Goal: Information Seeking & Learning: Compare options

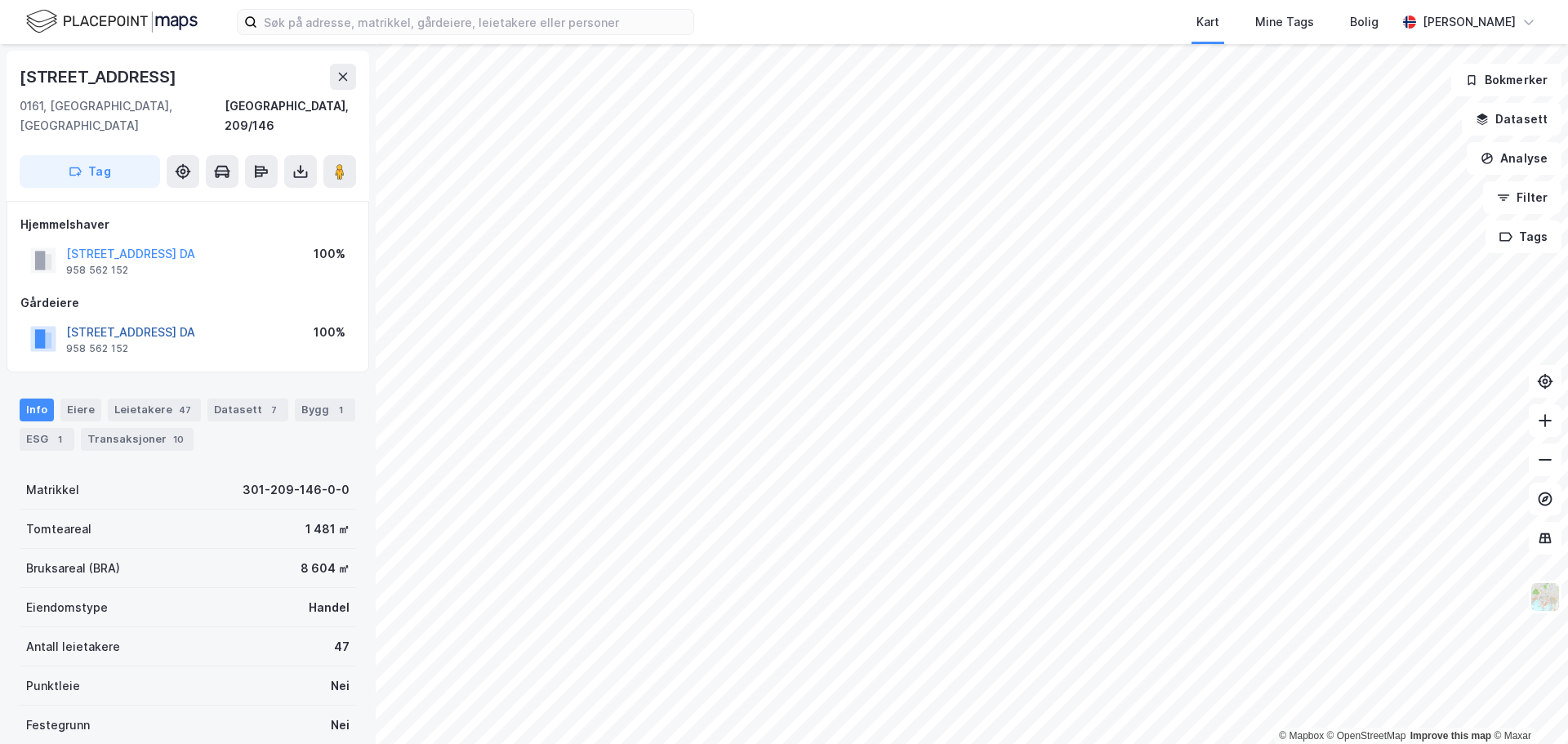
click at [0, 0] on button "[STREET_ADDRESS] DA" at bounding box center [0, 0] width 0 height 0
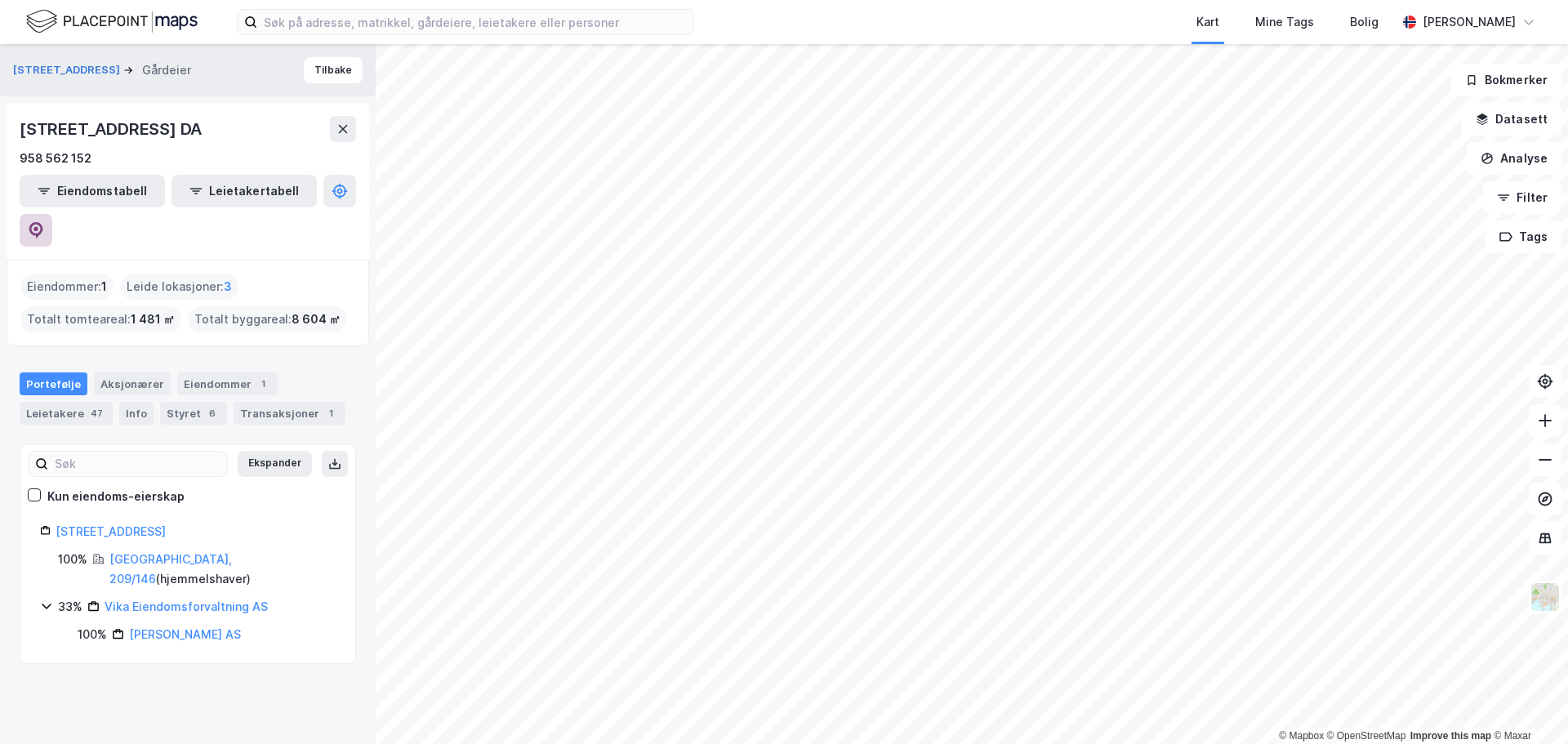
click at [43, 222] on icon at bounding box center [36, 230] width 14 height 17
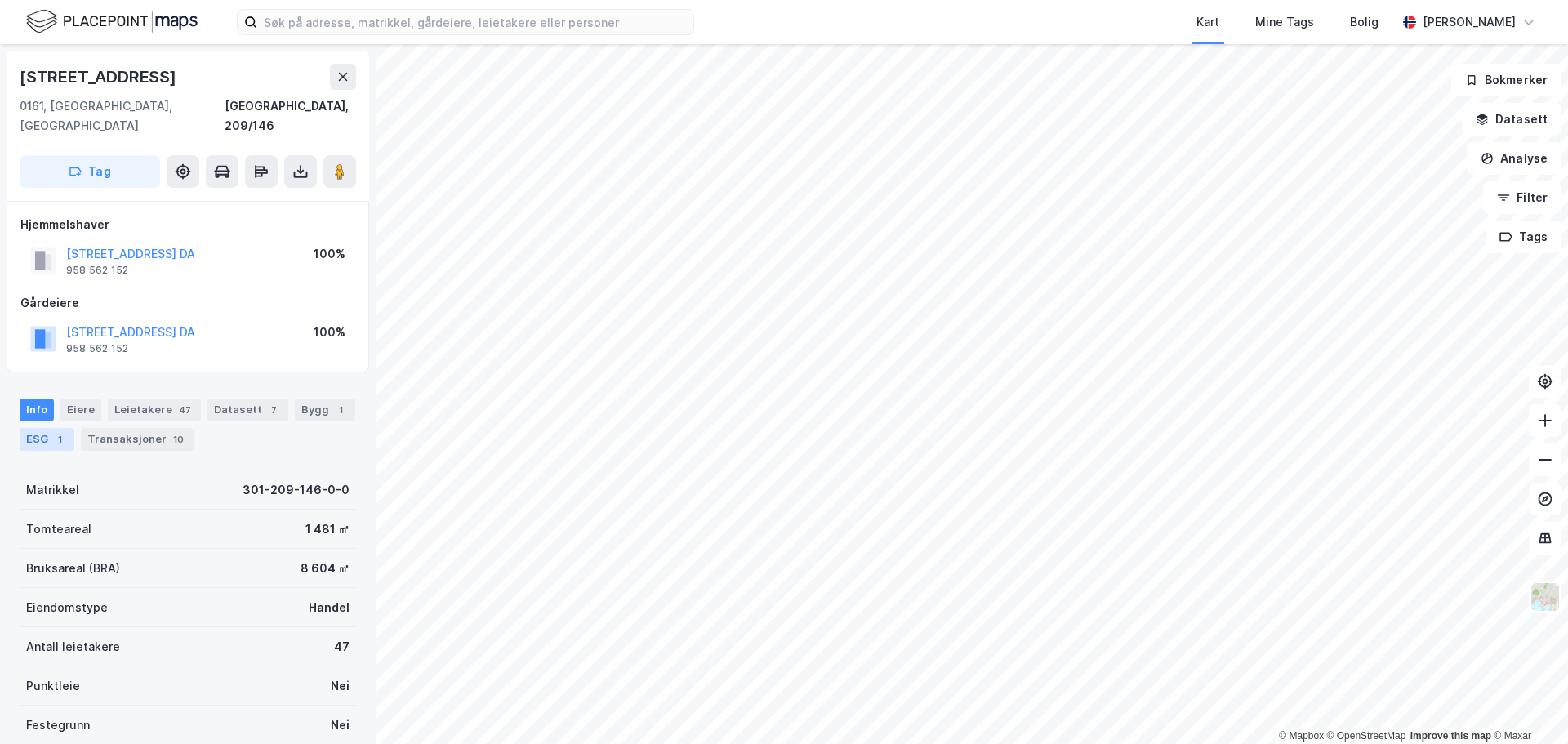
click at [67, 428] on div "ESG 1" at bounding box center [47, 439] width 55 height 23
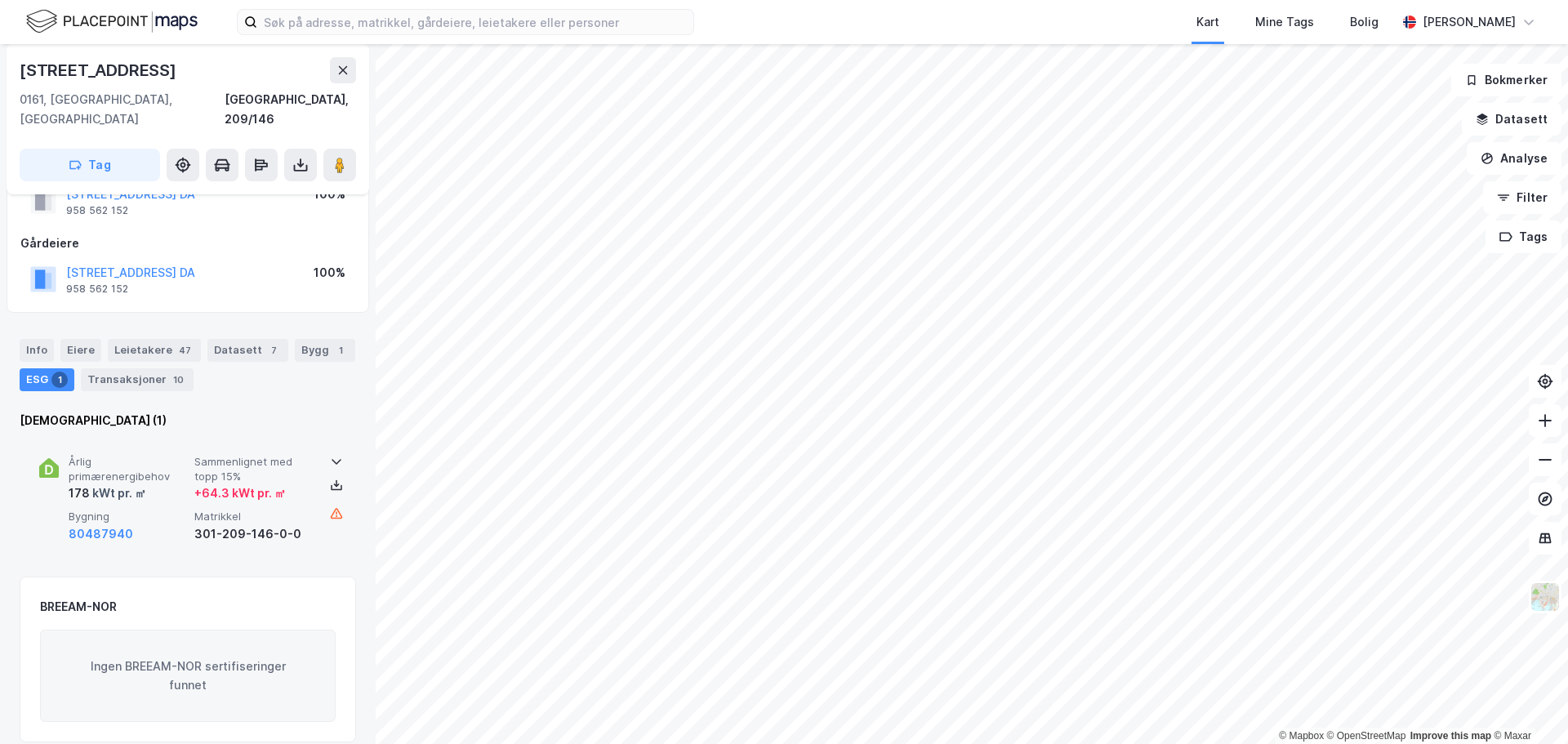
scroll to position [82, 0]
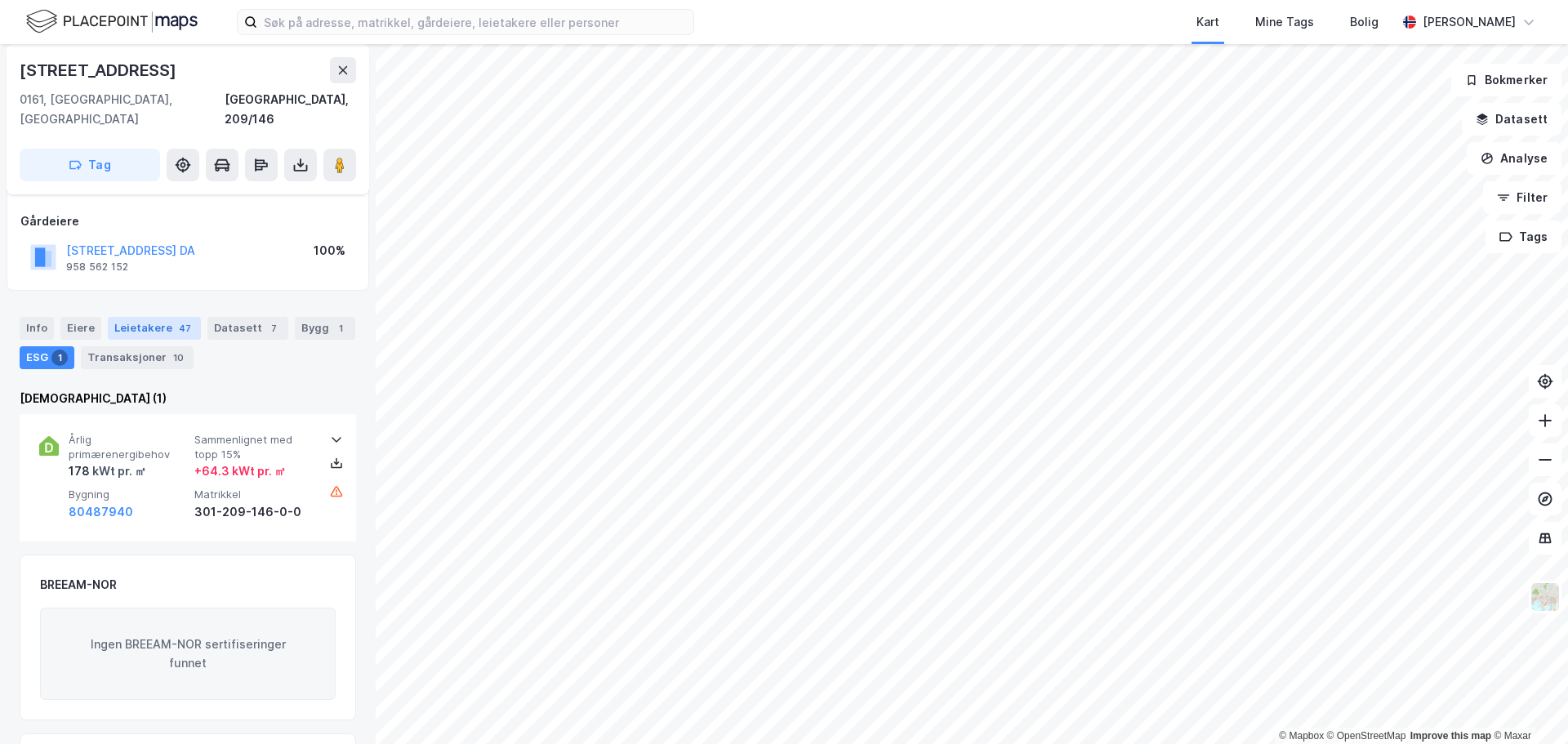
click at [118, 317] on div "Leietakere 47" at bounding box center [154, 329] width 93 height 23
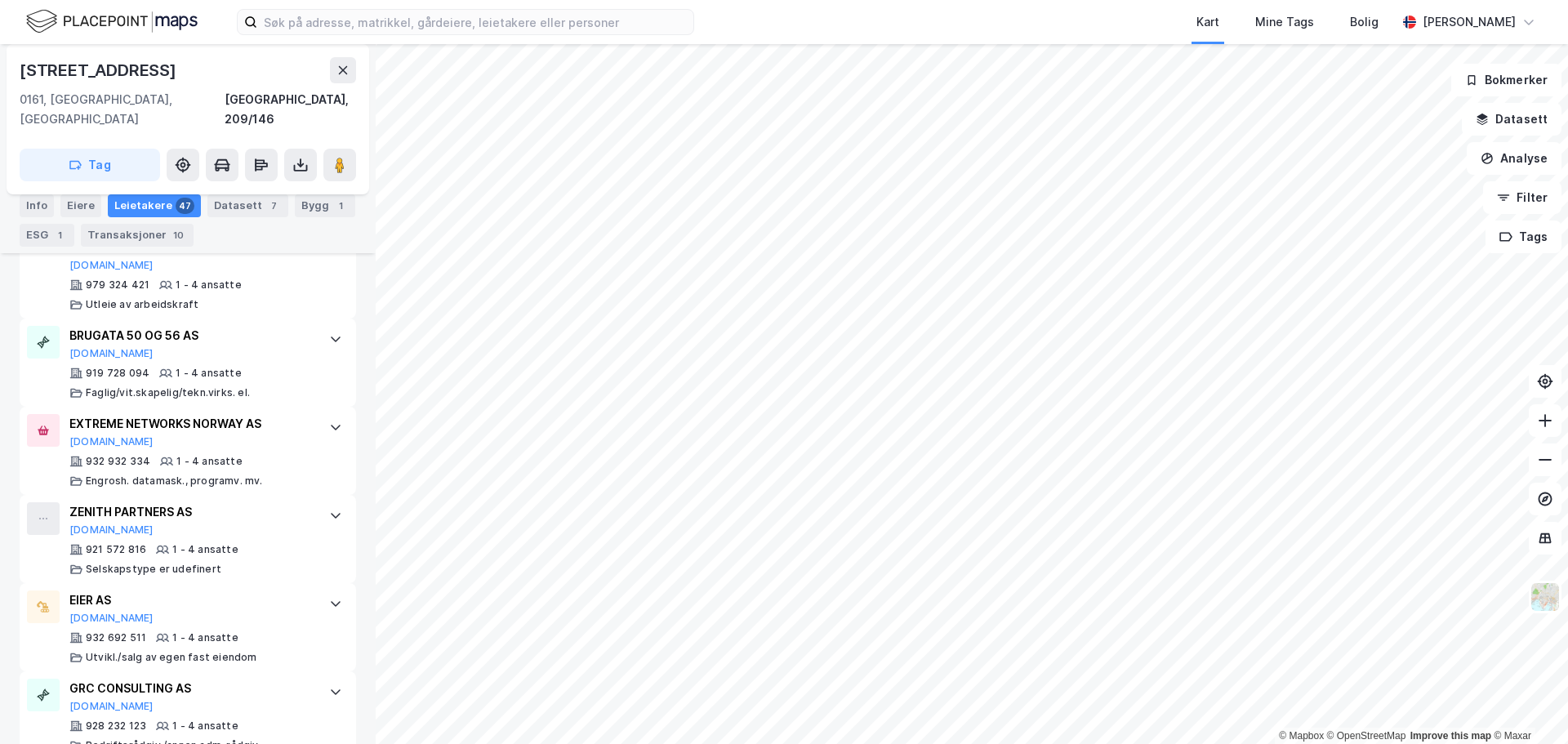
scroll to position [3021, 0]
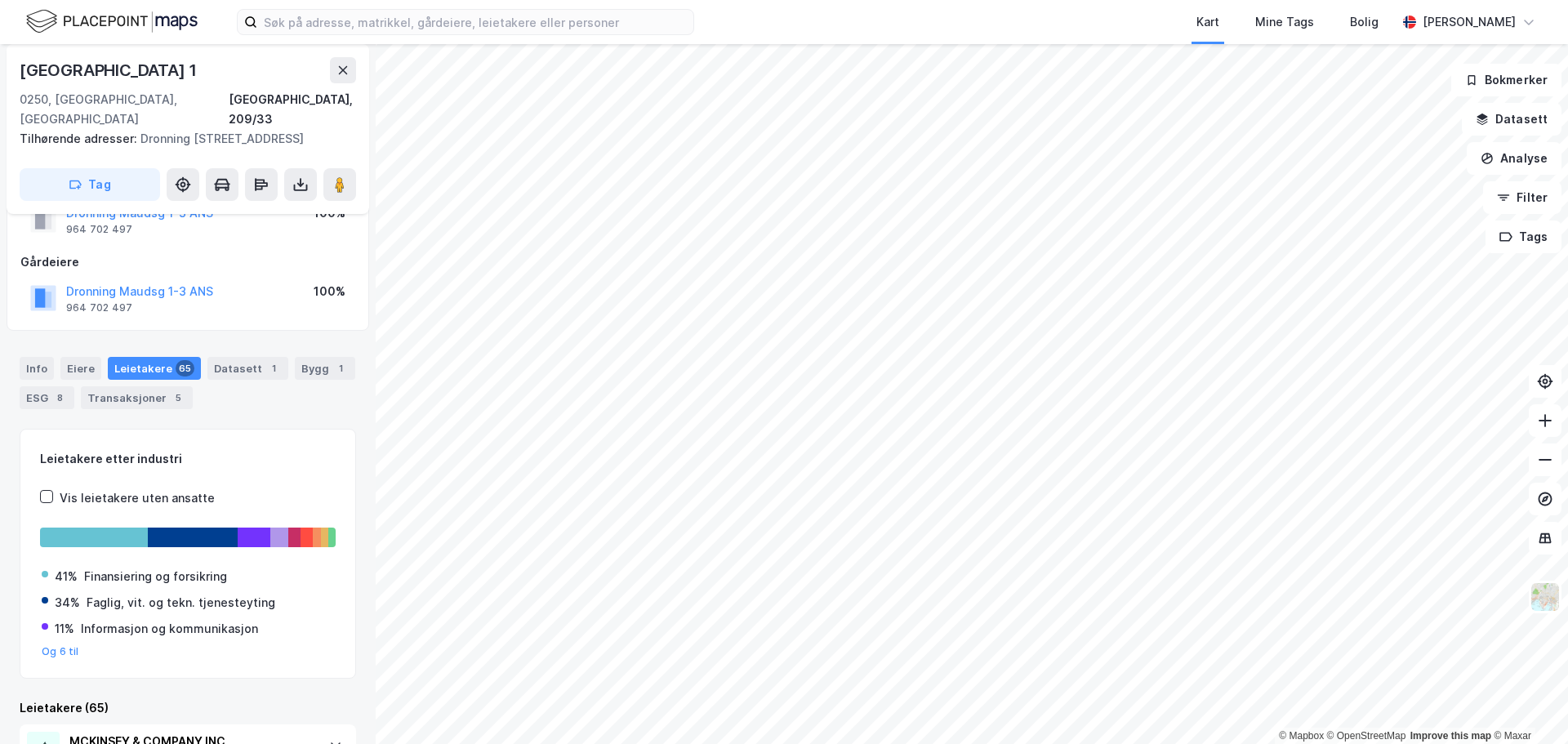
scroll to position [60, 0]
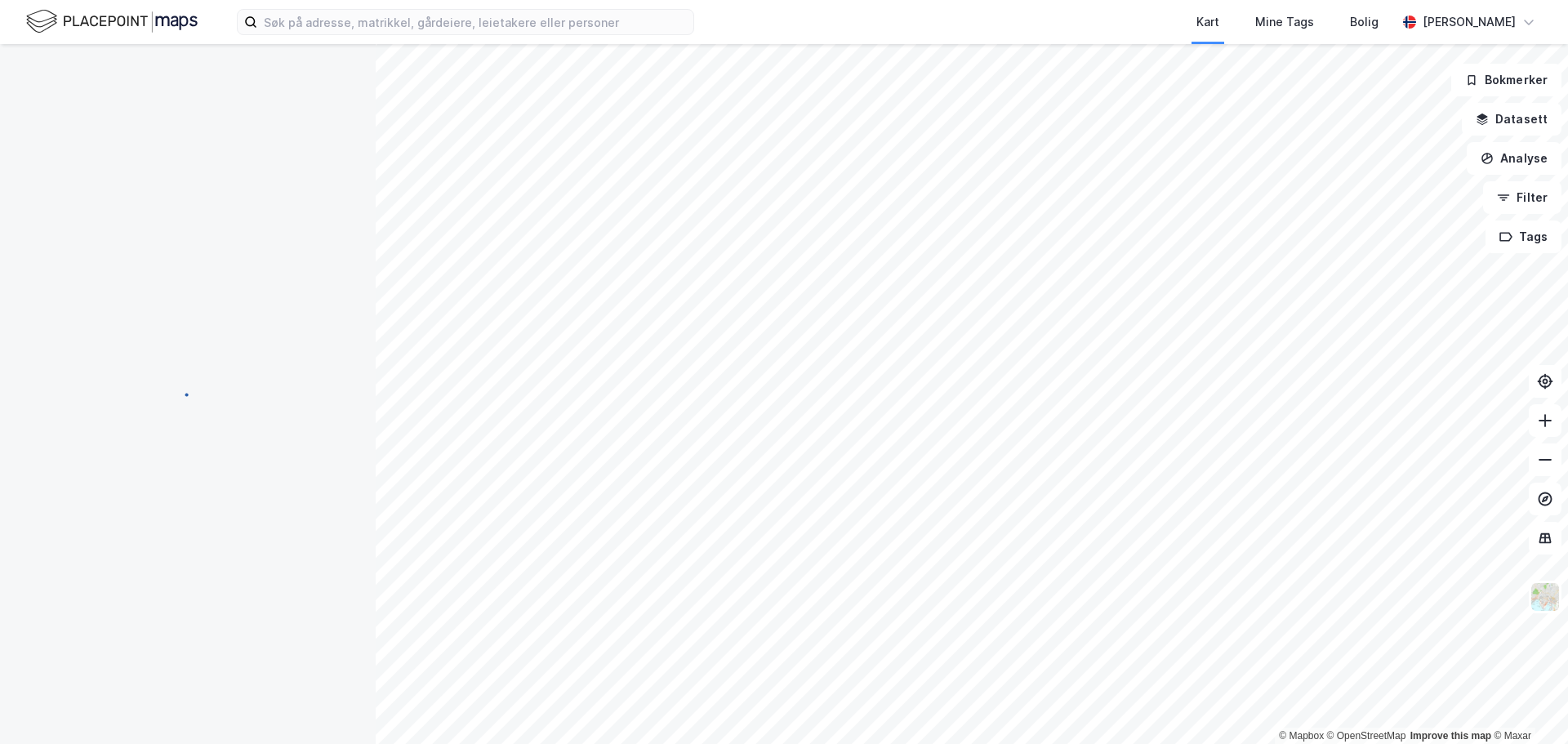
scroll to position [22, 0]
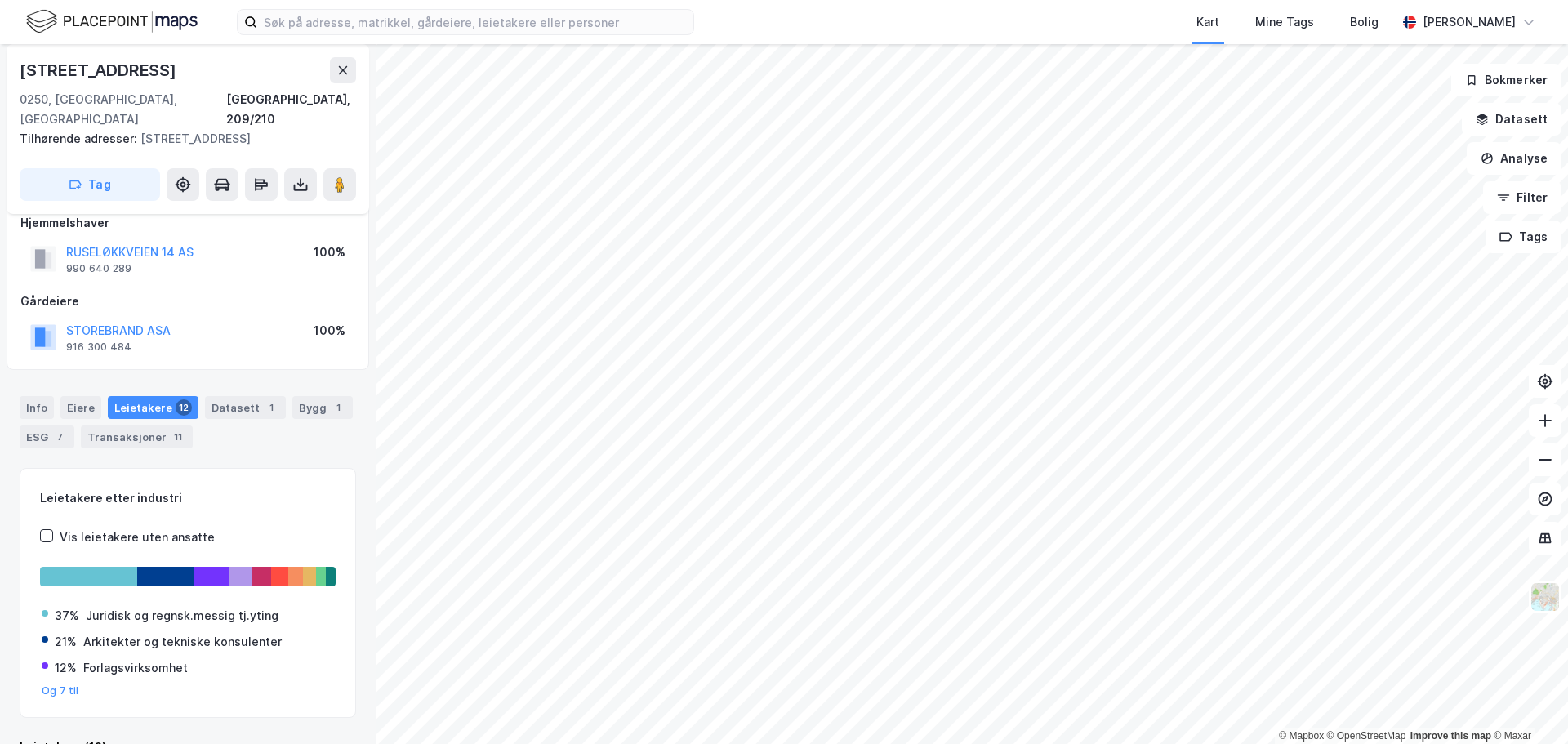
scroll to position [22, 0]
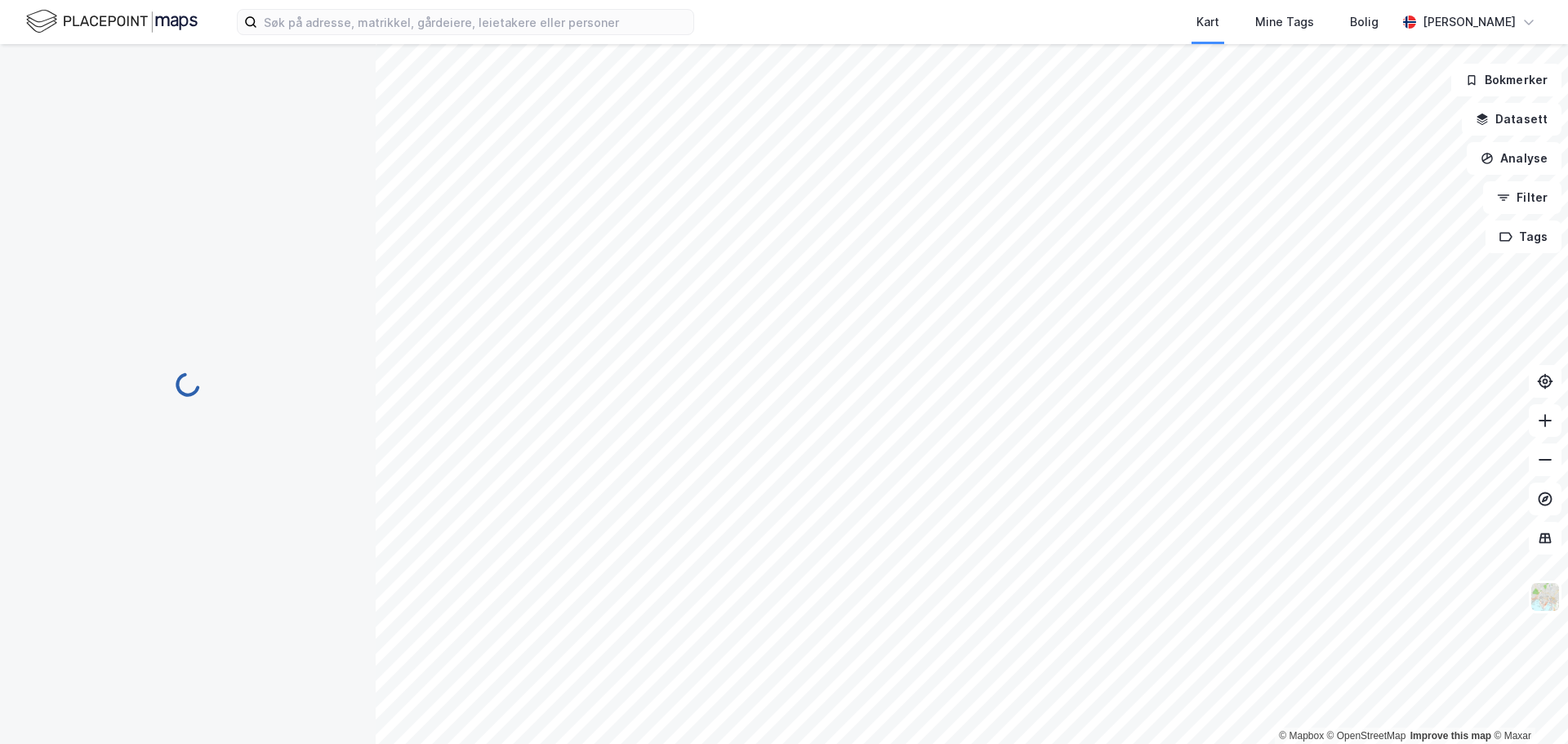
scroll to position [22, 0]
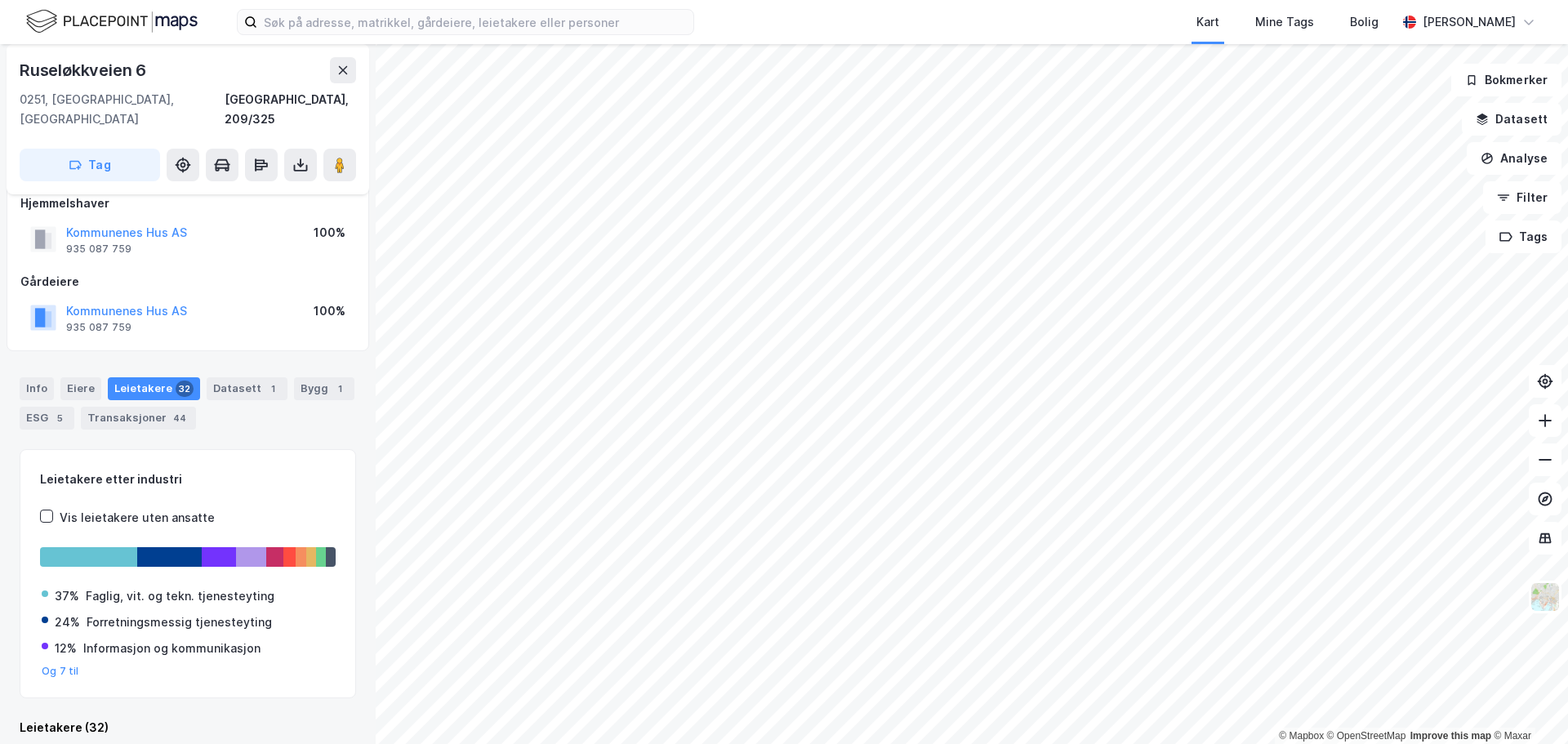
scroll to position [22, 0]
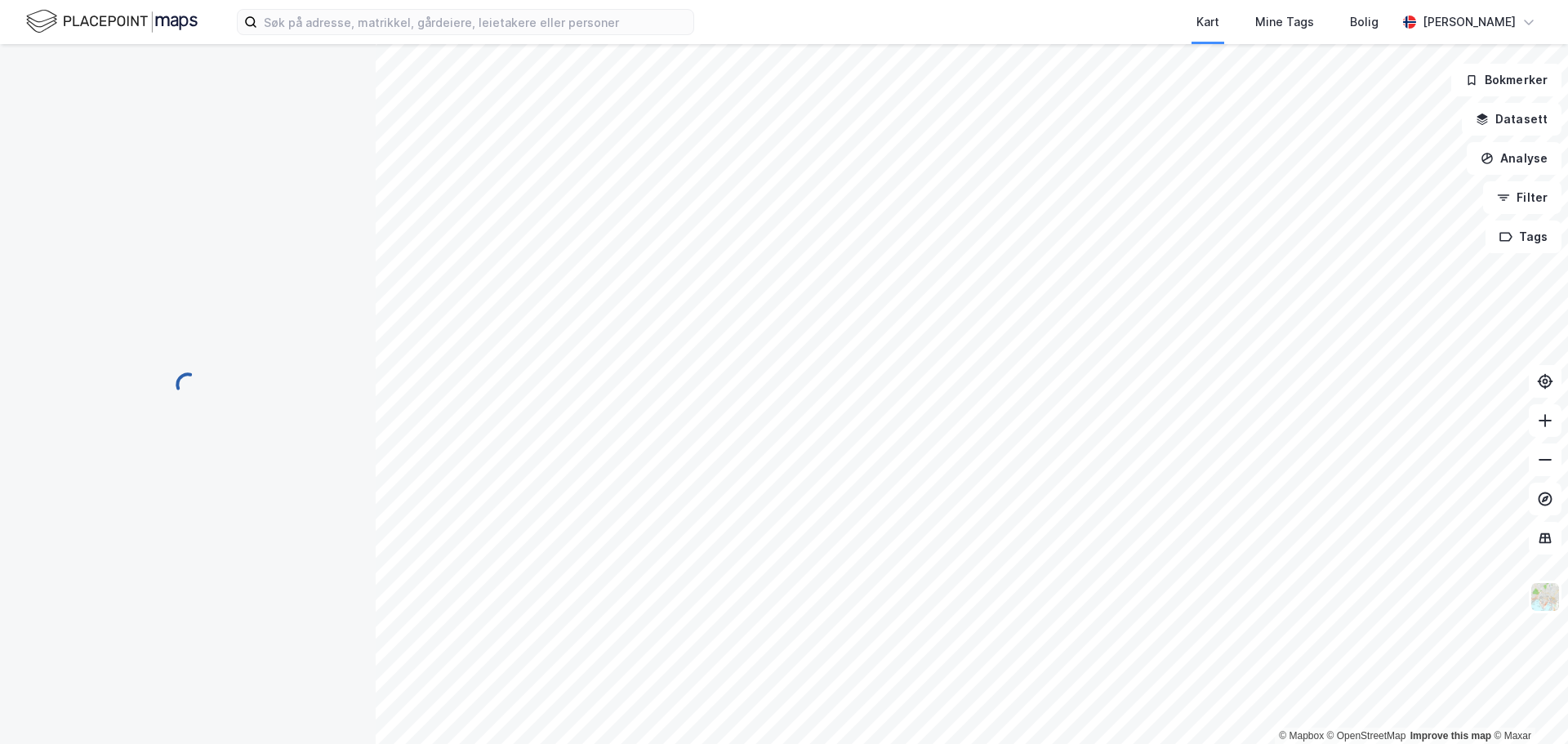
scroll to position [22, 0]
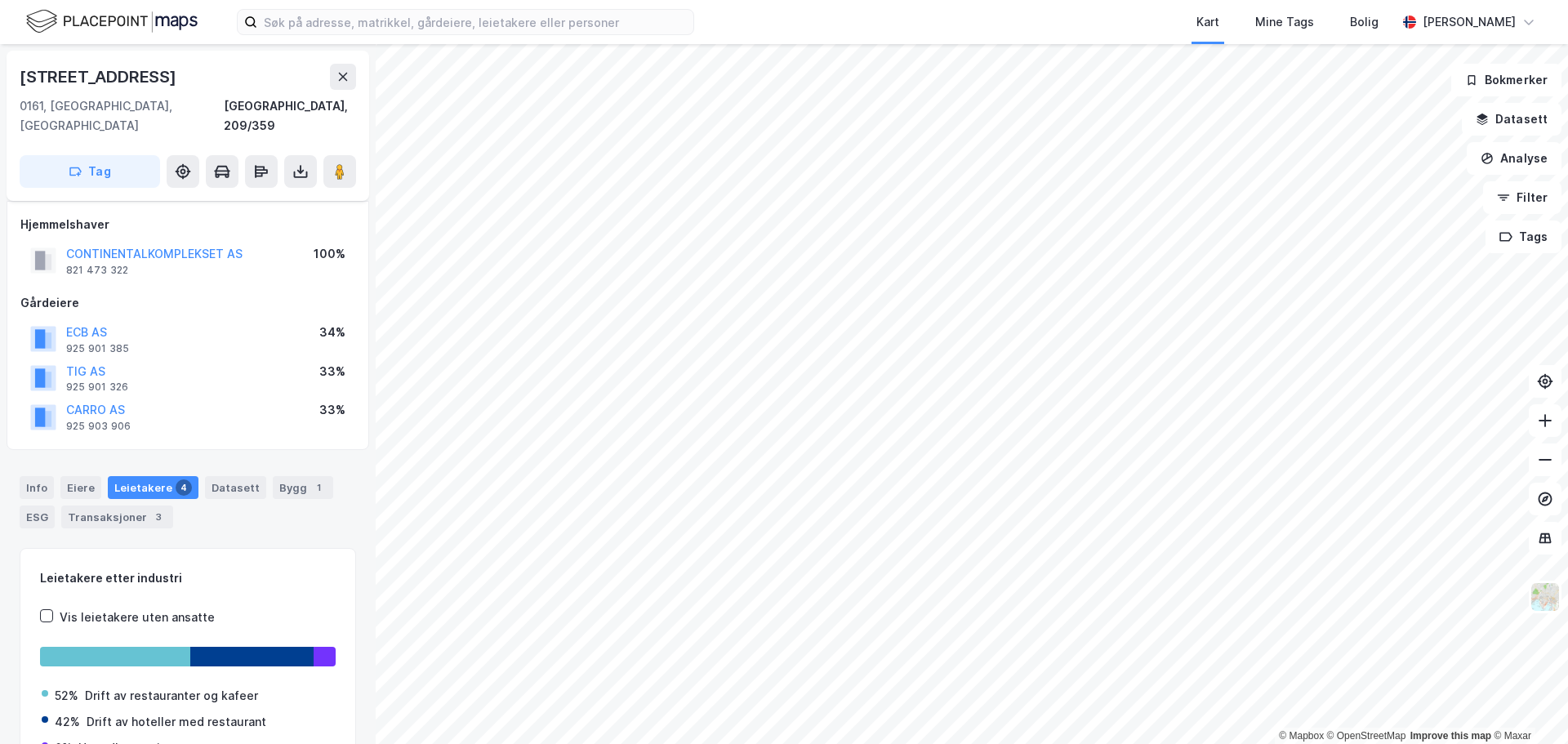
scroll to position [22, 0]
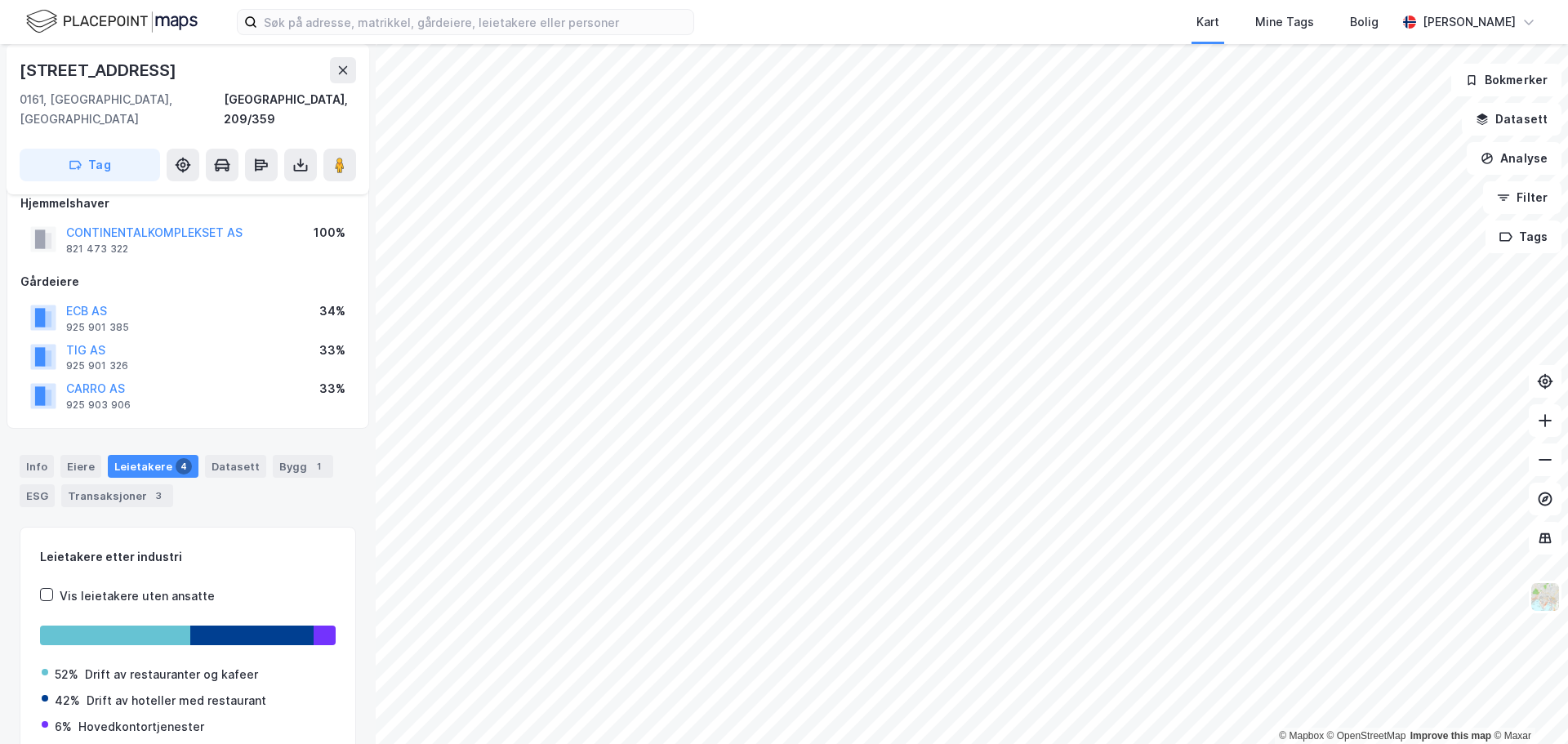
scroll to position [22, 0]
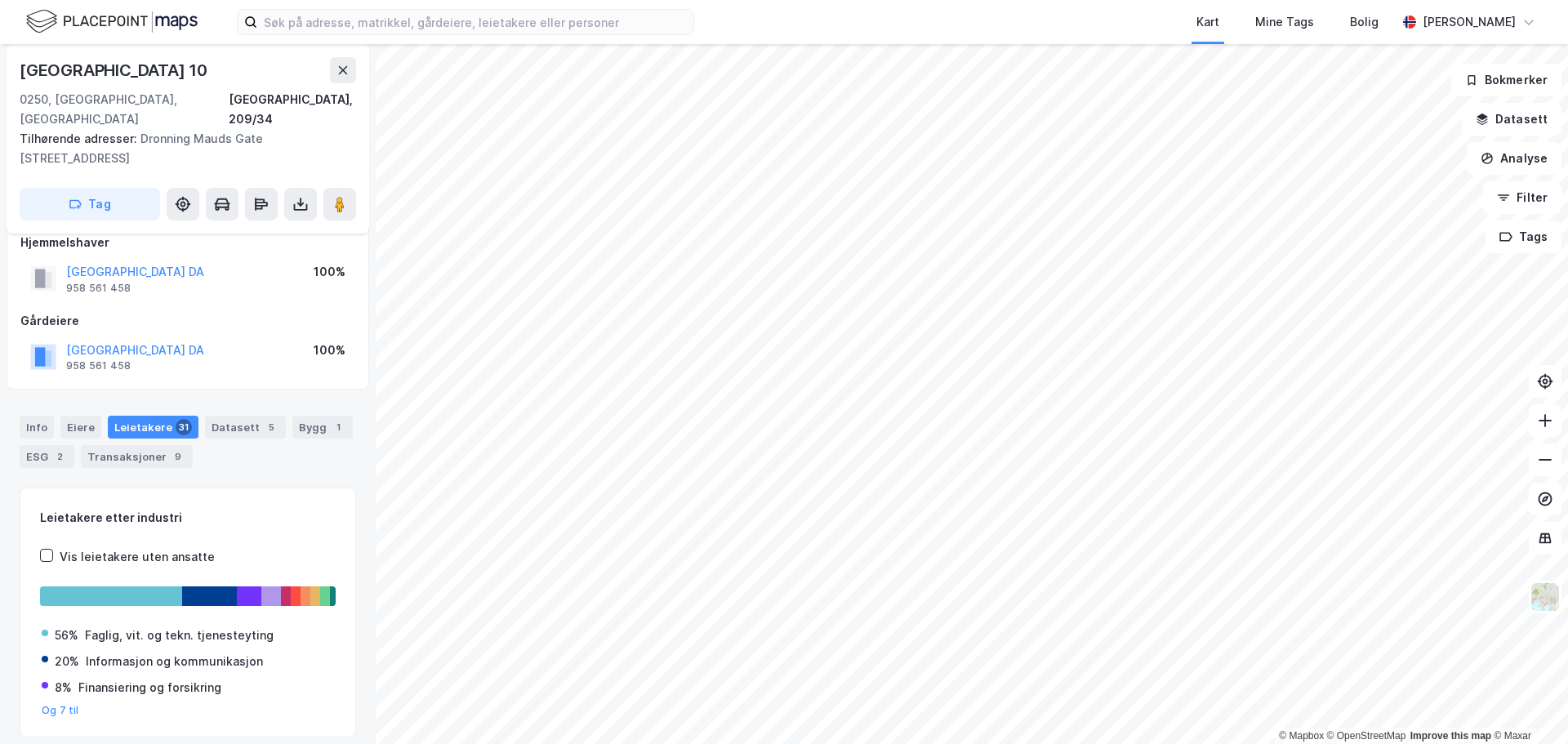
scroll to position [22, 0]
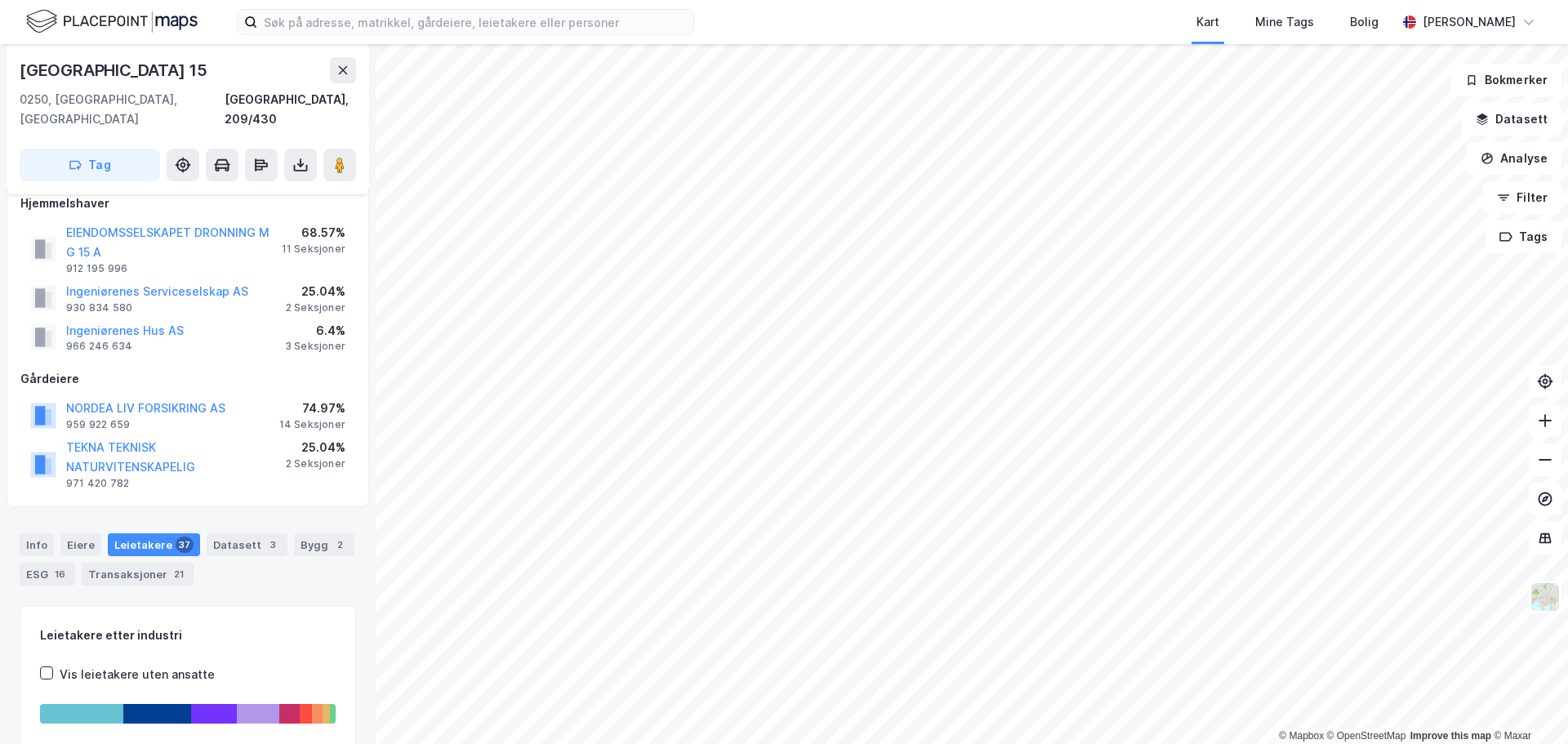
scroll to position [2, 0]
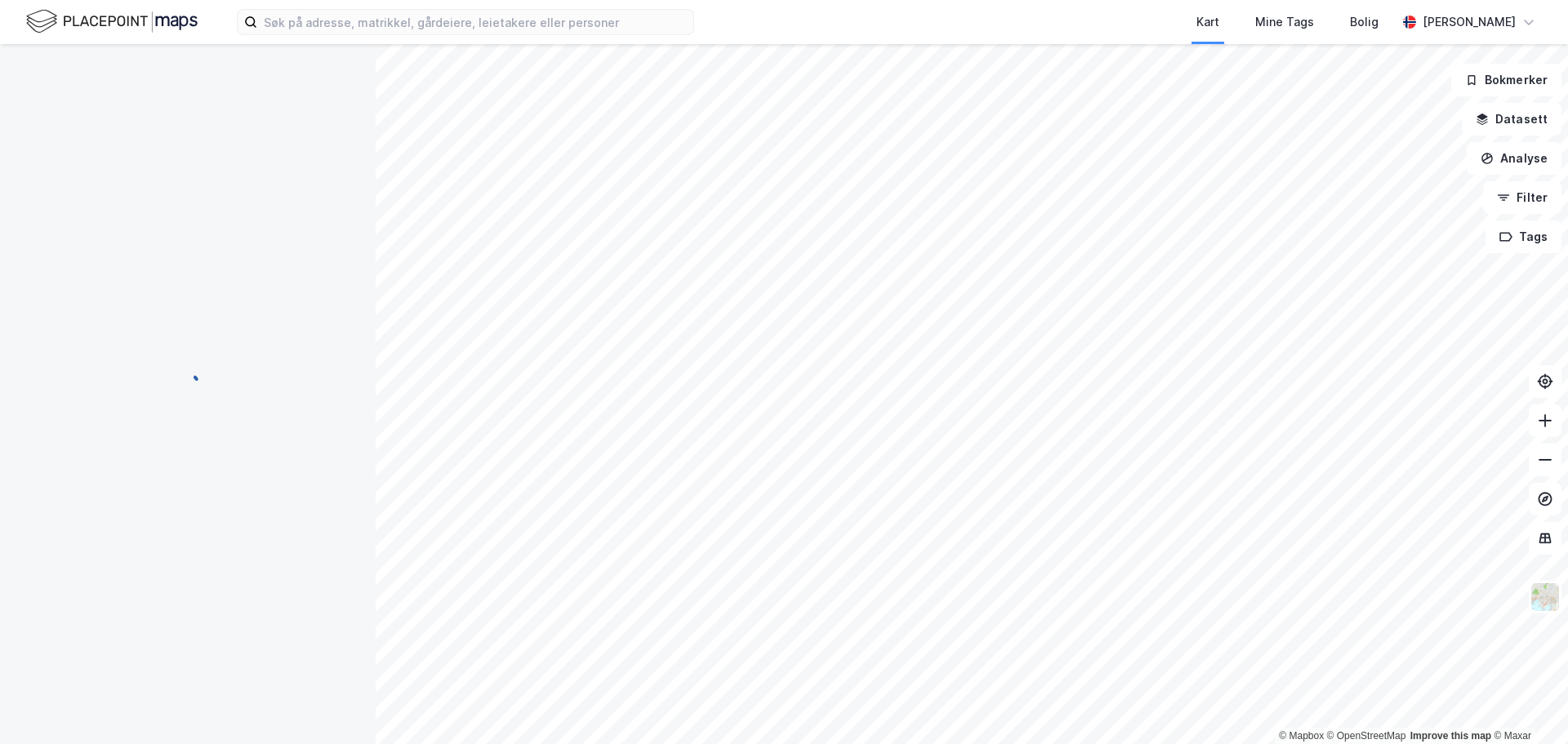
scroll to position [2, 0]
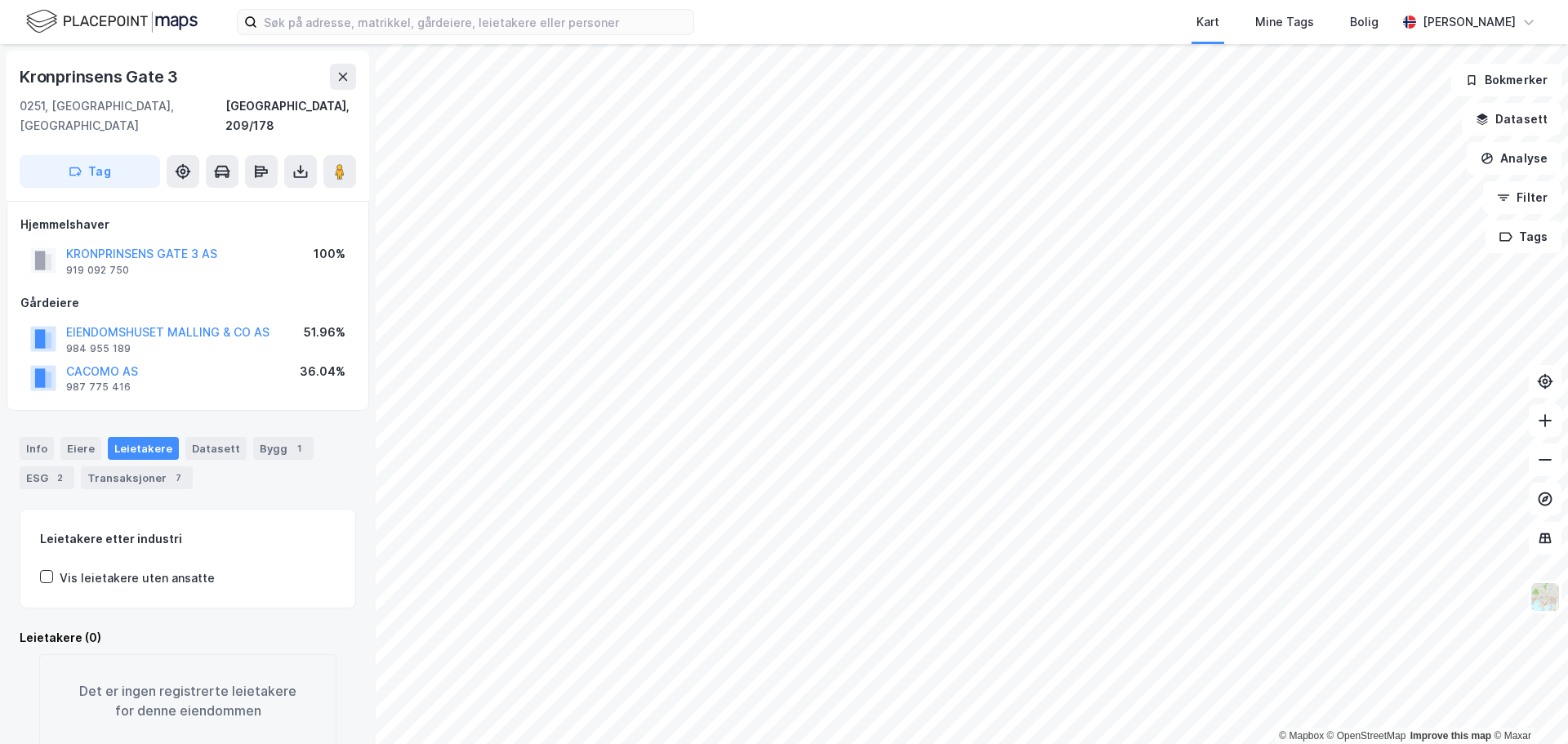
scroll to position [2, 0]
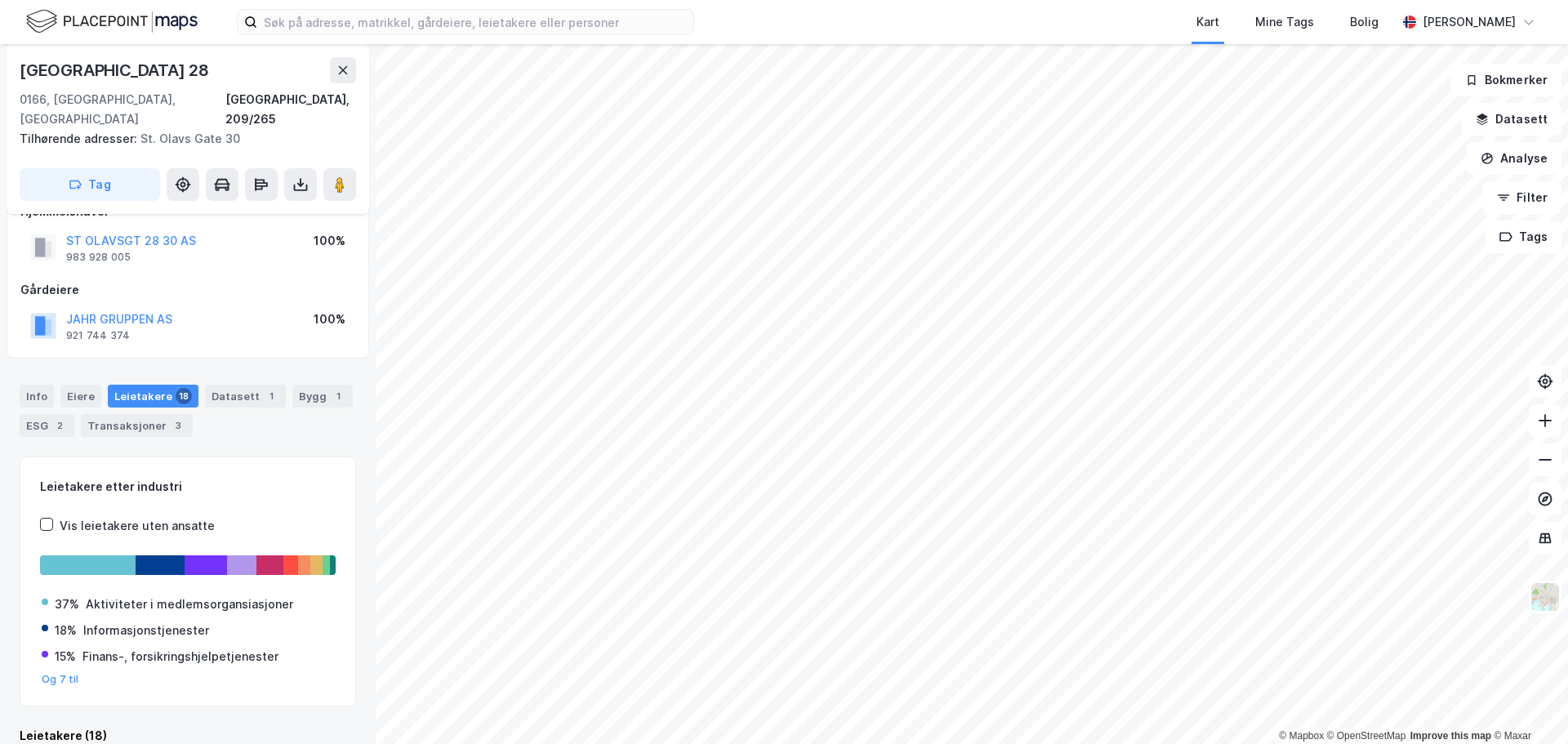
scroll to position [41, 0]
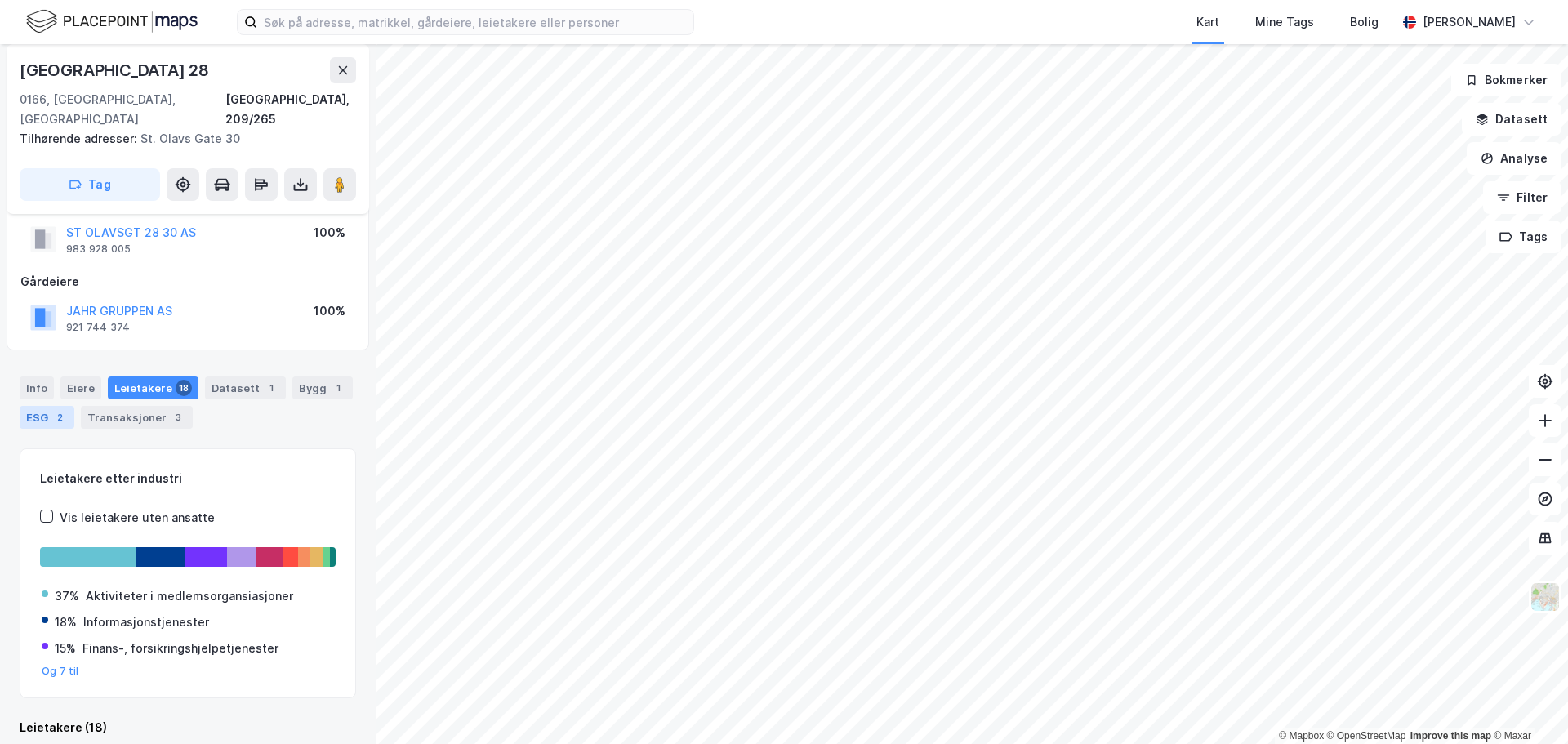
click at [58, 409] on div "2" at bounding box center [60, 417] width 17 height 17
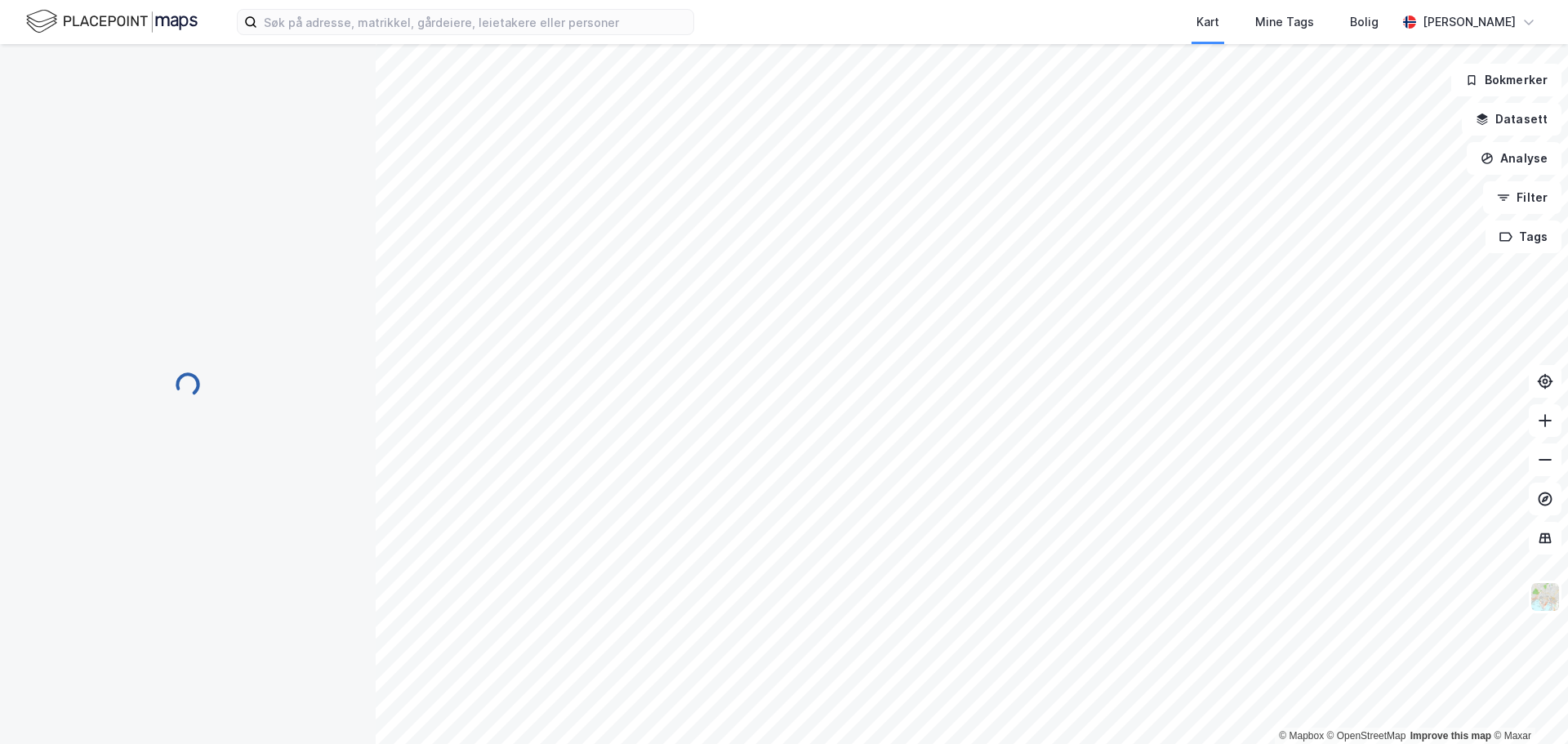
scroll to position [41, 0]
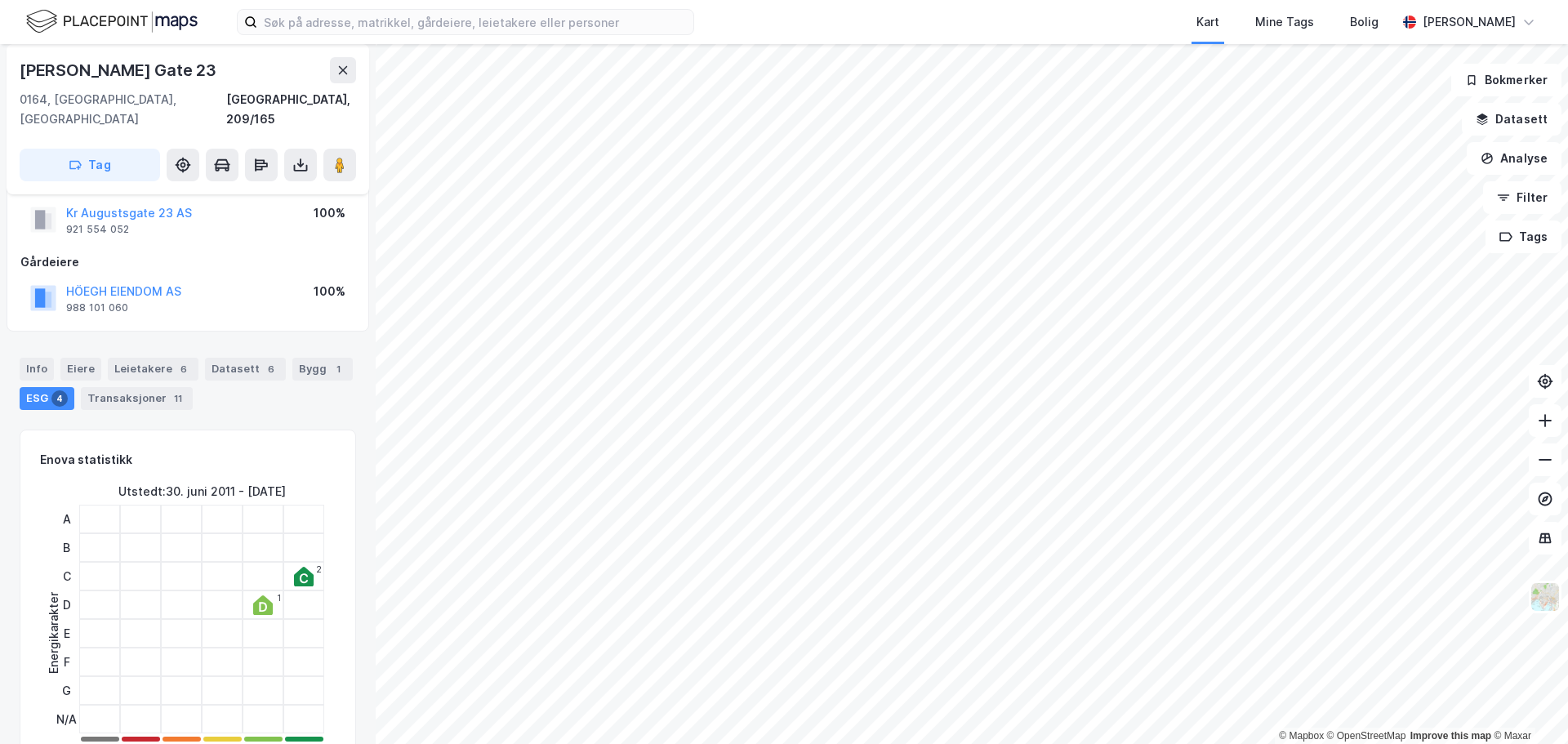
scroll to position [41, 0]
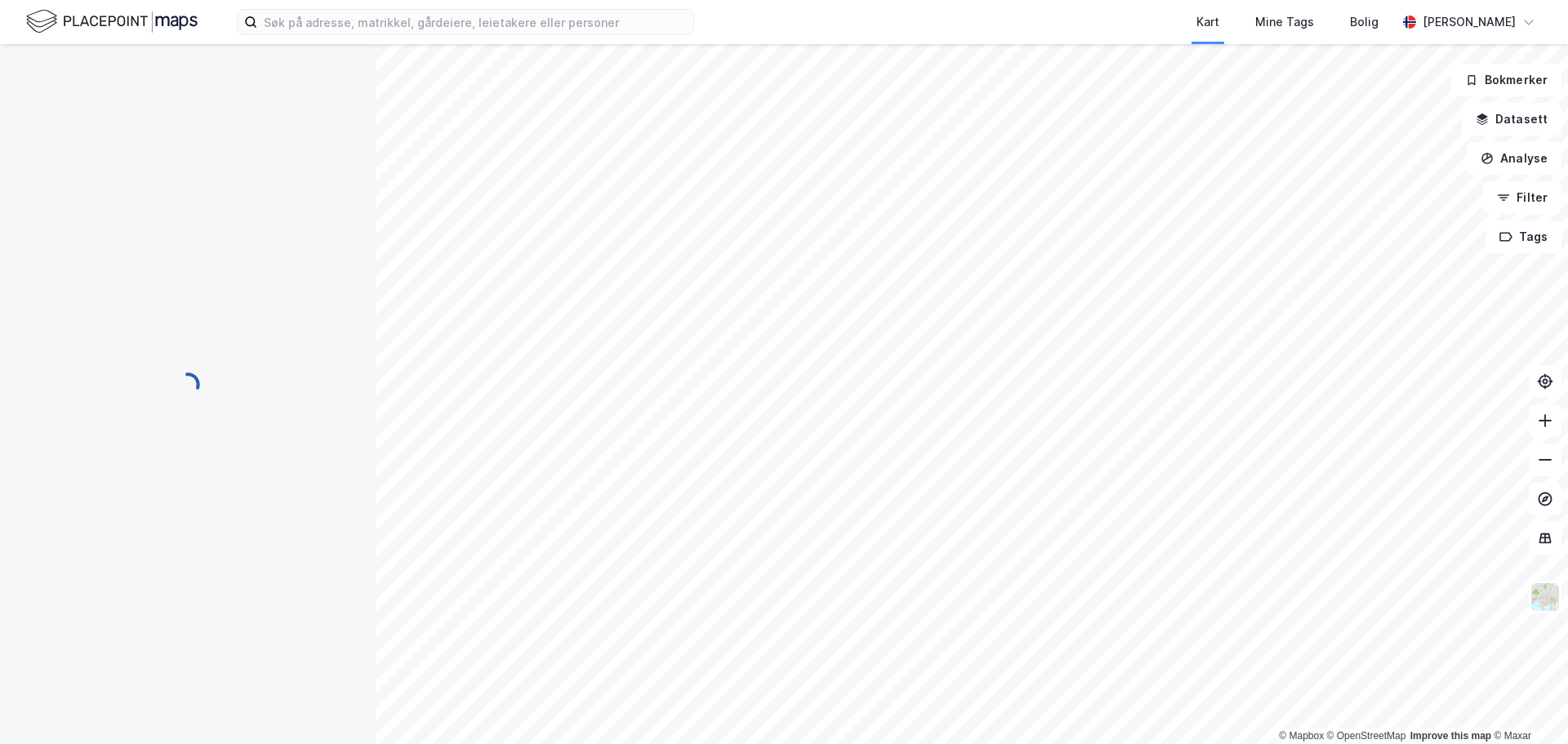
scroll to position [41, 0]
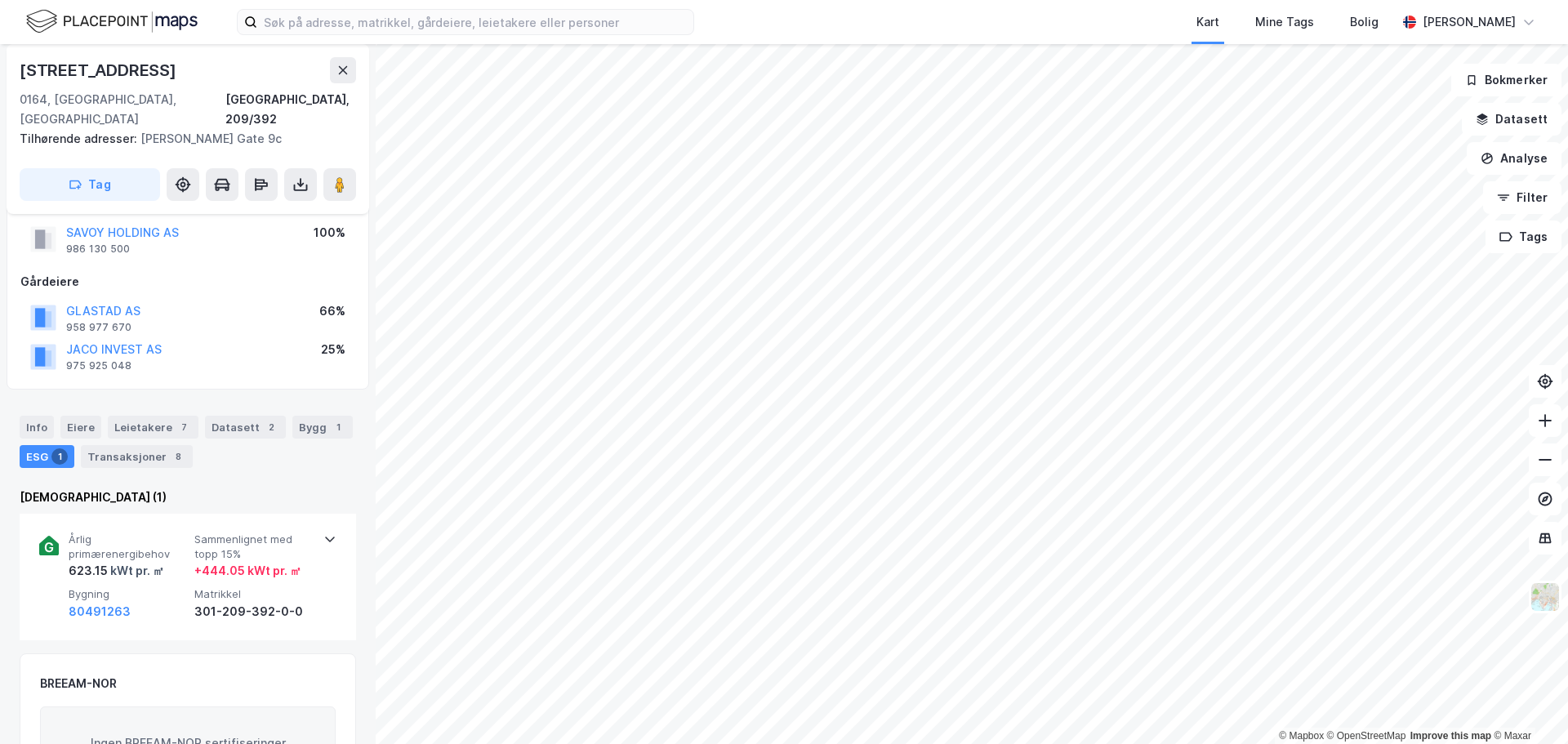
scroll to position [41, 0]
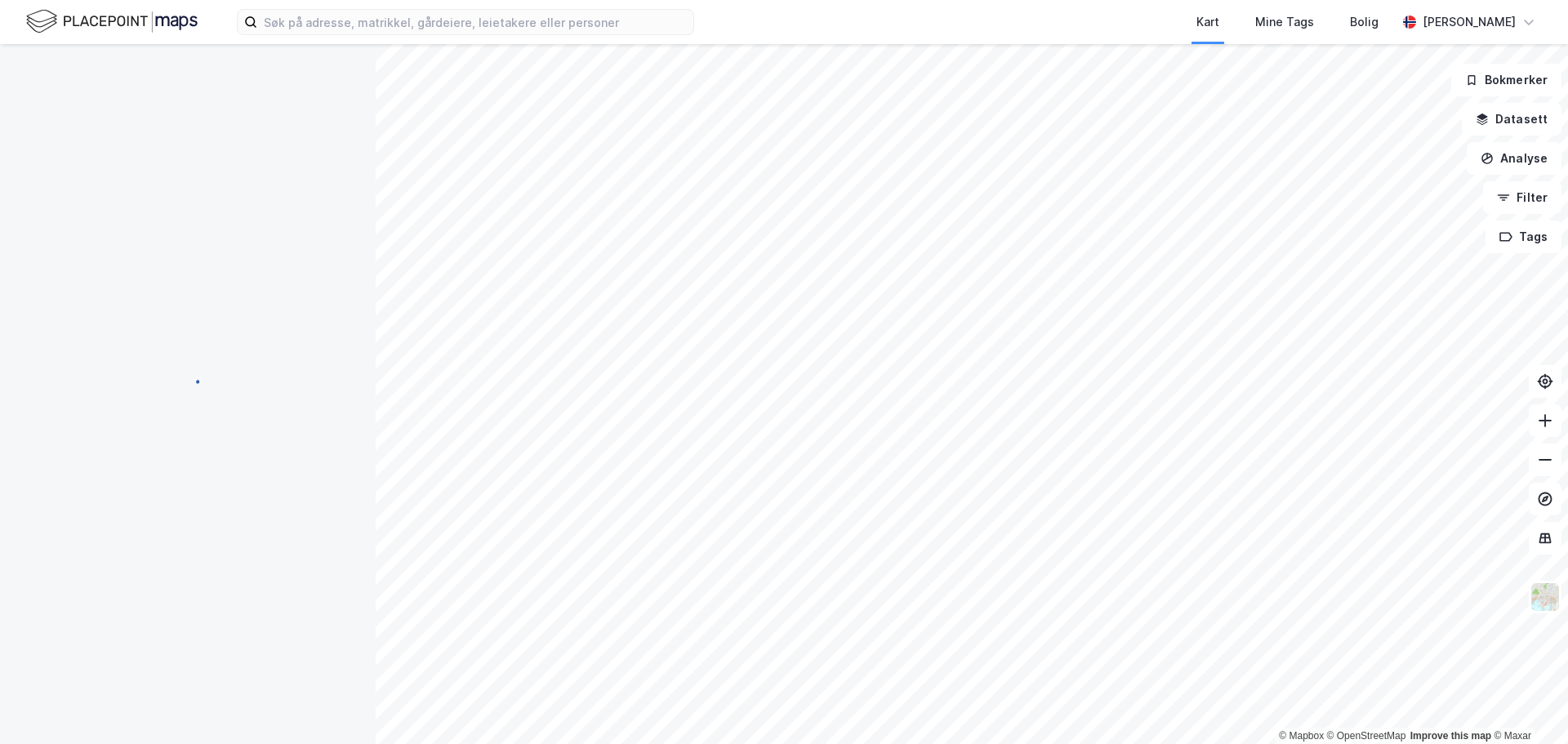
scroll to position [41, 0]
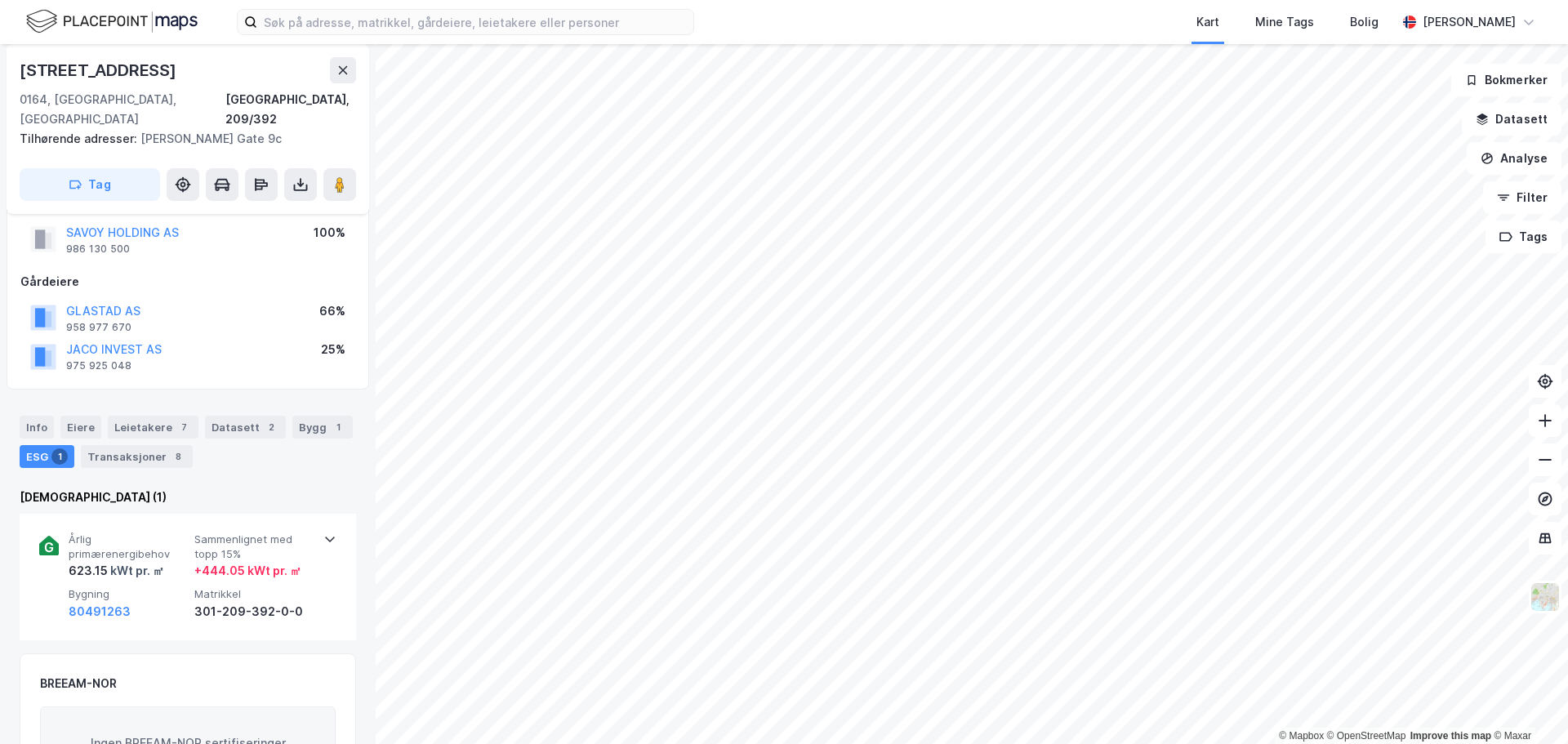
scroll to position [41, 0]
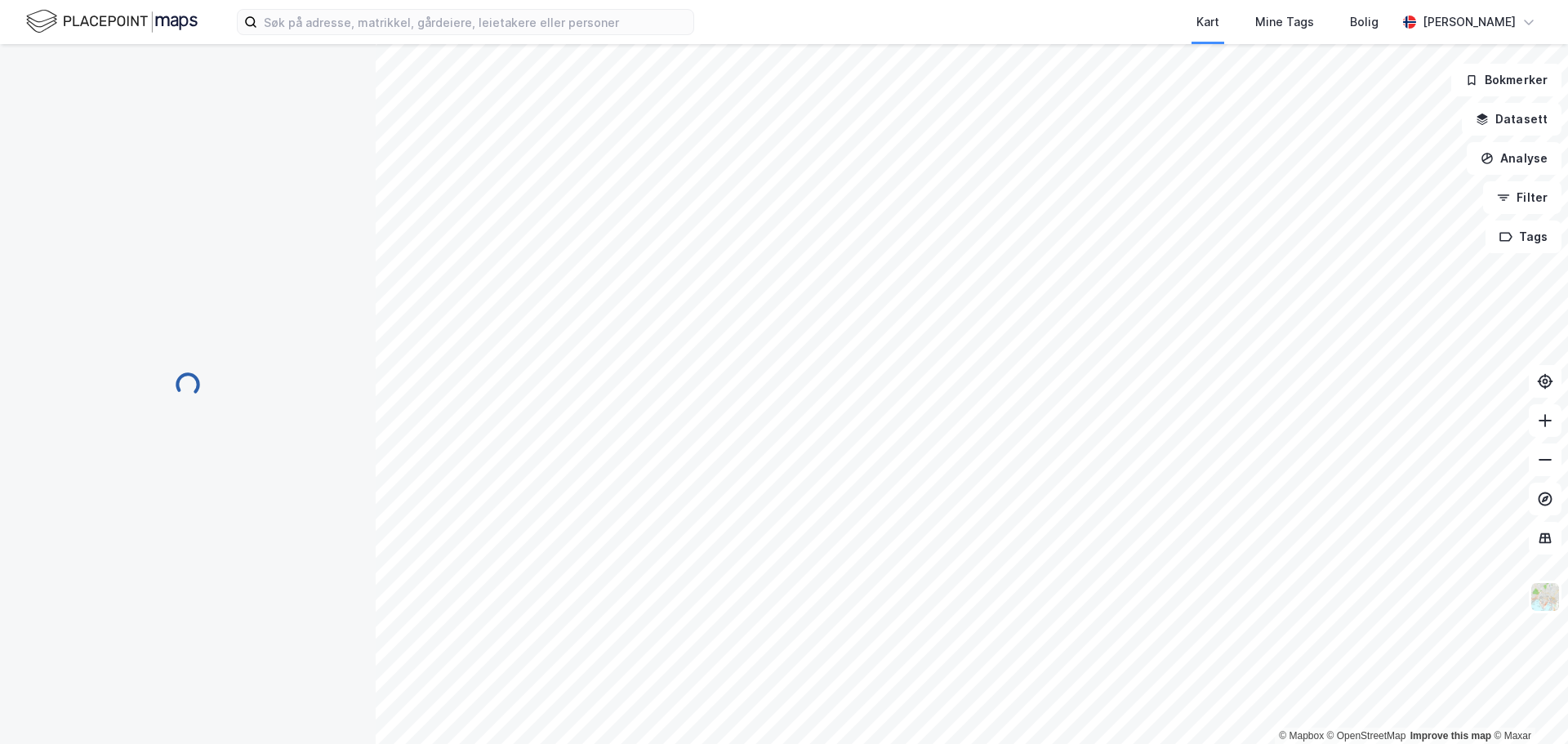
scroll to position [41, 0]
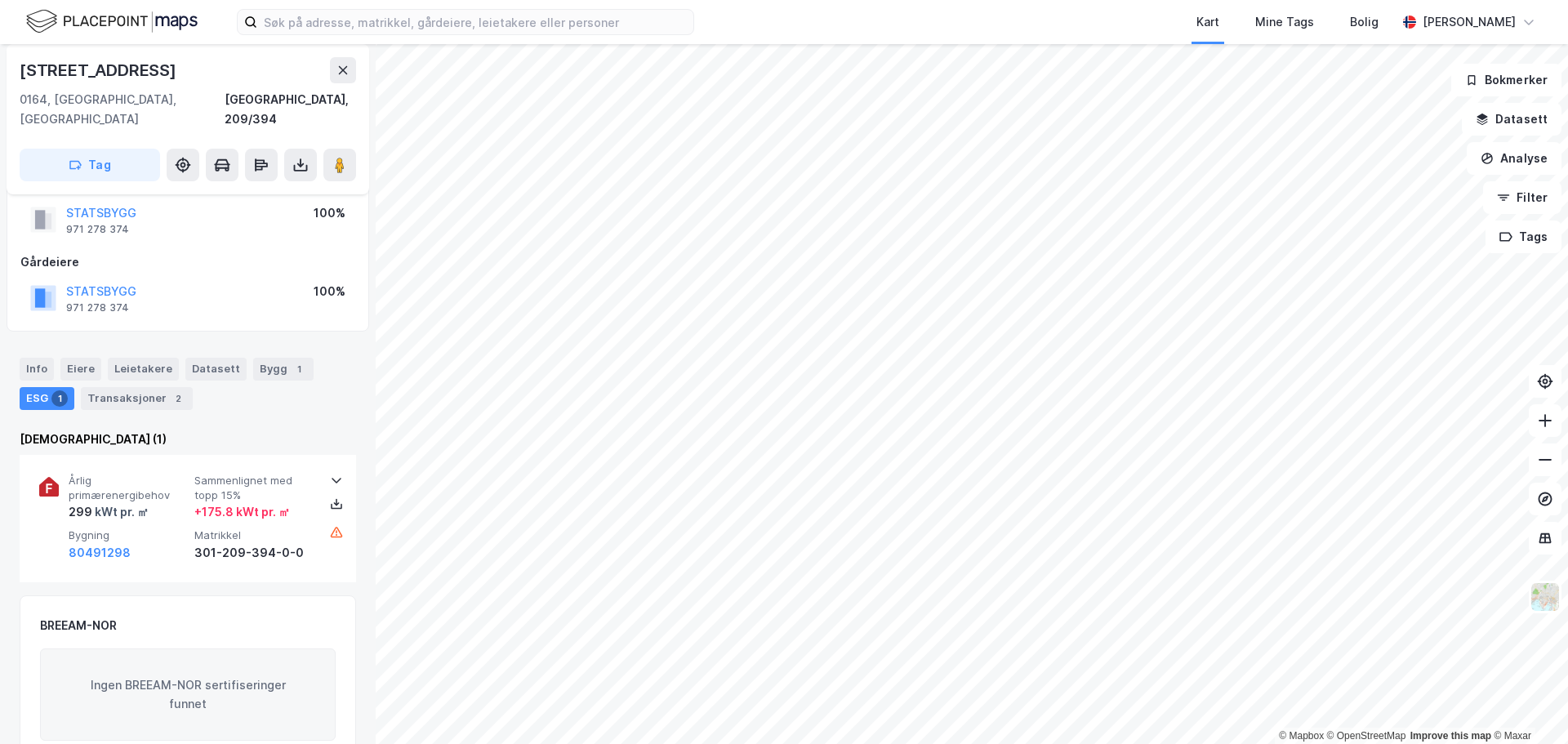
scroll to position [41, 0]
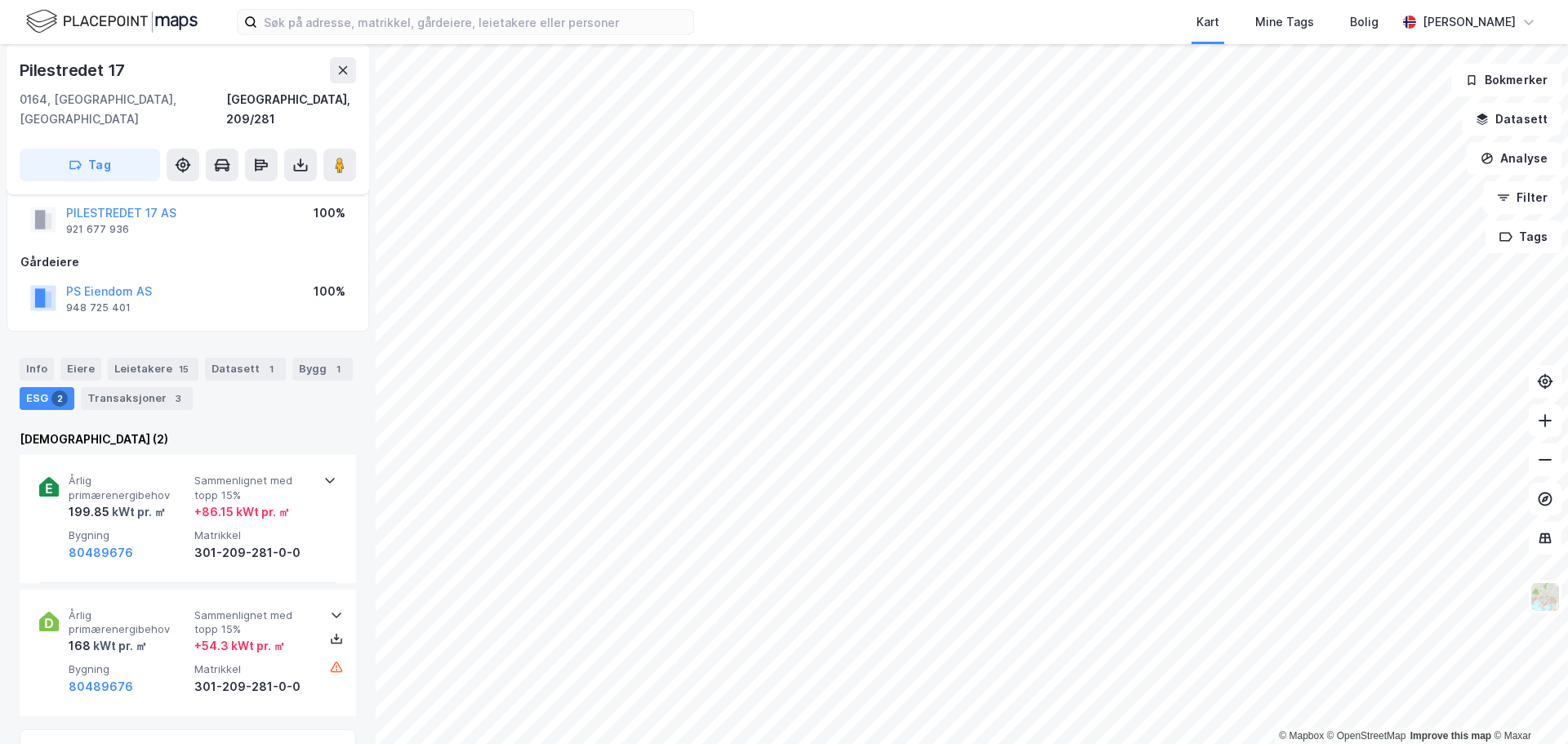
scroll to position [41, 0]
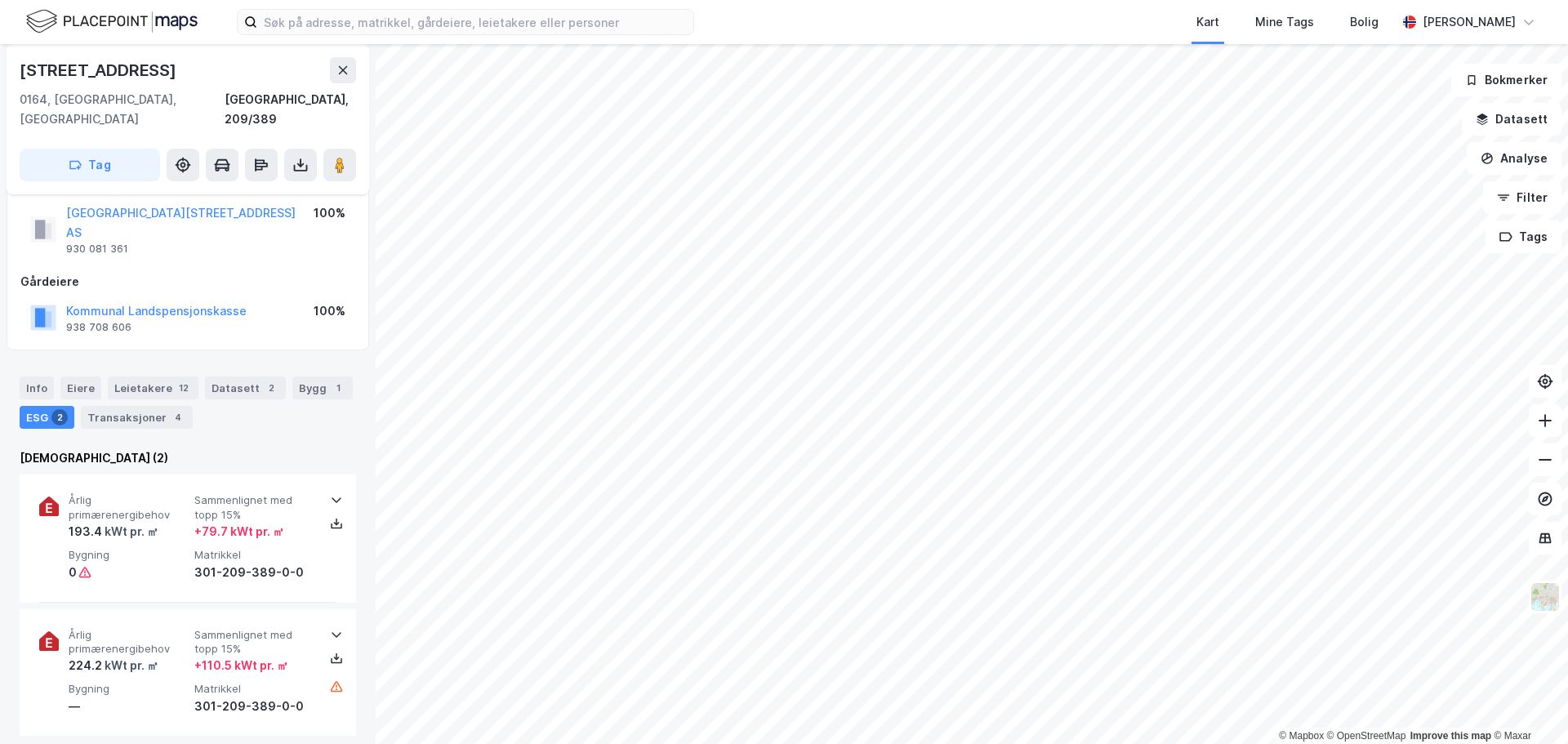
scroll to position [41, 0]
click at [458, 25] on input at bounding box center [475, 22] width 436 height 25
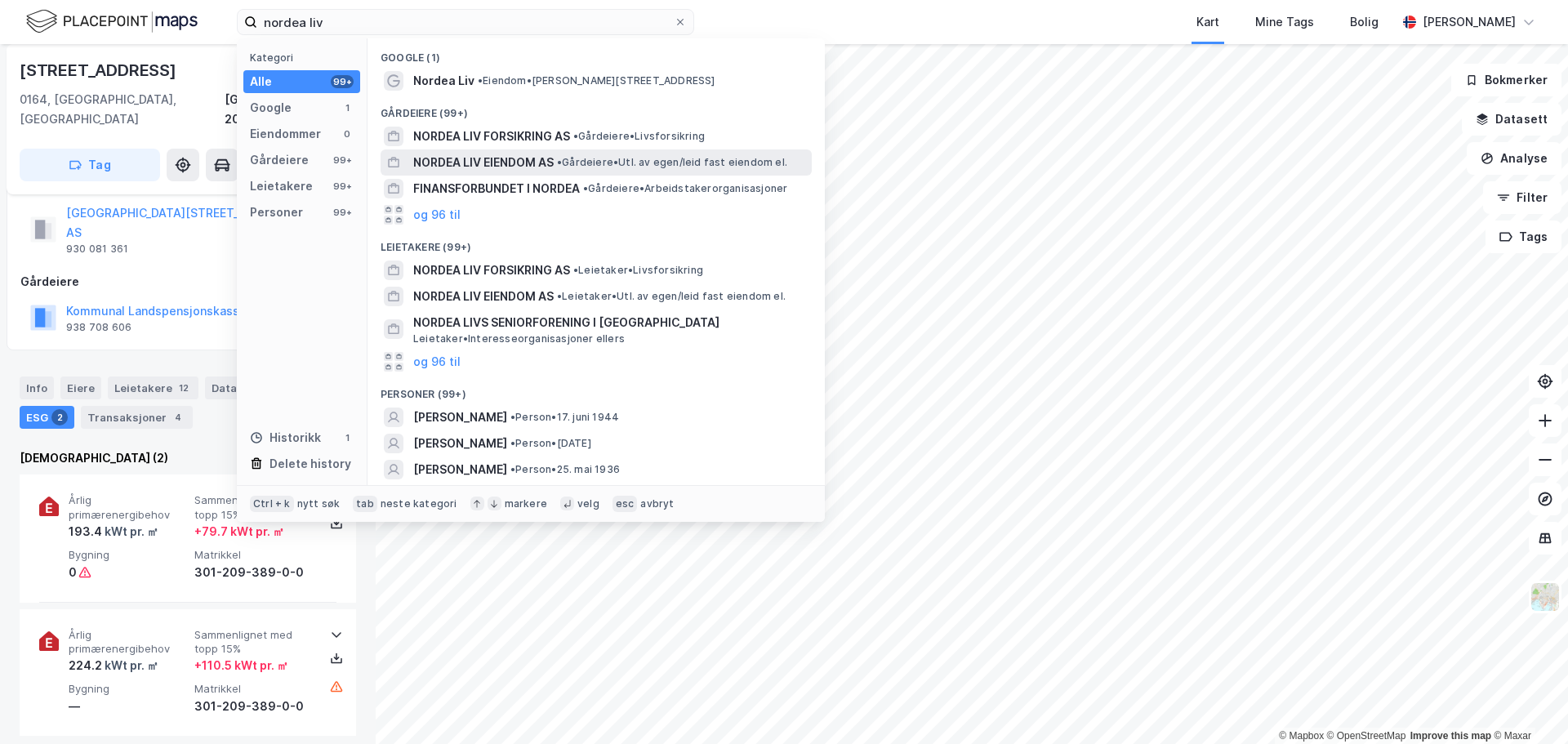
click at [551, 150] on div "NORDEA LIV EIENDOM AS • Gårdeiere • Utl. av egen/[PERSON_NAME] fast eiendom el." at bounding box center [596, 163] width 431 height 26
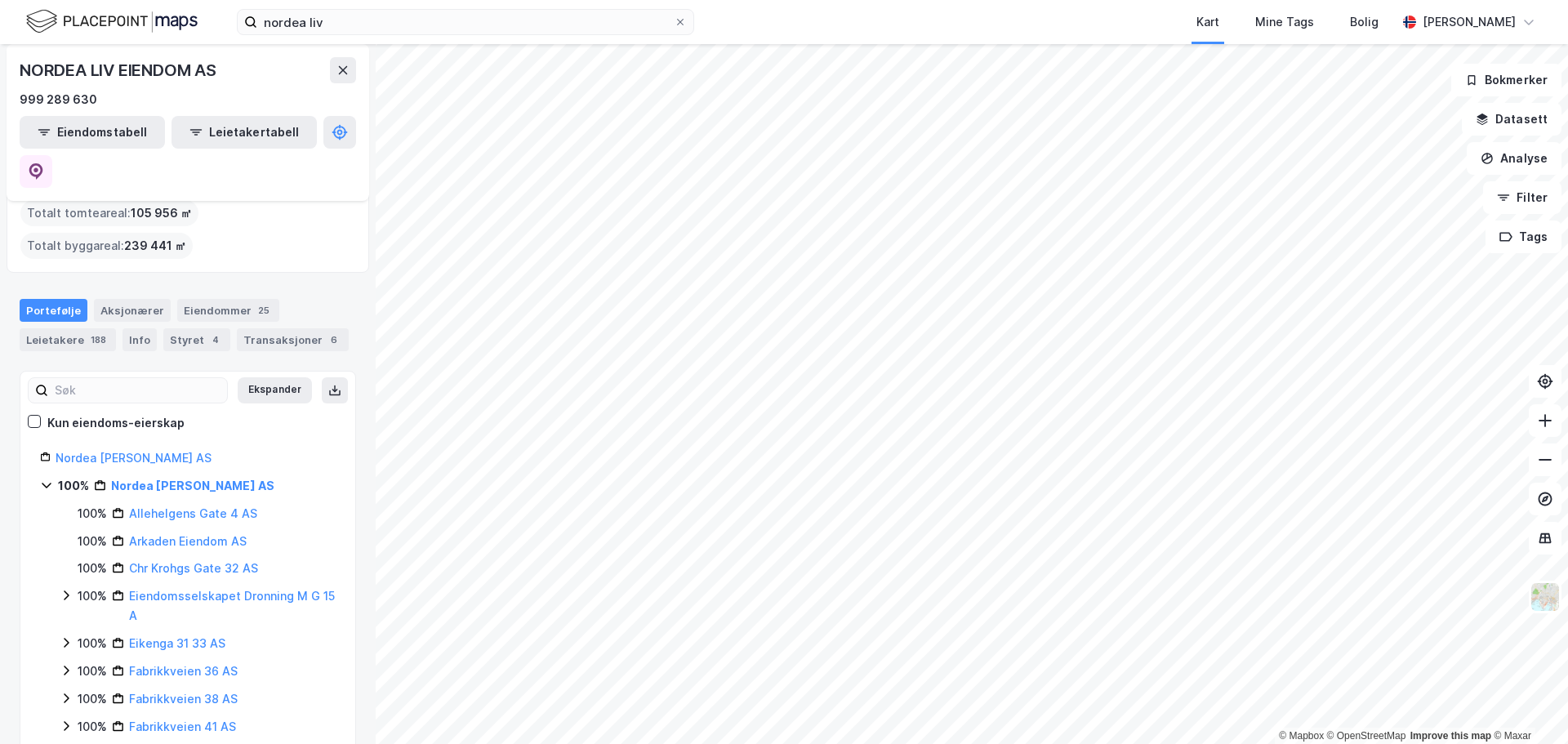
scroll to position [82, 0]
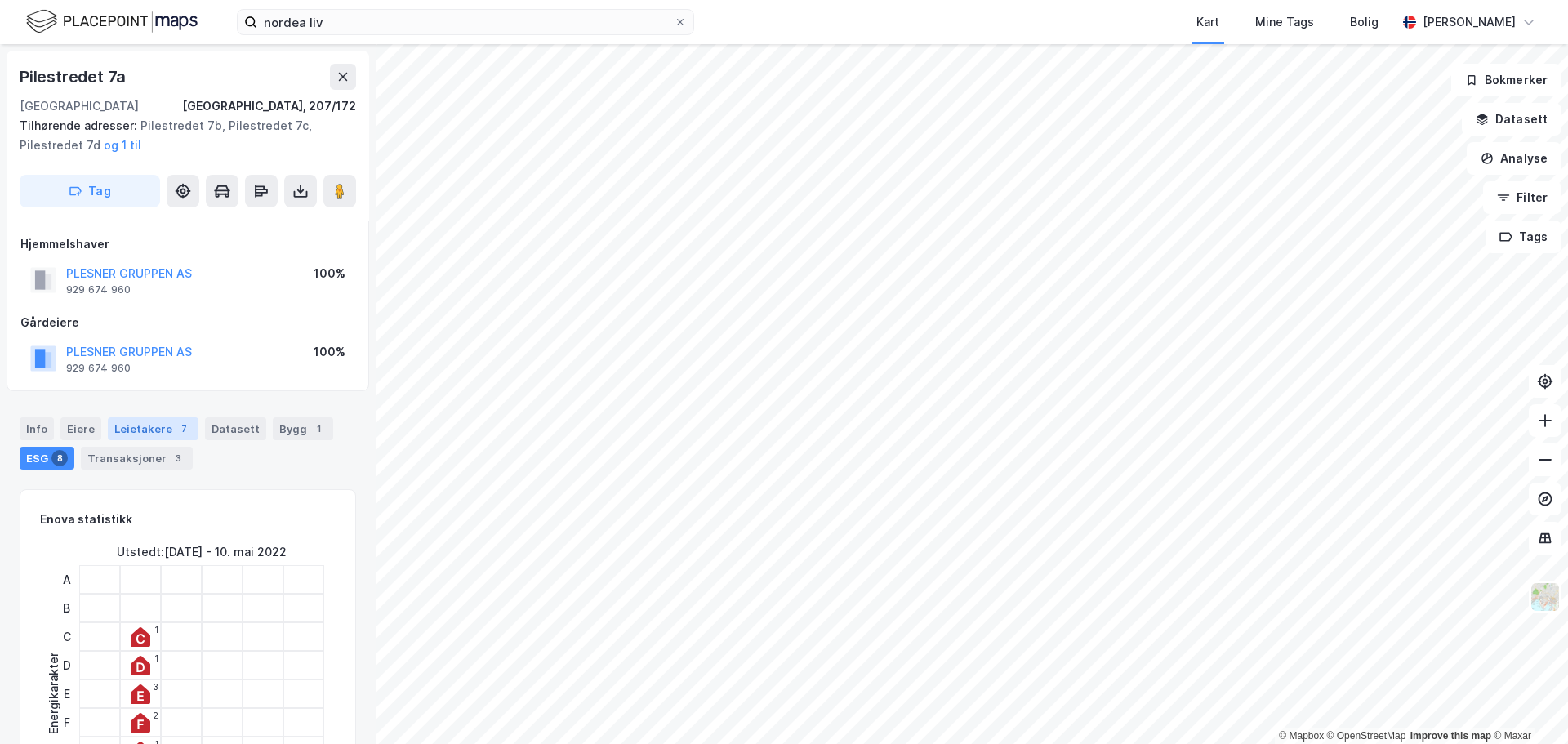
click at [156, 428] on div "Leietakere 7" at bounding box center [152, 429] width 90 height 23
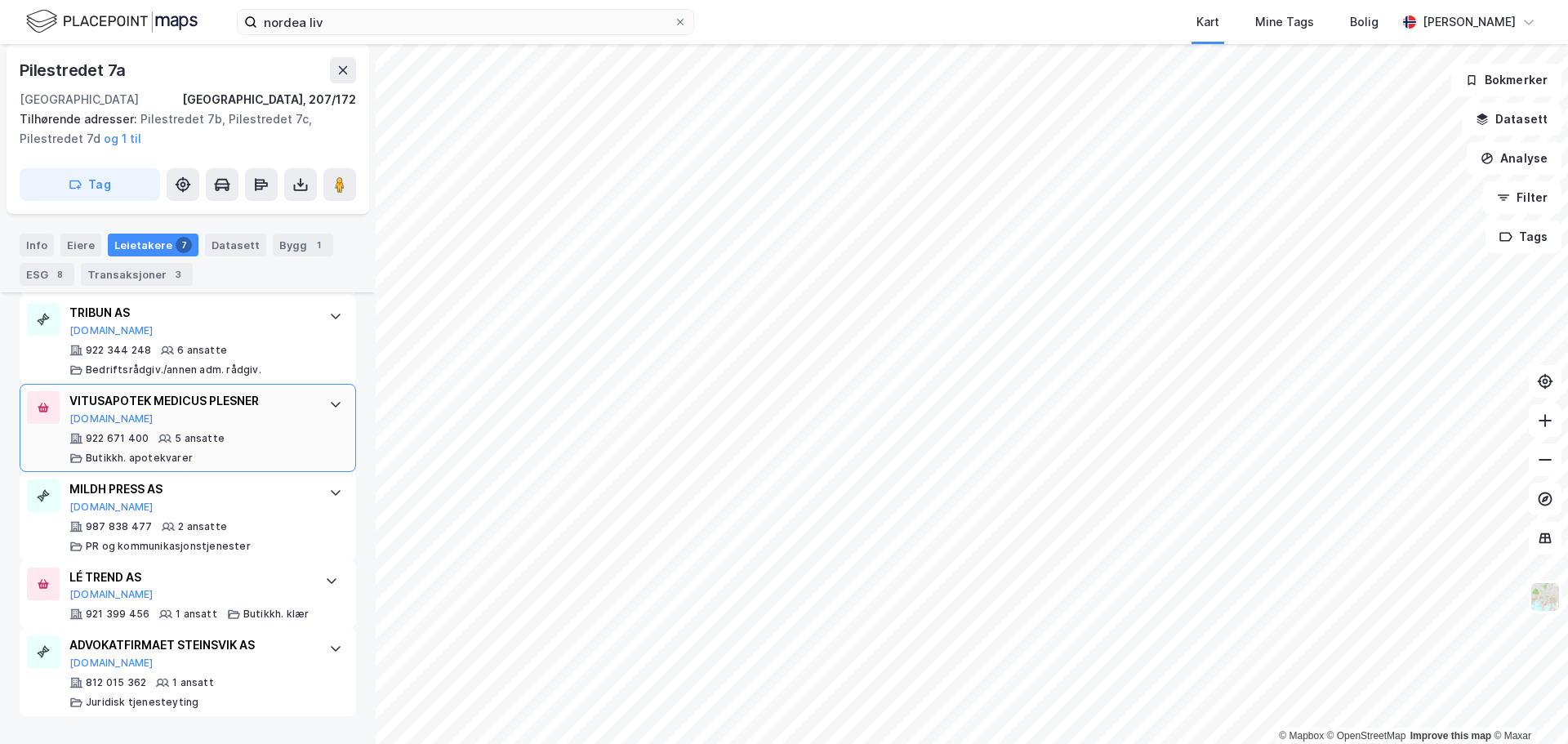
scroll to position [678, 0]
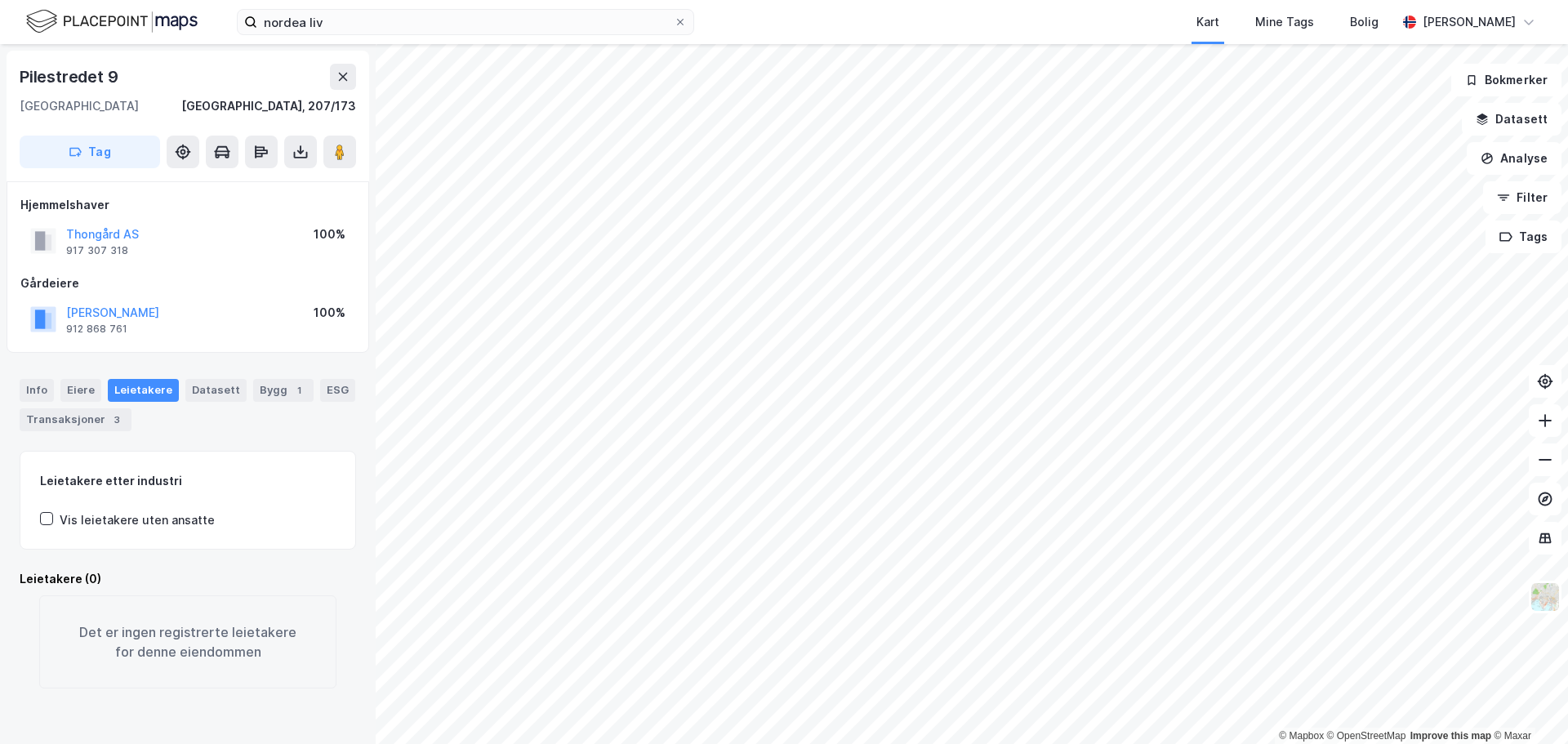
scroll to position [22, 0]
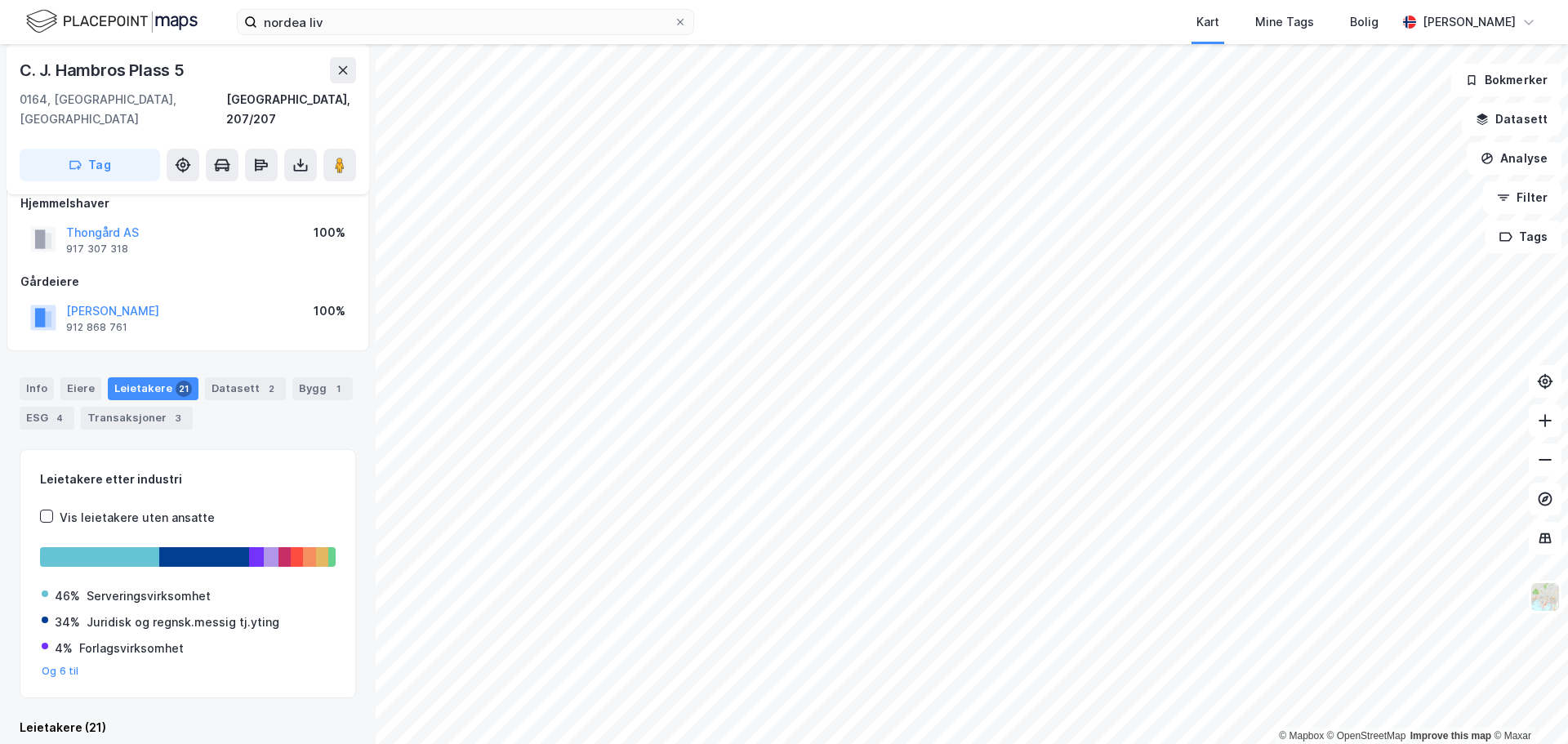
scroll to position [22, 0]
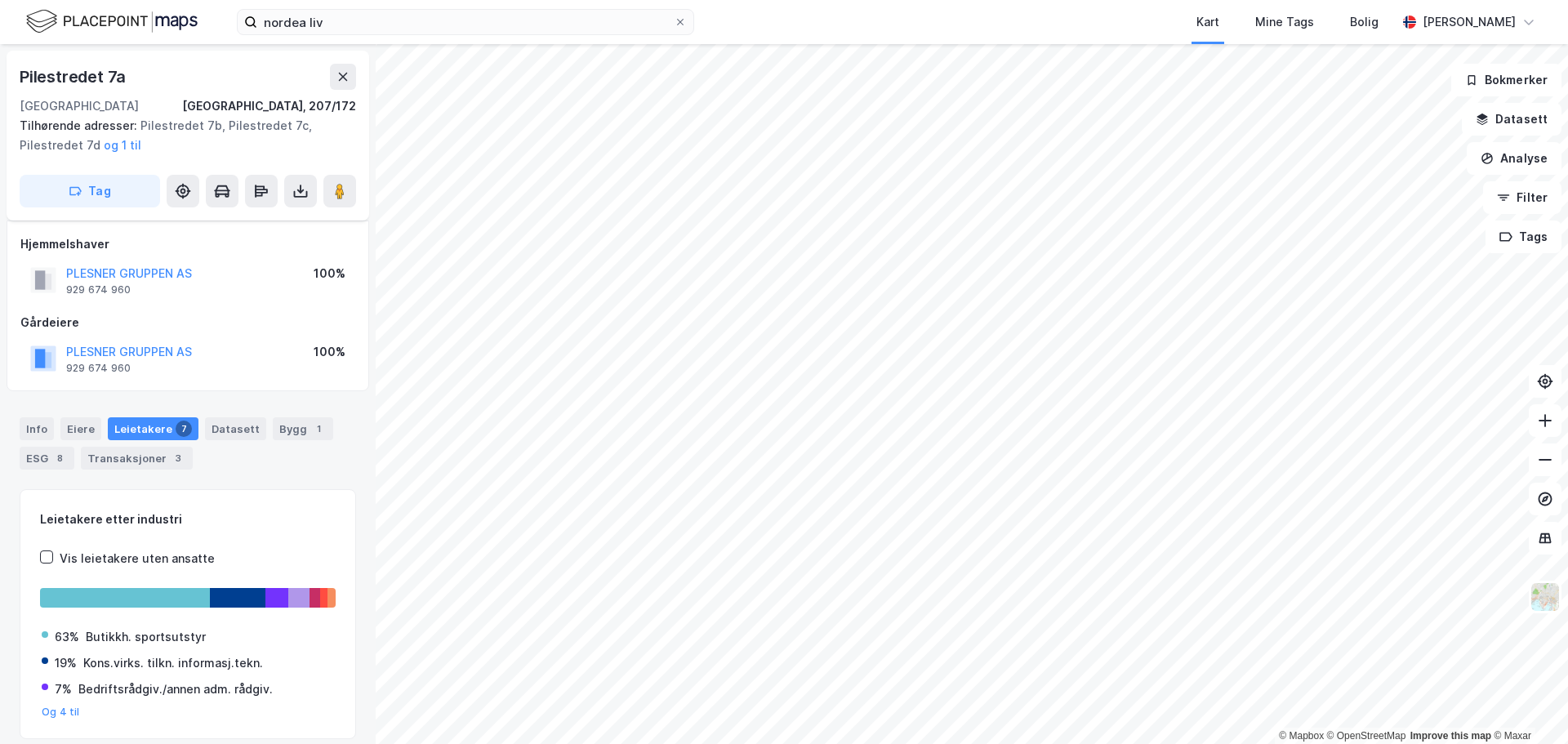
scroll to position [22, 0]
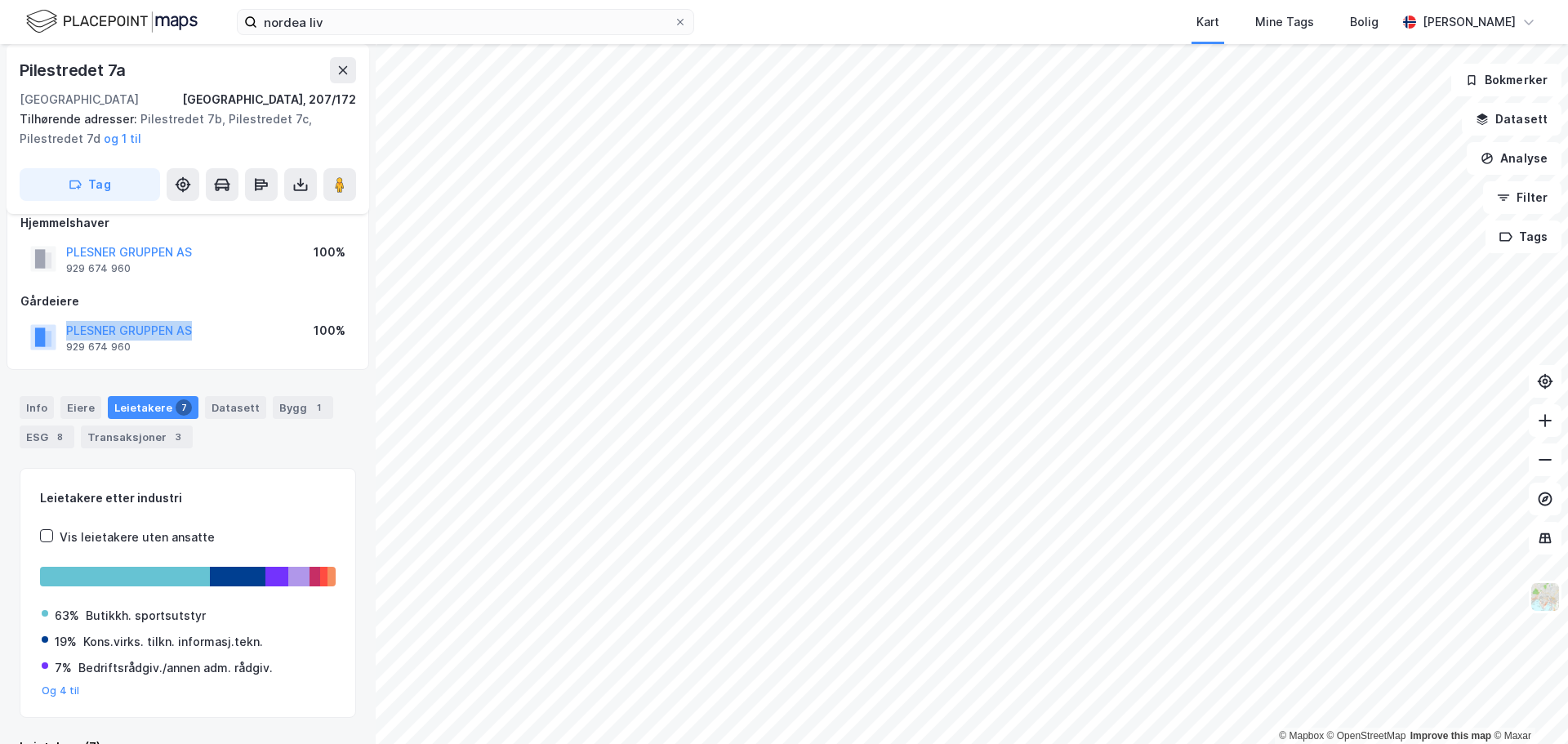
drag, startPoint x: 201, startPoint y: 330, endPoint x: 55, endPoint y: 333, distance: 146.0
click at [55, 333] on div "PLESNER GRUPPEN AS 929 674 960 100%" at bounding box center [188, 337] width 334 height 39
click at [60, 429] on div "8" at bounding box center [60, 437] width 17 height 17
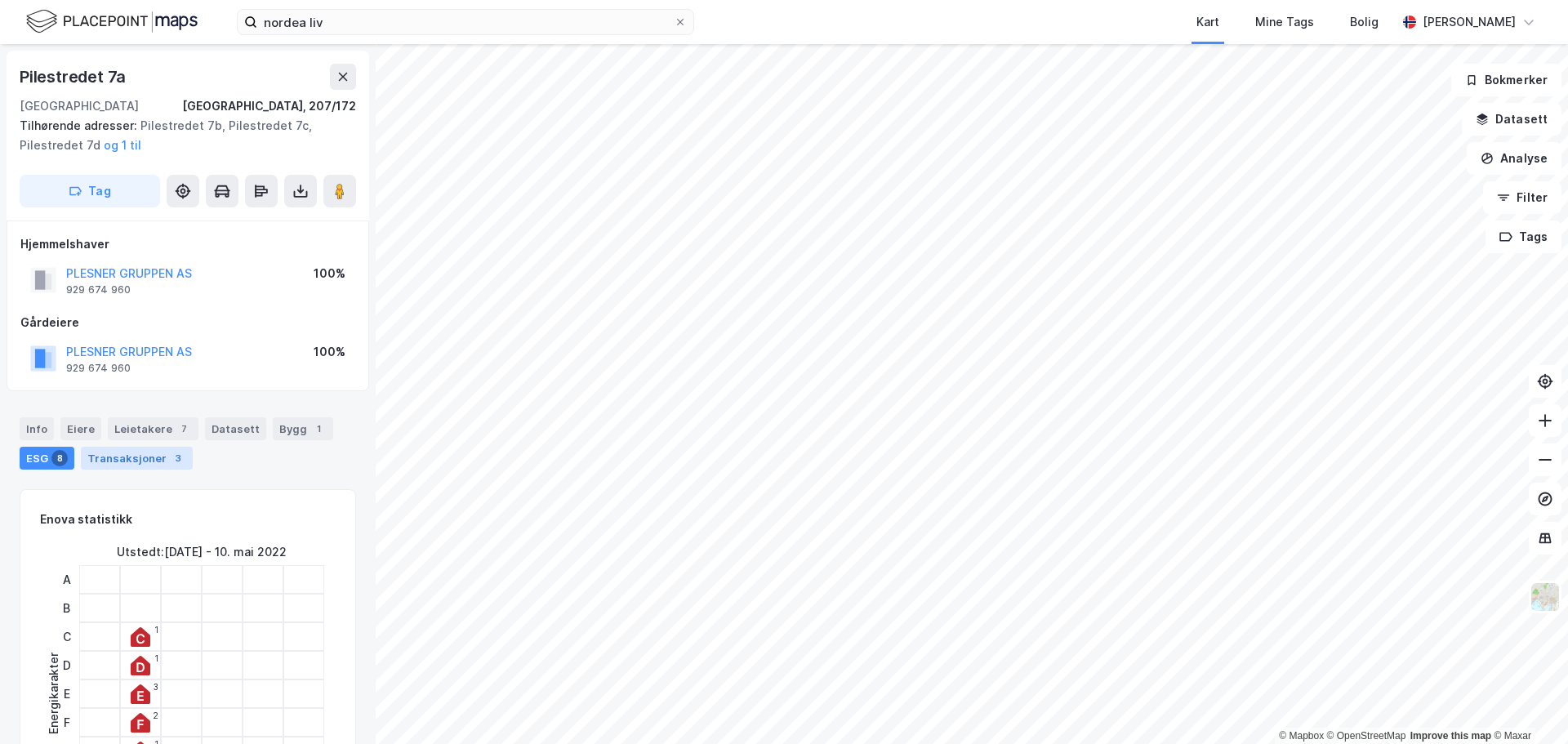
click at [129, 460] on div "Transaksjoner 3" at bounding box center [137, 458] width 112 height 23
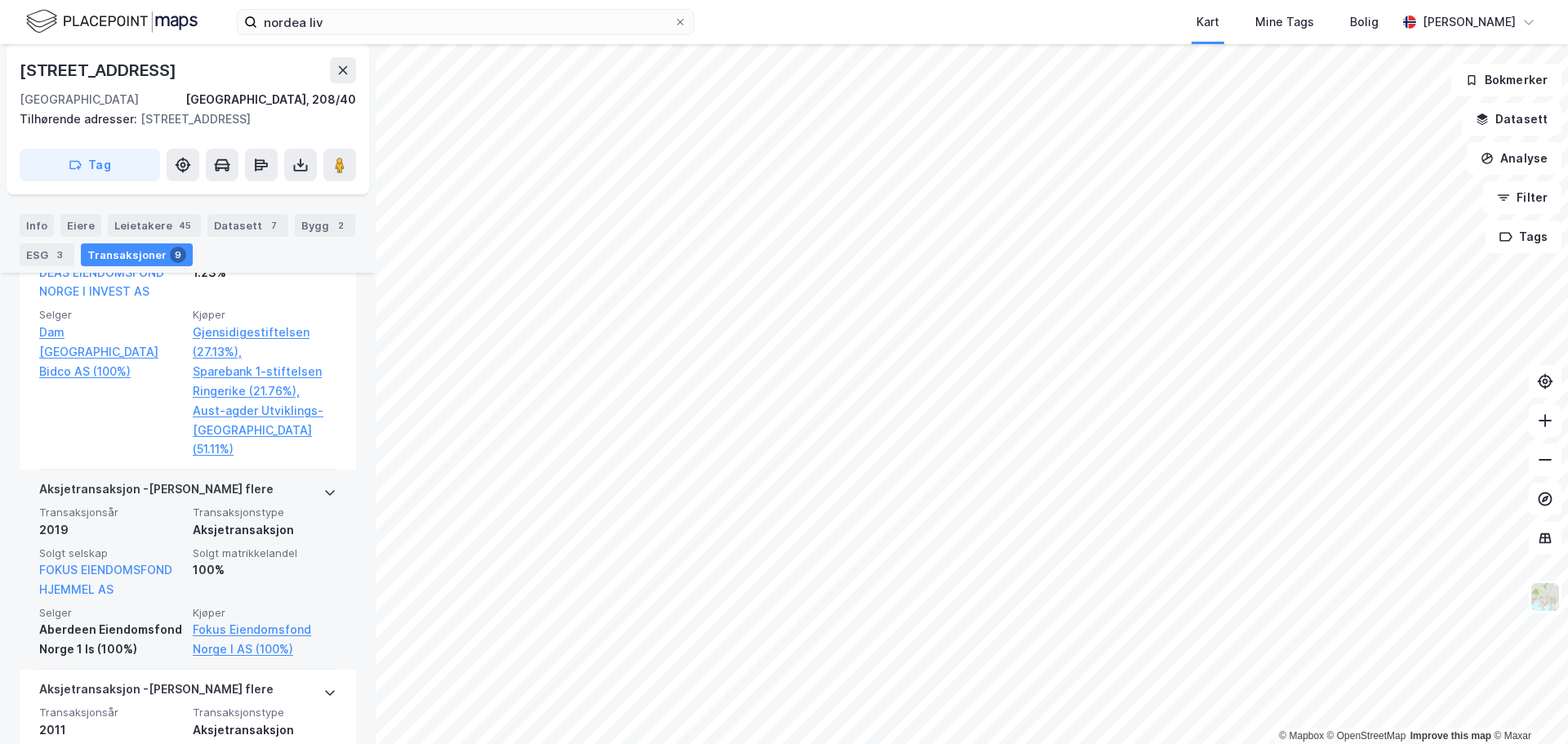
scroll to position [766, 0]
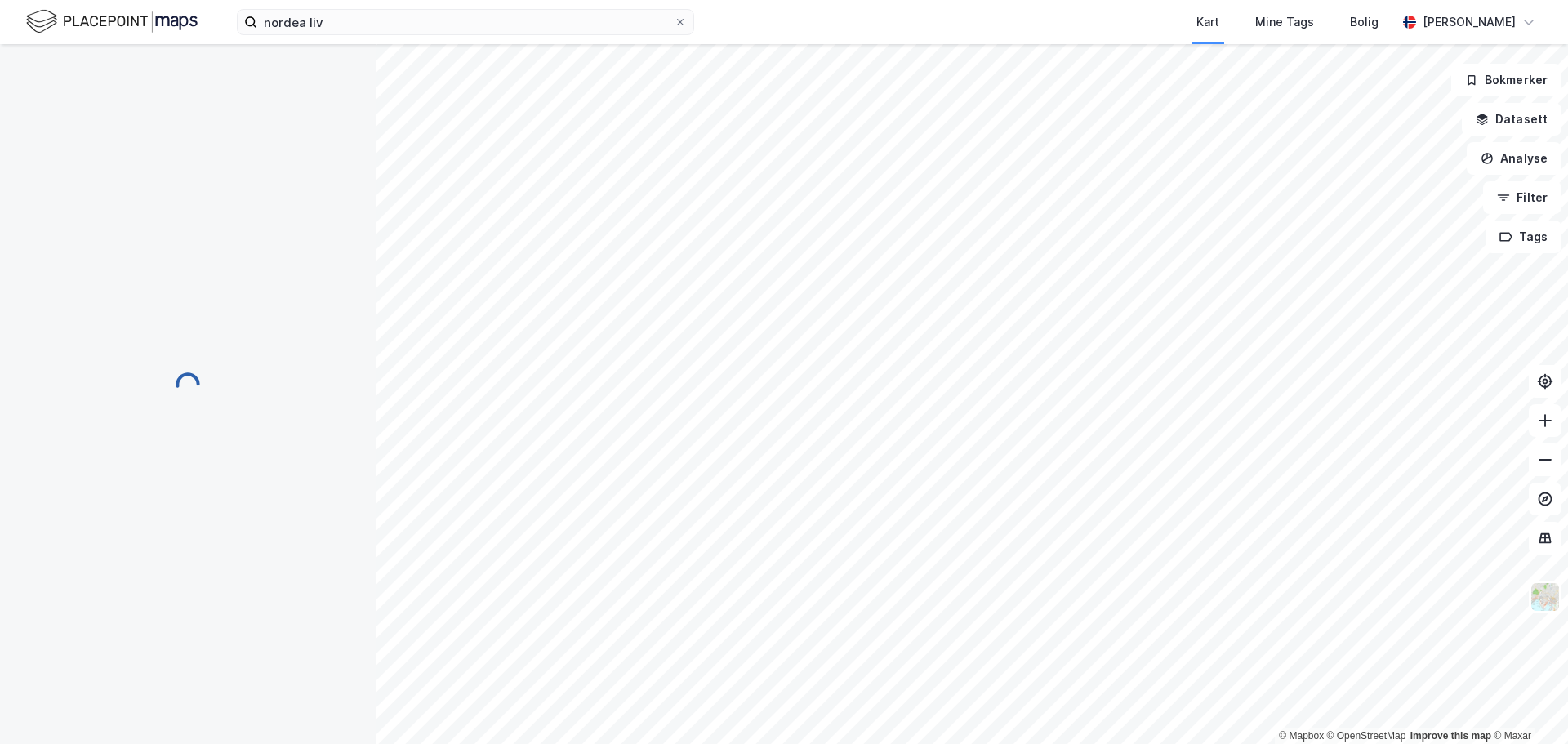
scroll to position [12, 0]
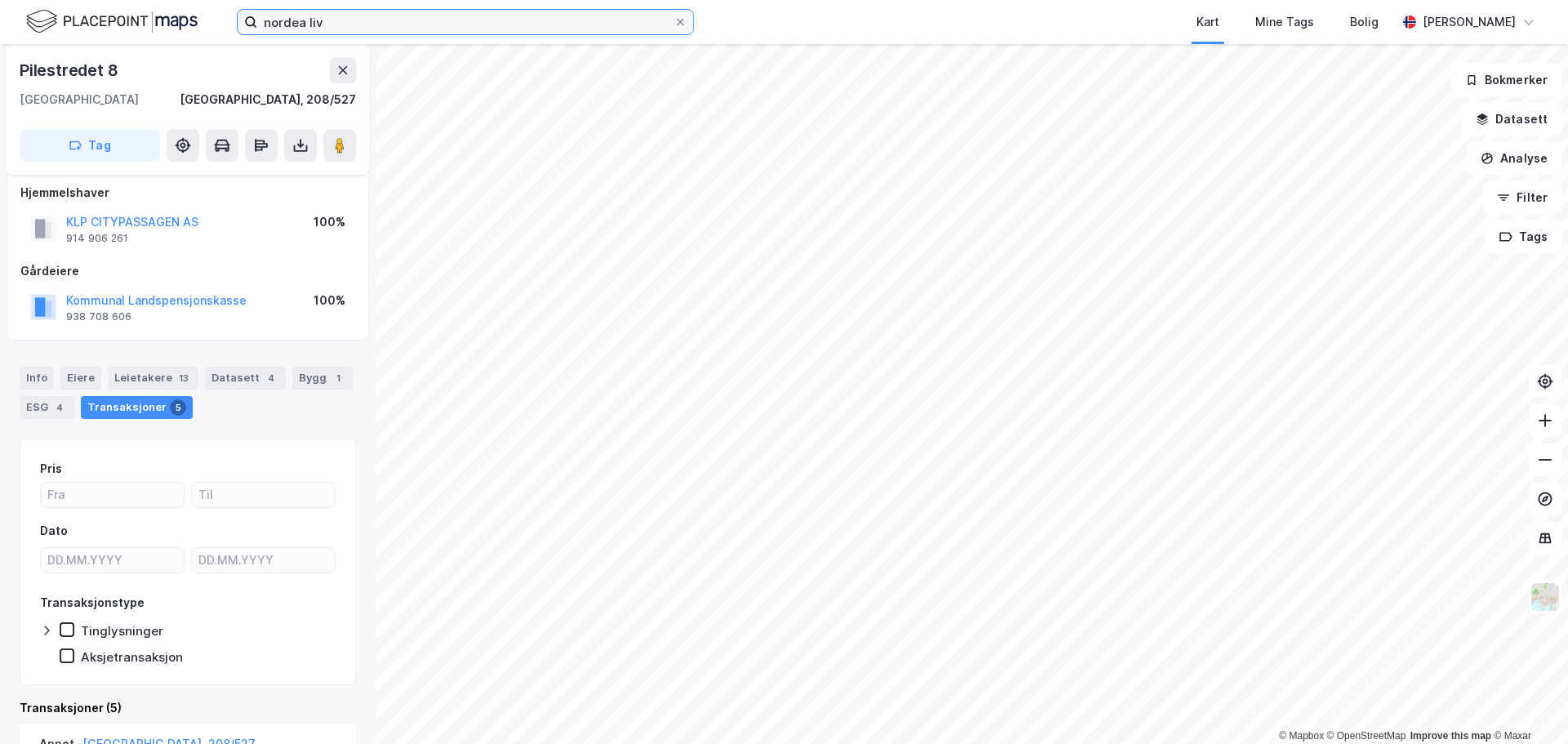
click at [313, 15] on input "nordea liv" at bounding box center [465, 22] width 416 height 25
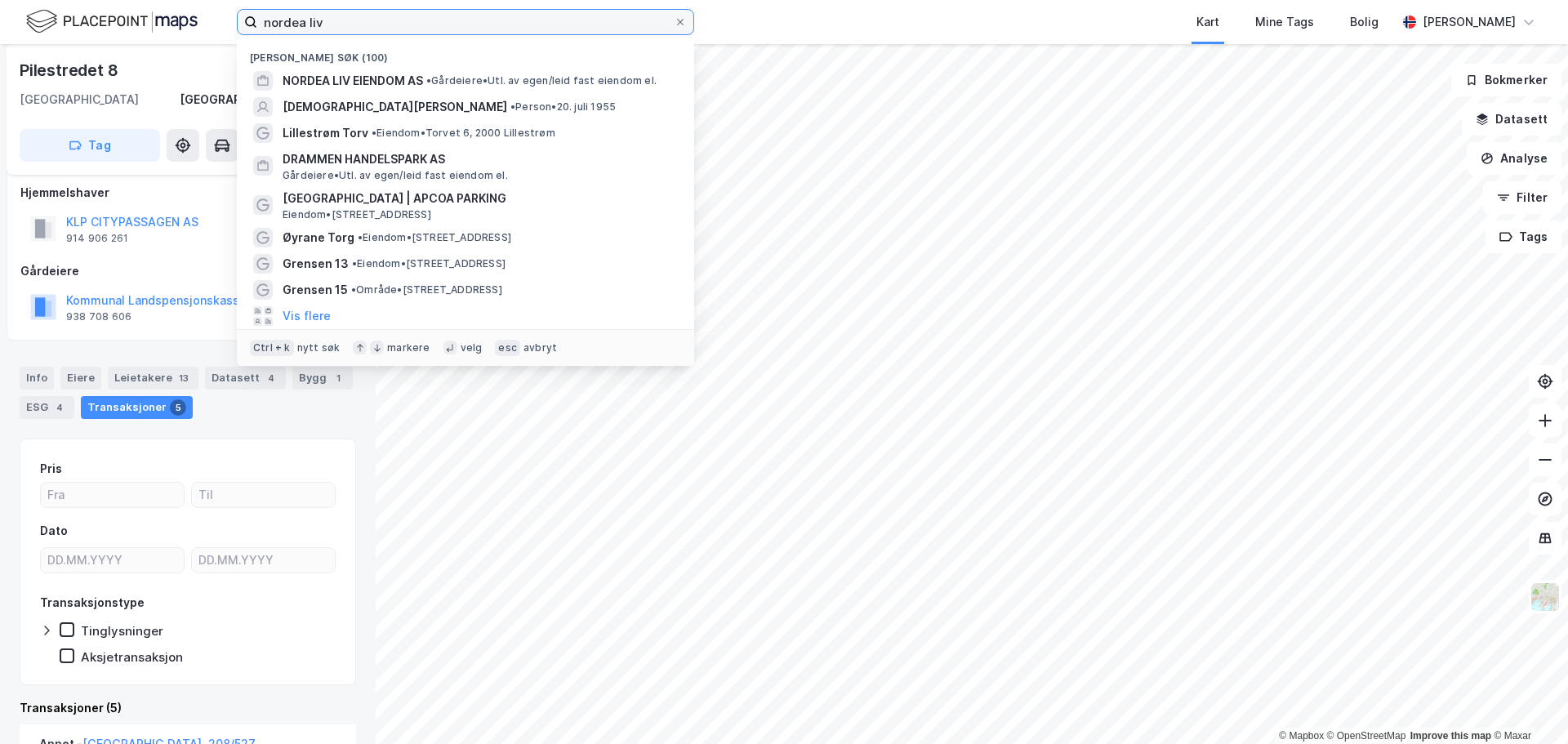
click at [313, 15] on input "nordea liv" at bounding box center [465, 22] width 416 height 25
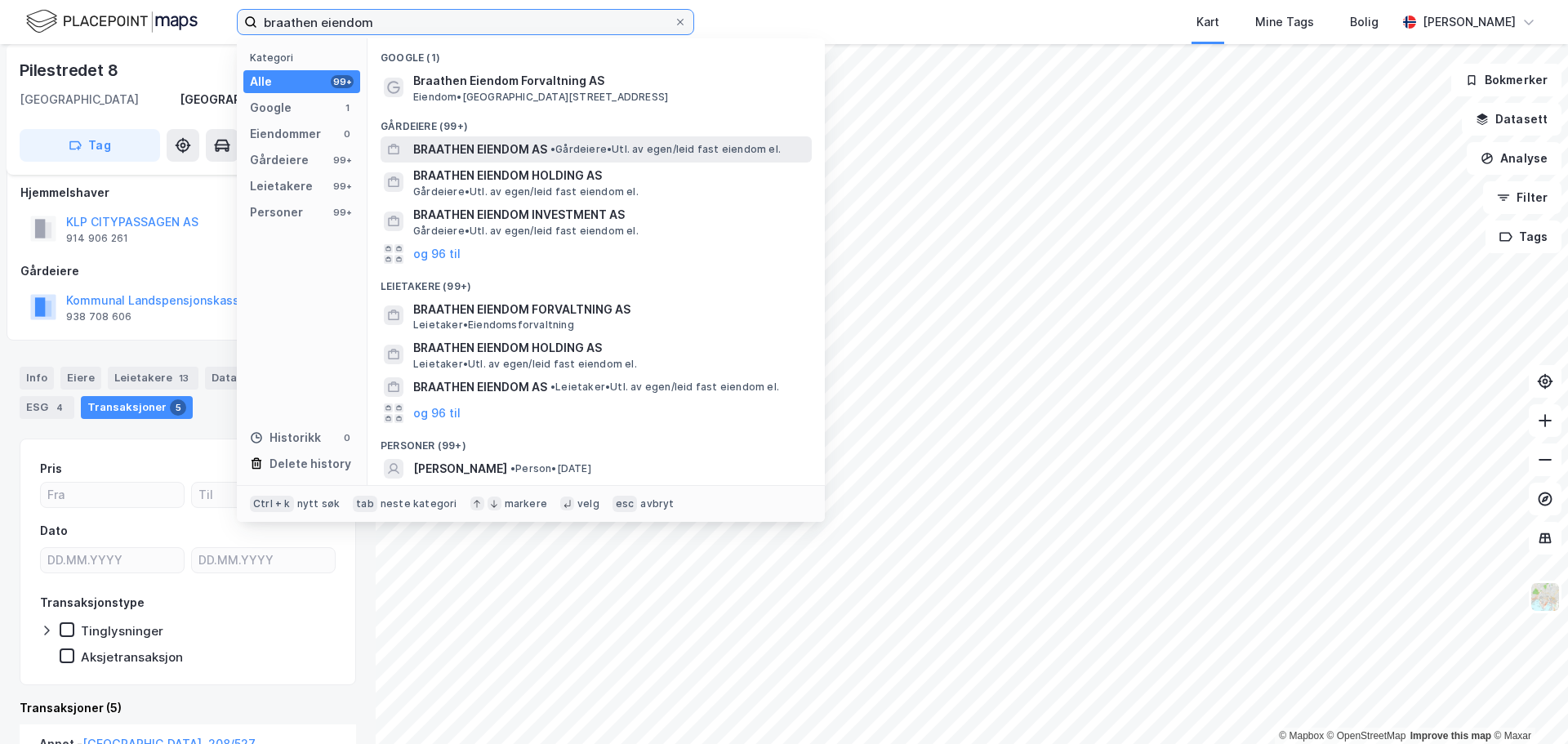
type input "braathen eiendom"
click at [517, 151] on span "BRAATHEN EIENDOM AS" at bounding box center [480, 150] width 134 height 20
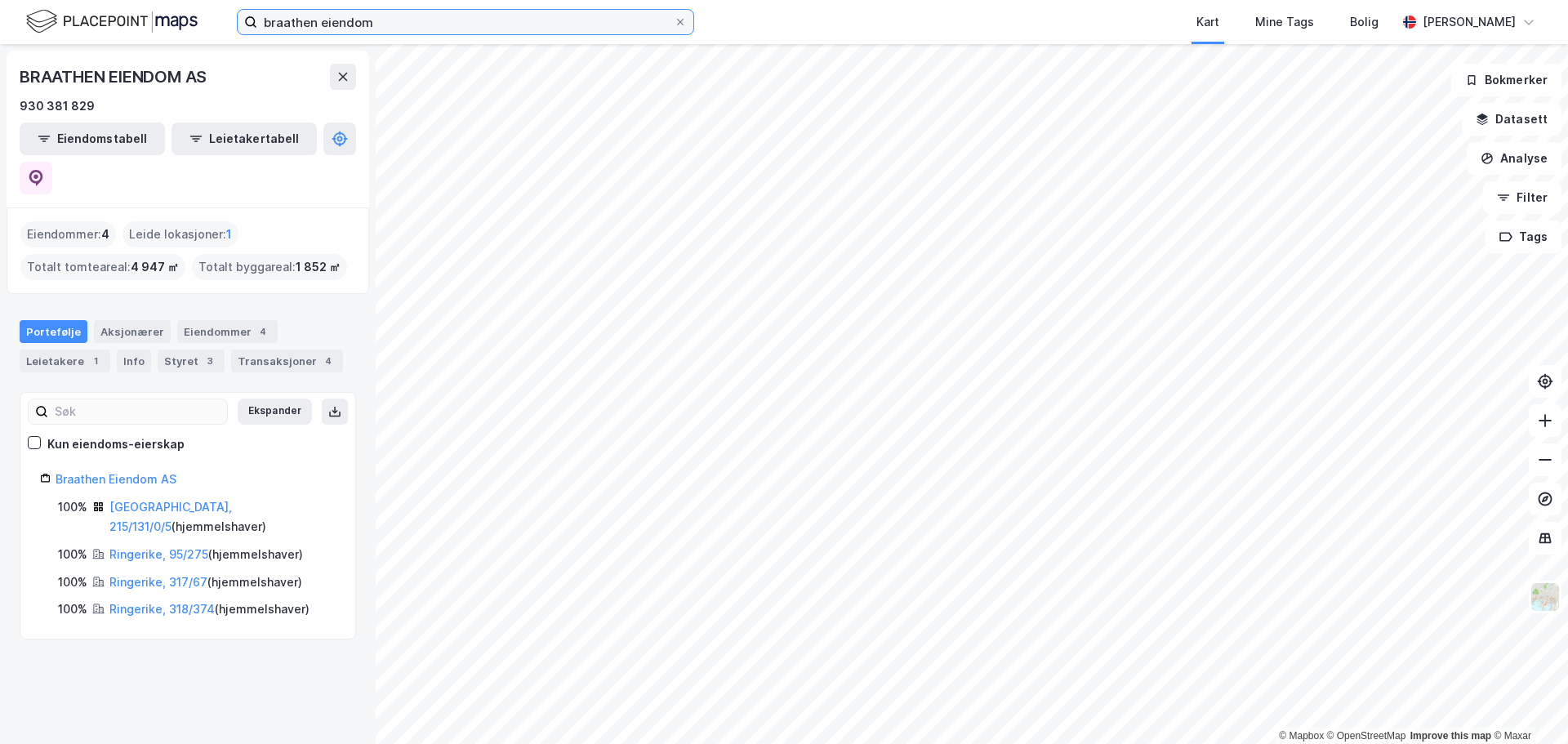
click at [315, 25] on input "braathen eiendom" at bounding box center [465, 22] width 416 height 25
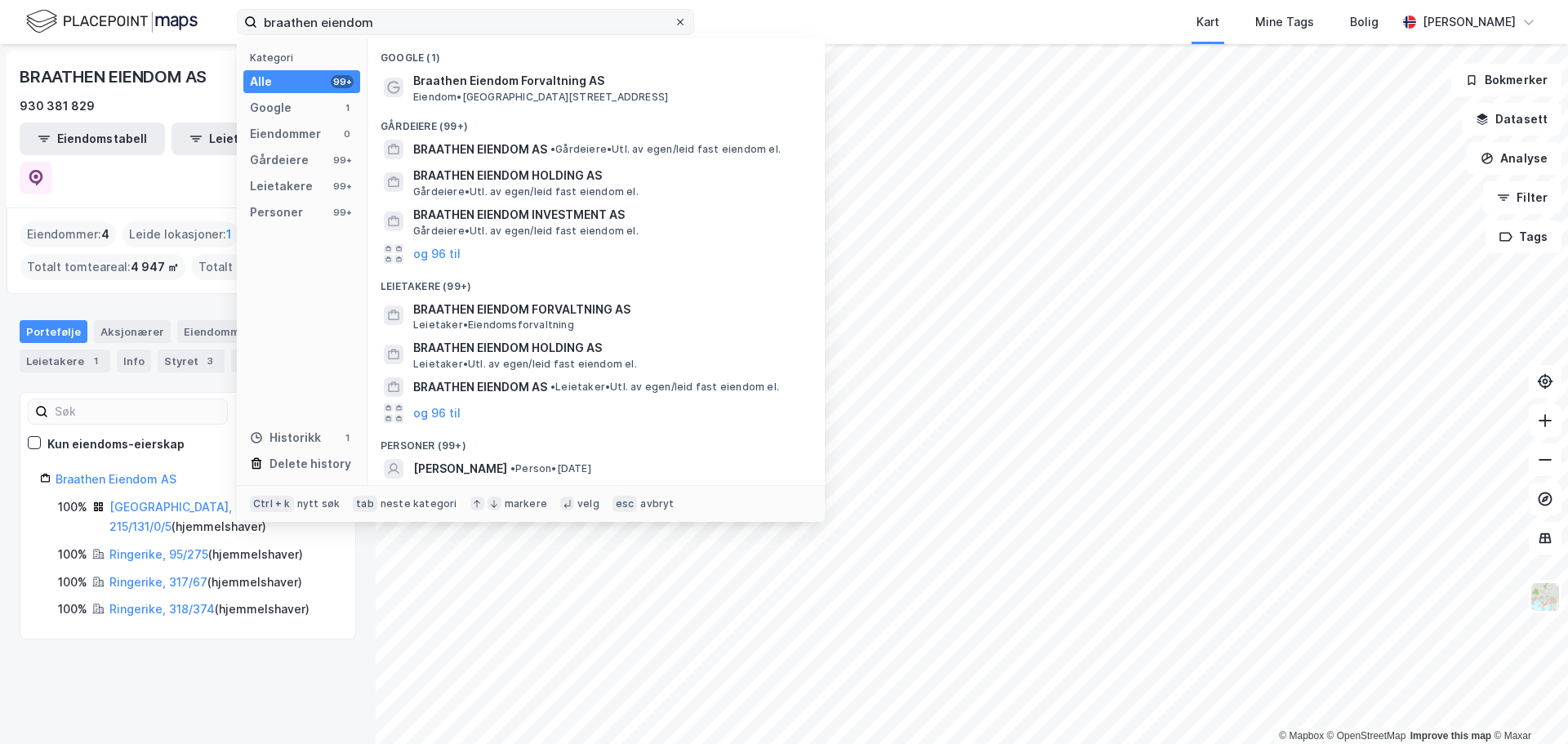
click at [680, 24] on icon at bounding box center [681, 22] width 10 height 10
click at [674, 24] on input "braathen eiendom" at bounding box center [465, 22] width 416 height 25
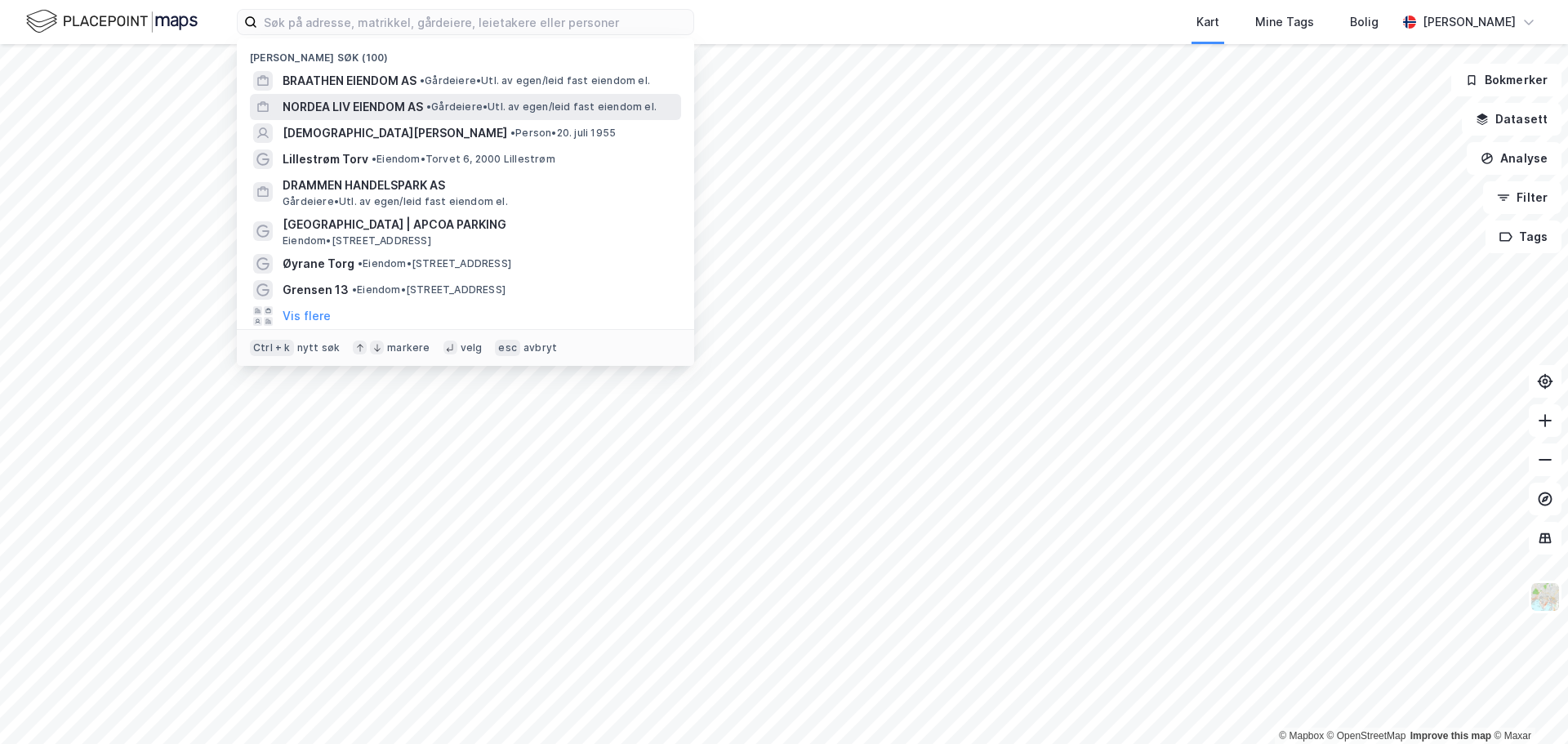
click at [381, 105] on span "NORDEA LIV EIENDOM AS" at bounding box center [353, 107] width 141 height 20
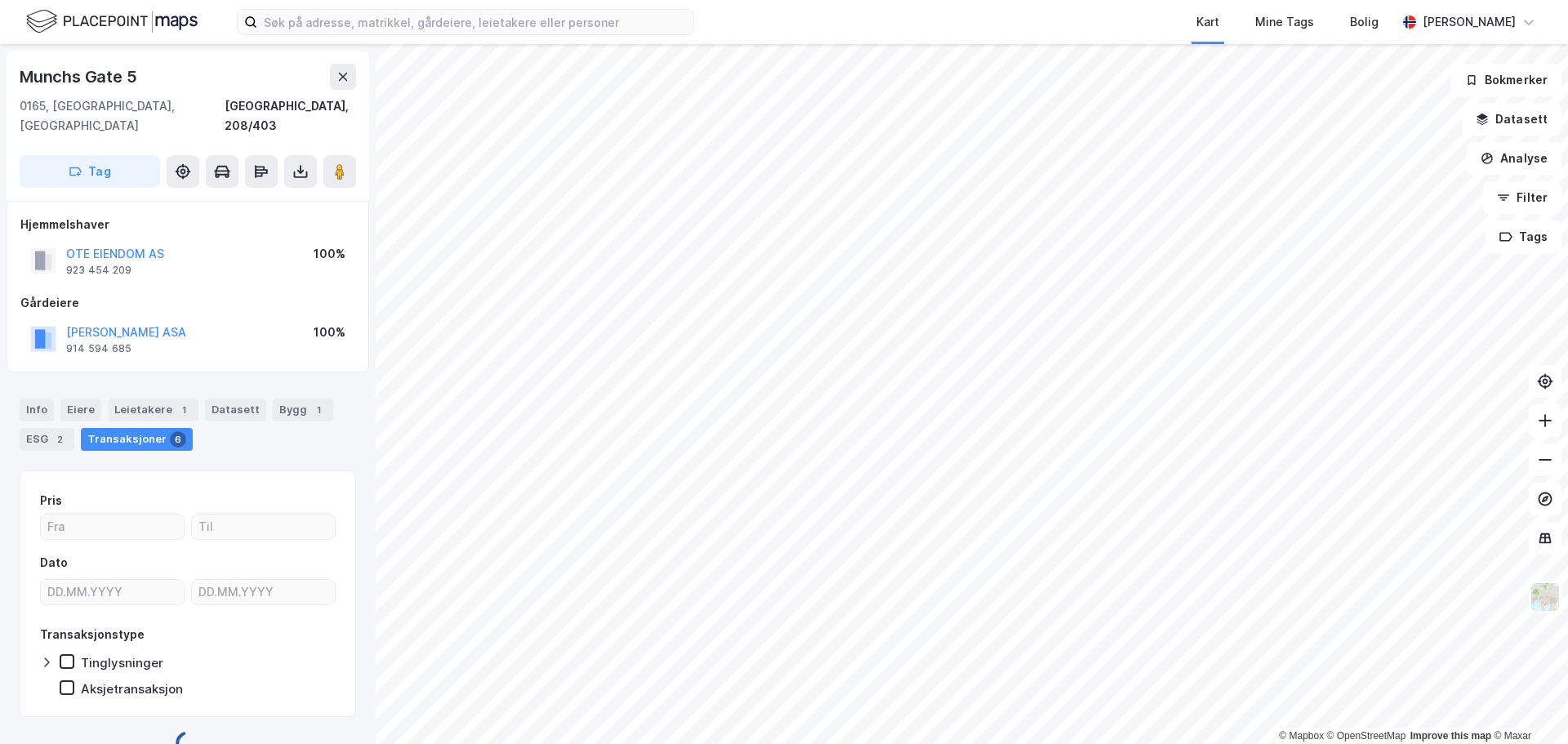
scroll to position [12, 0]
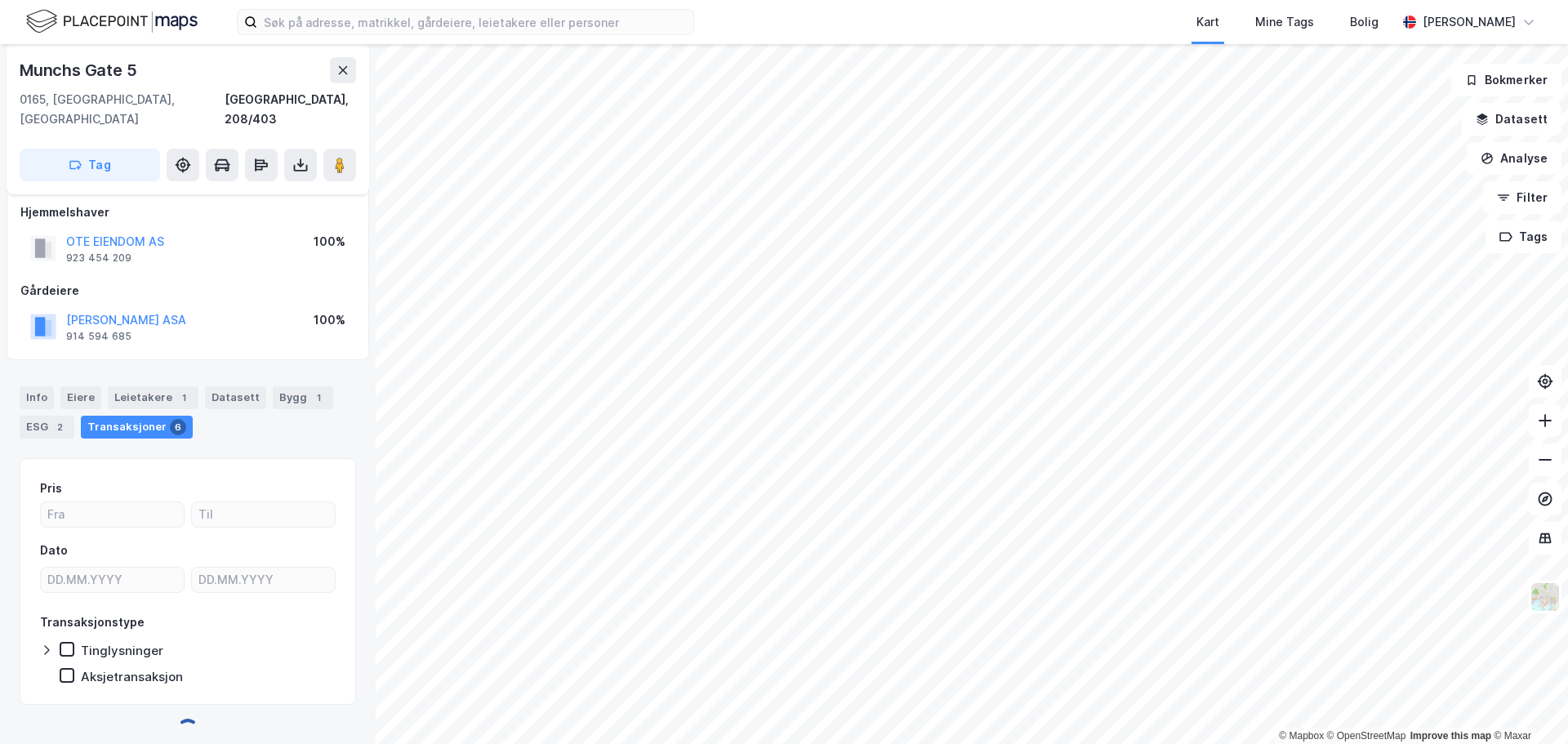
scroll to position [12, 0]
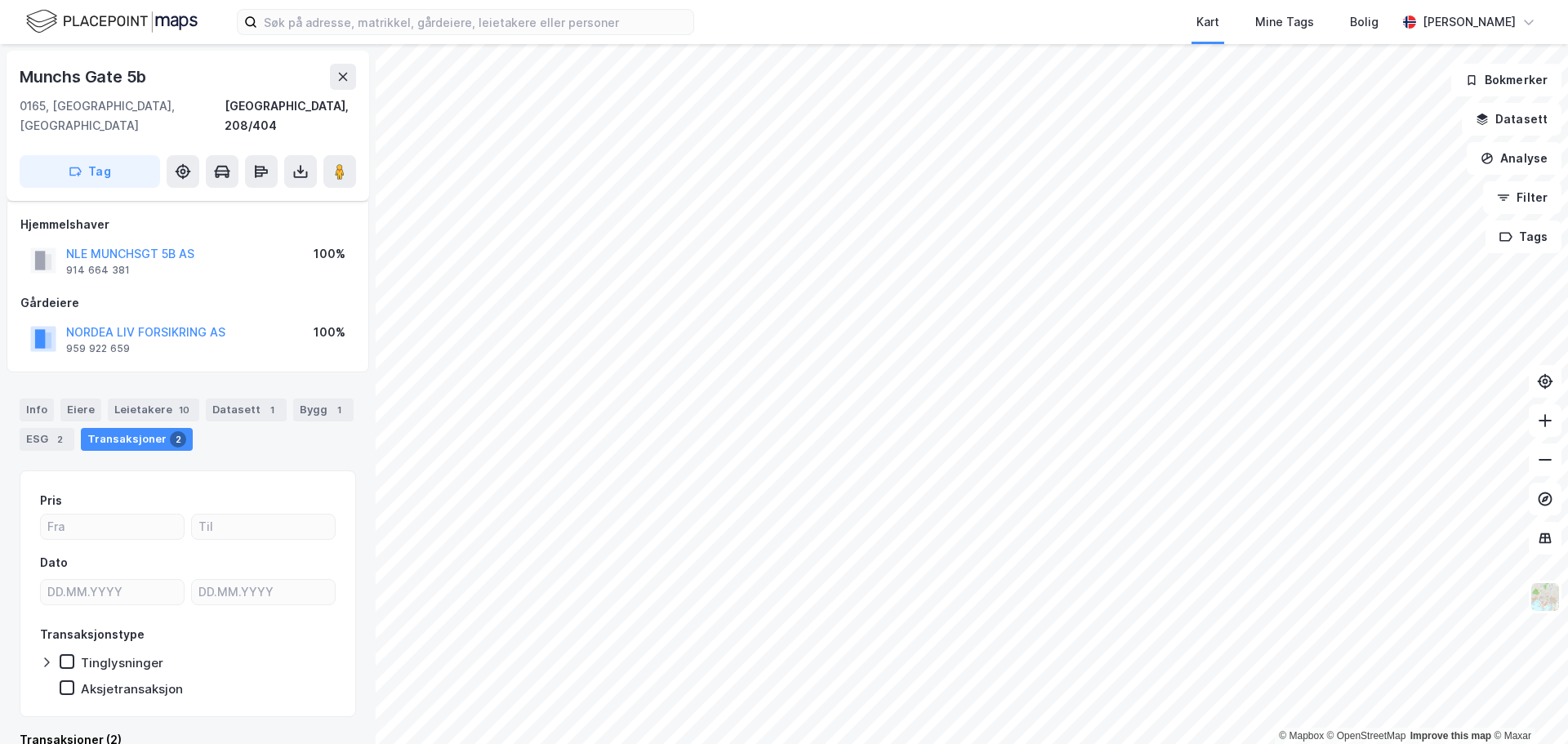
scroll to position [12, 0]
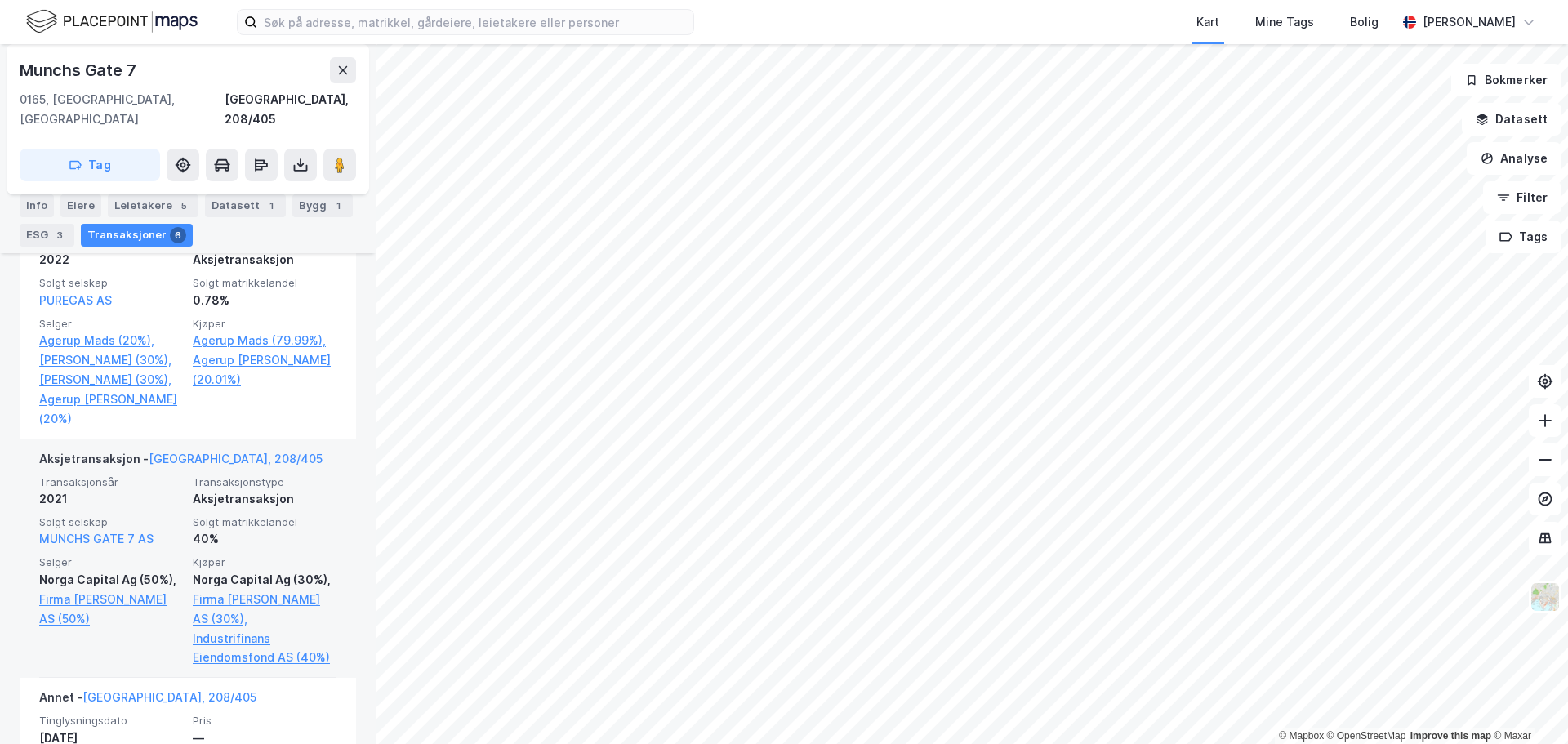
scroll to position [583, 0]
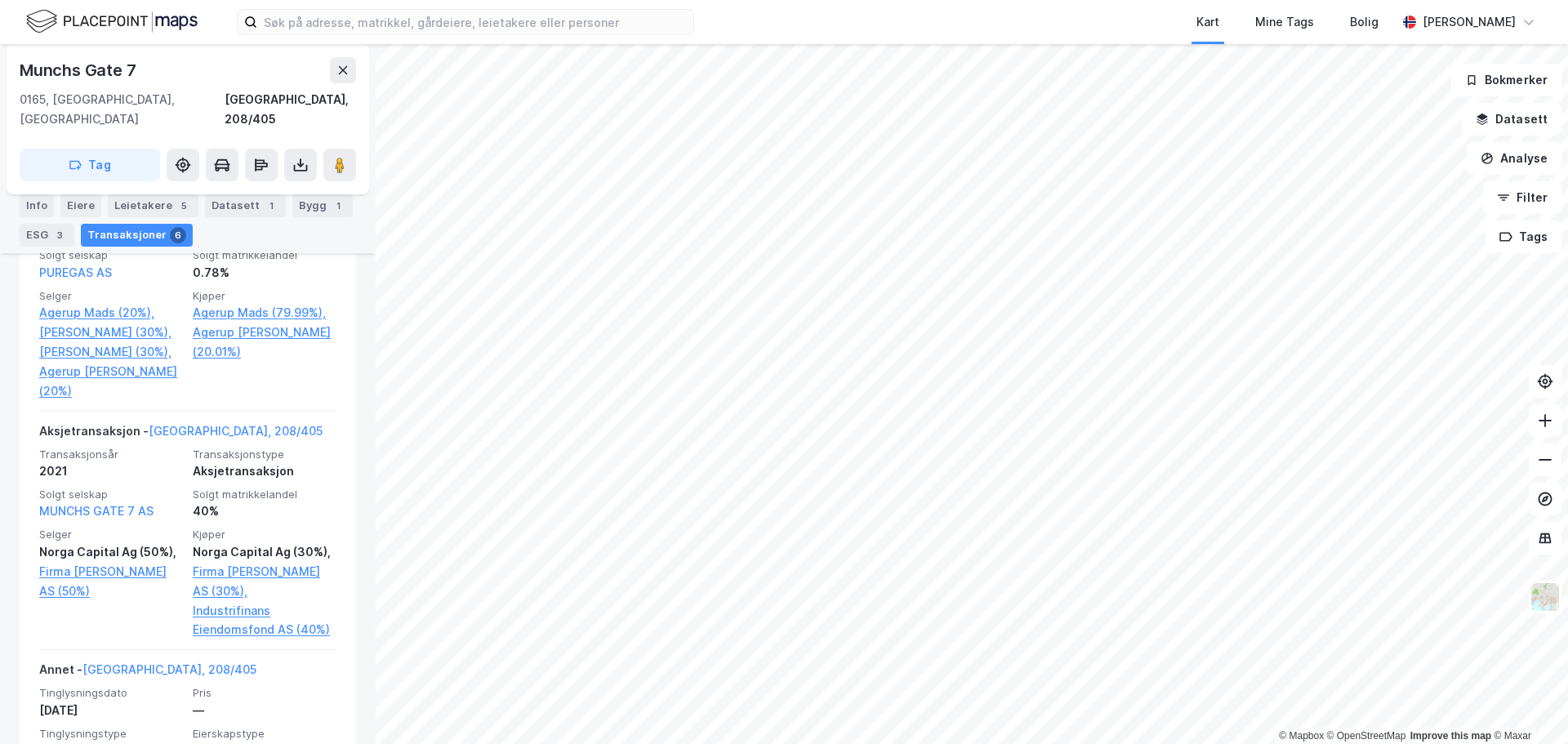
scroll to position [51, 0]
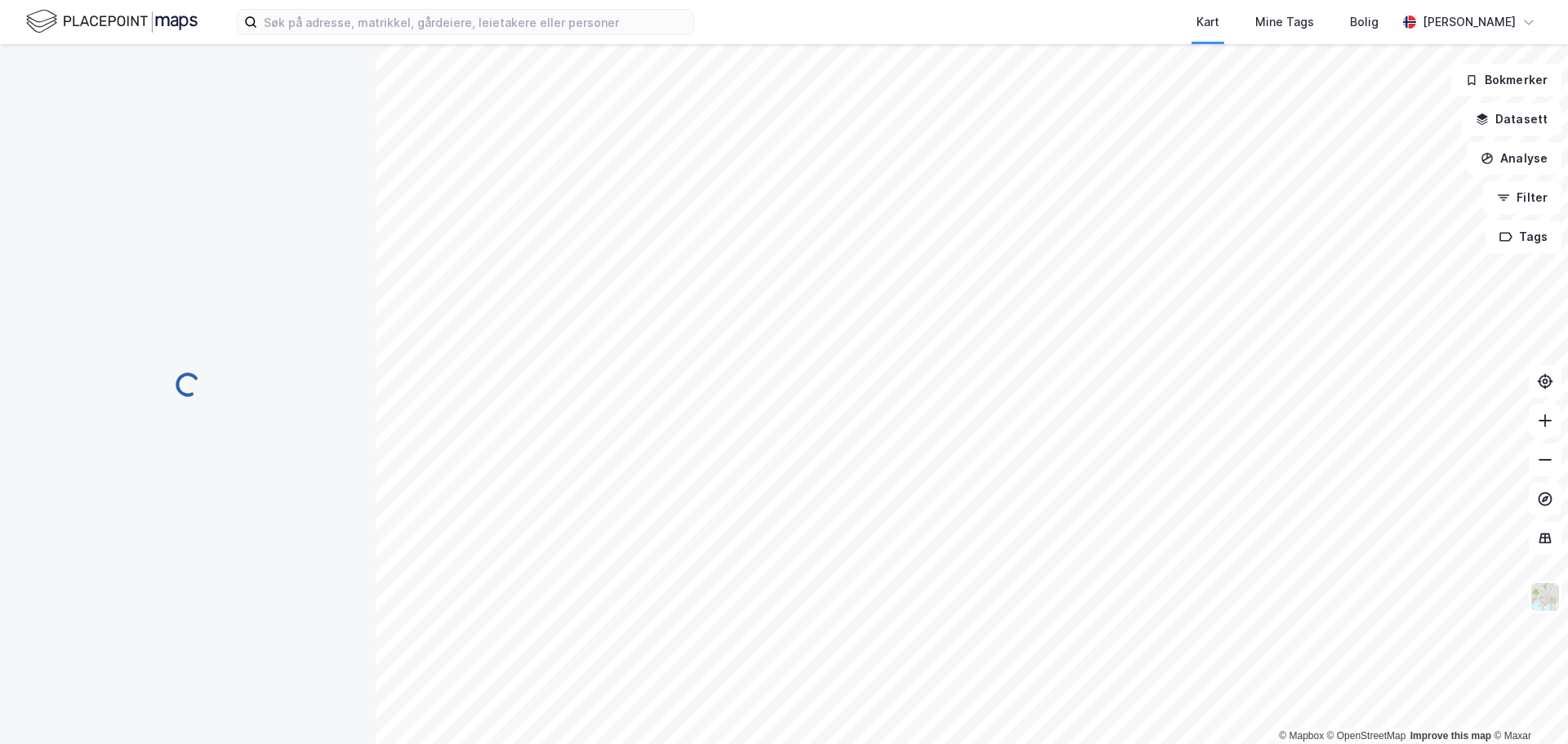
scroll to position [31, 0]
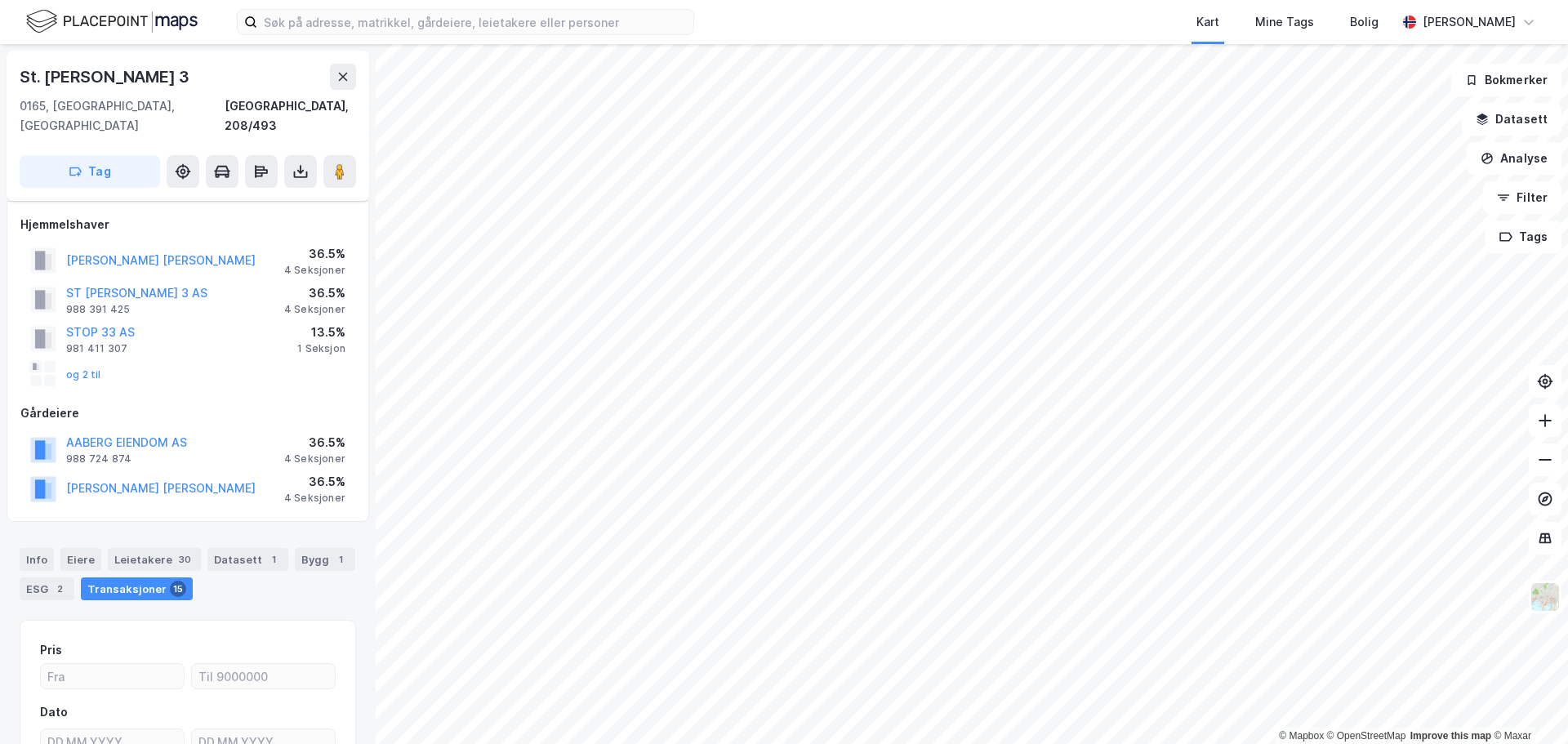
scroll to position [31, 0]
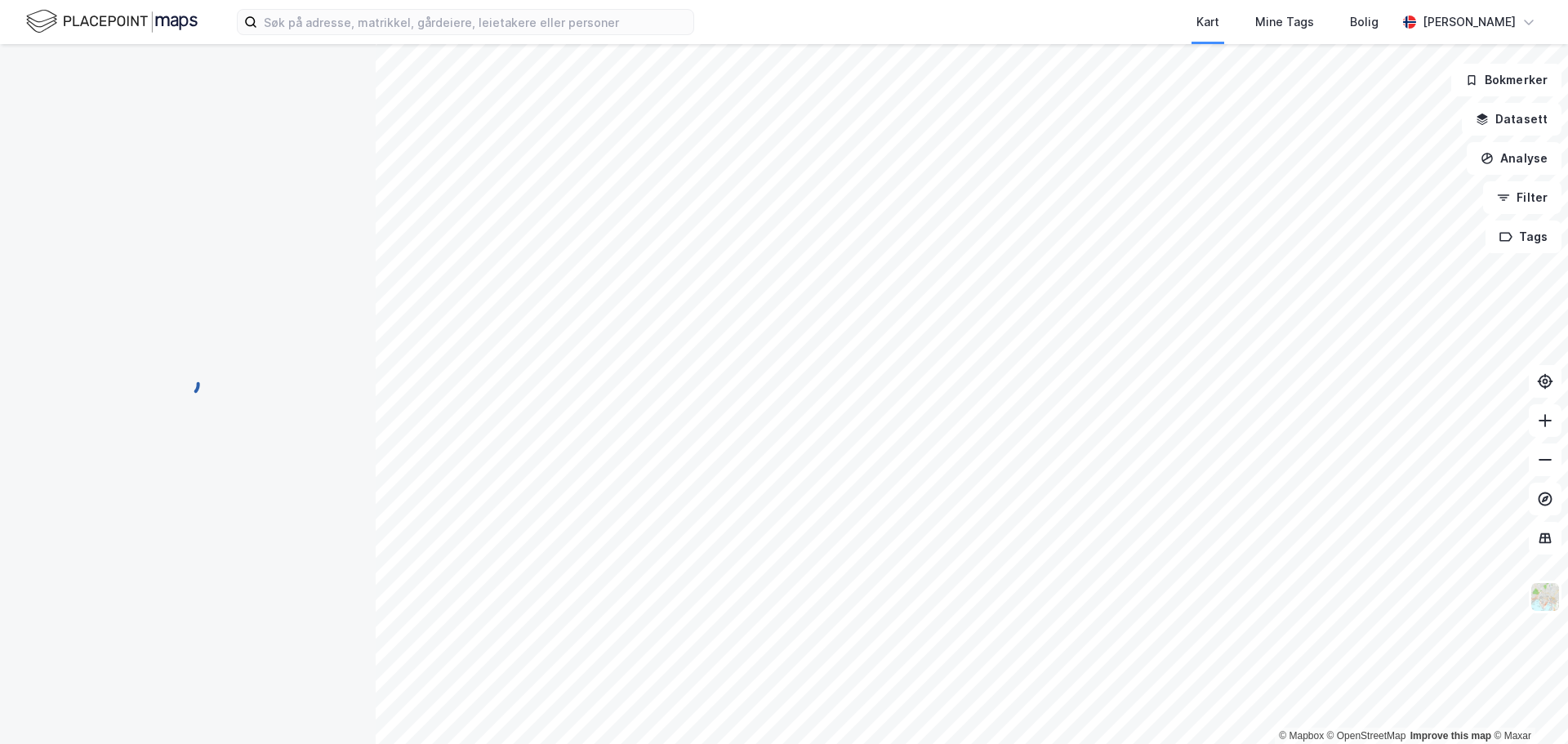
scroll to position [31, 0]
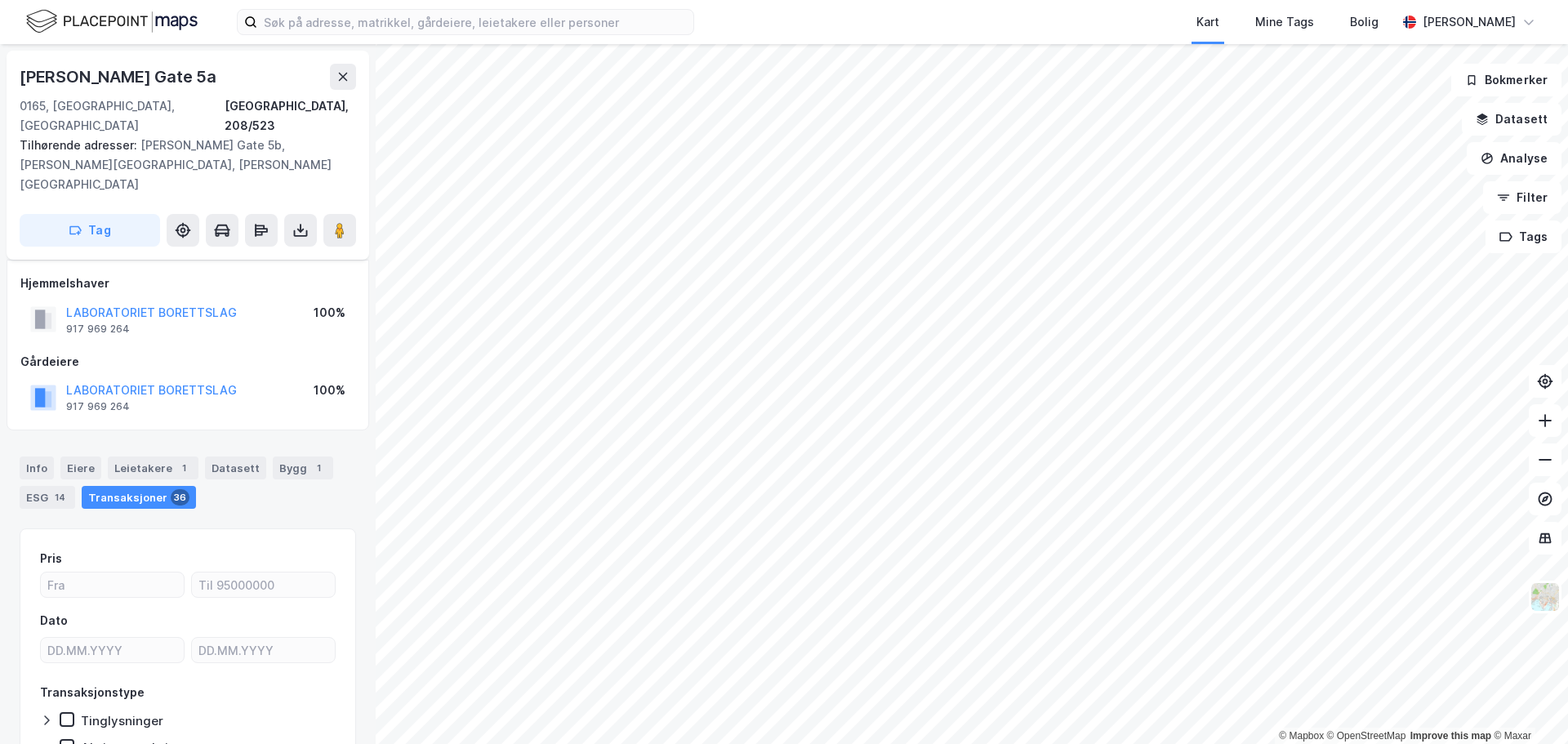
scroll to position [31, 0]
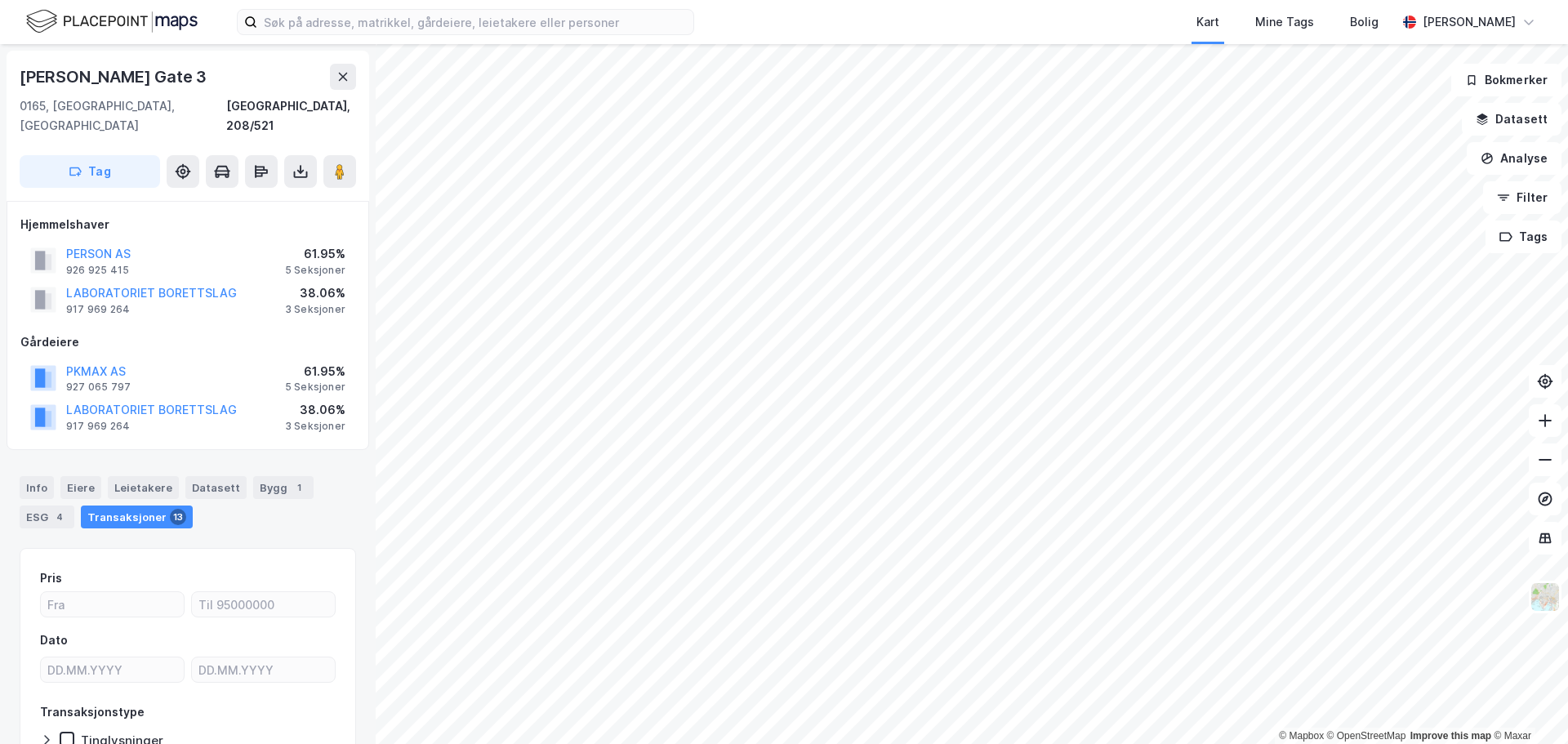
scroll to position [31, 0]
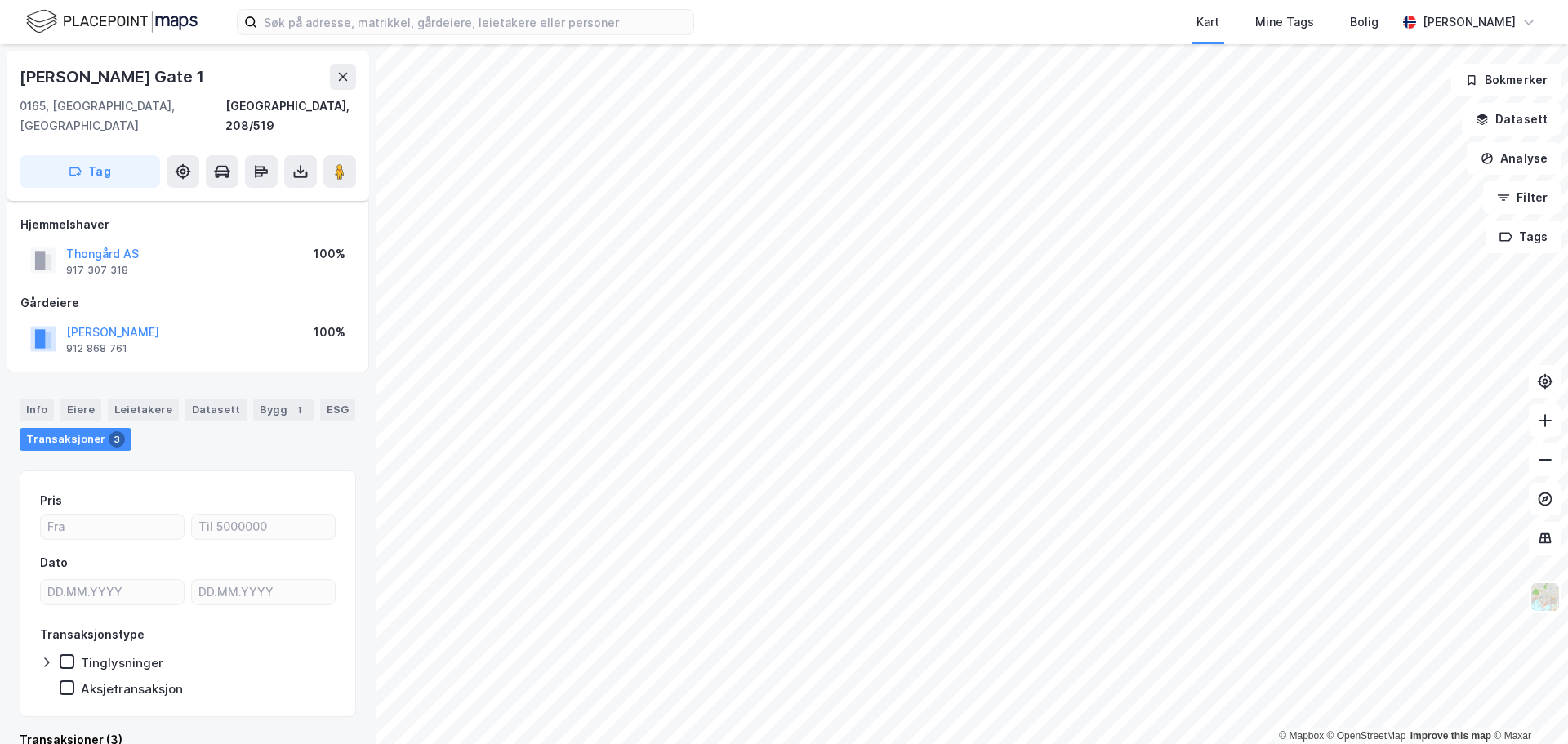
scroll to position [12, 0]
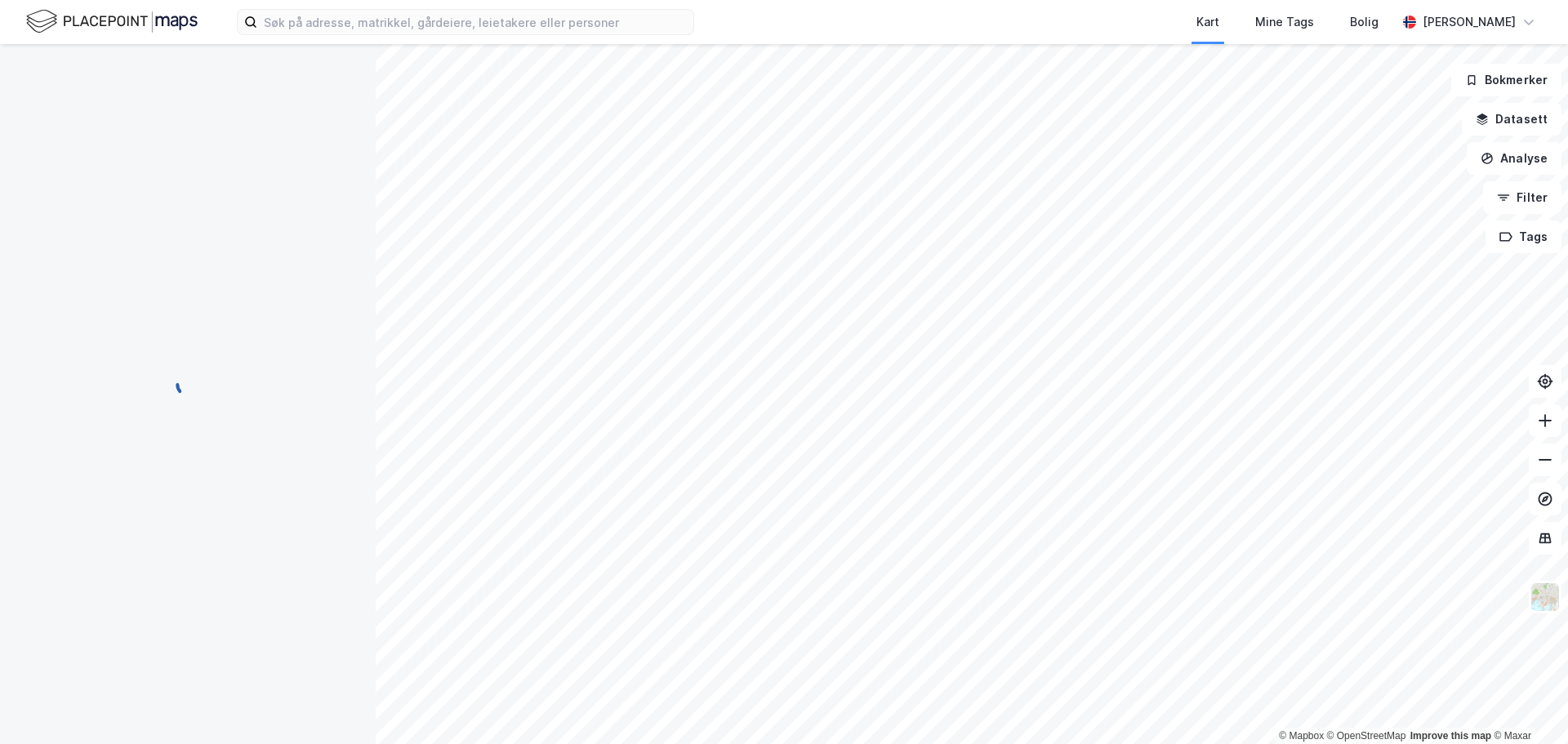
scroll to position [12, 0]
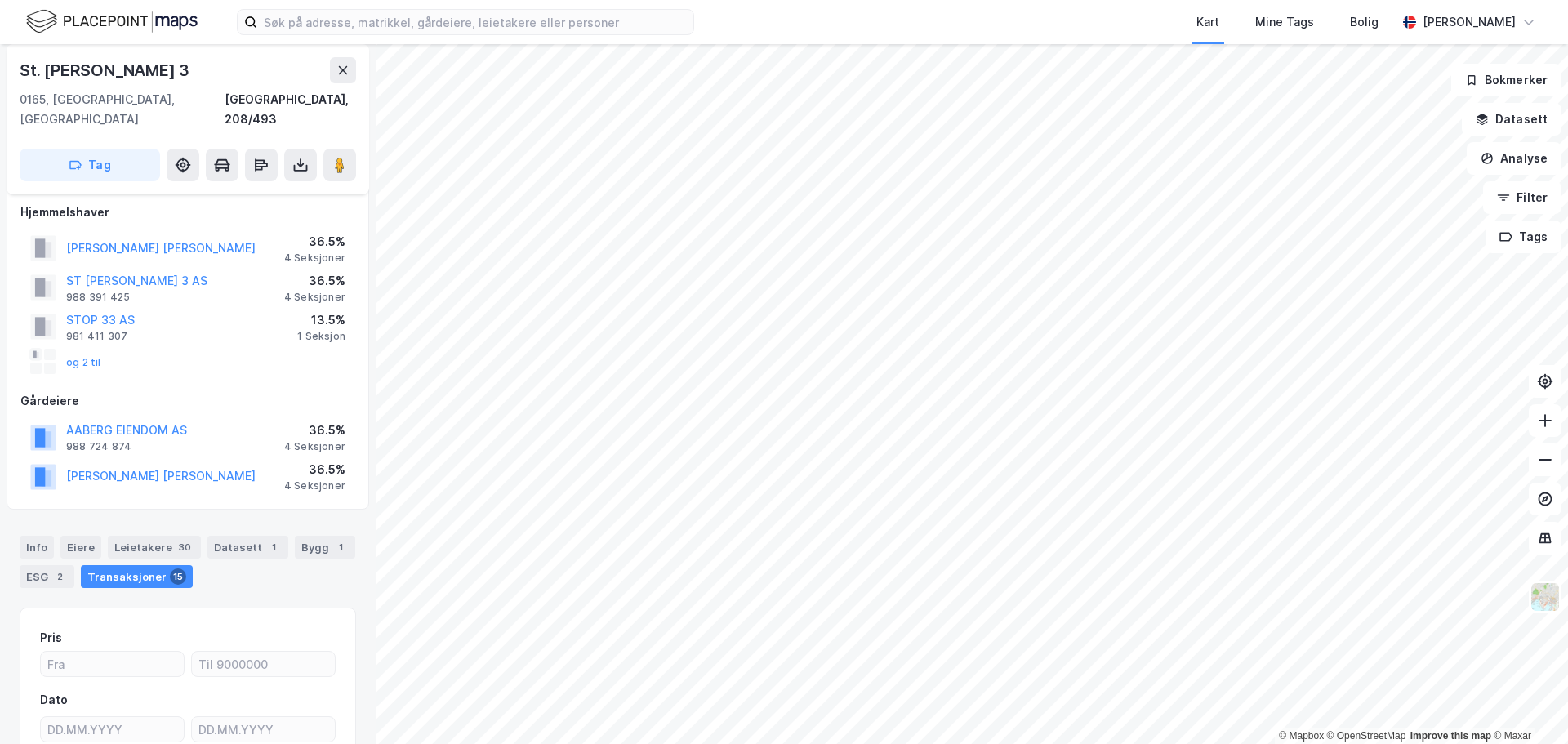
scroll to position [12, 0]
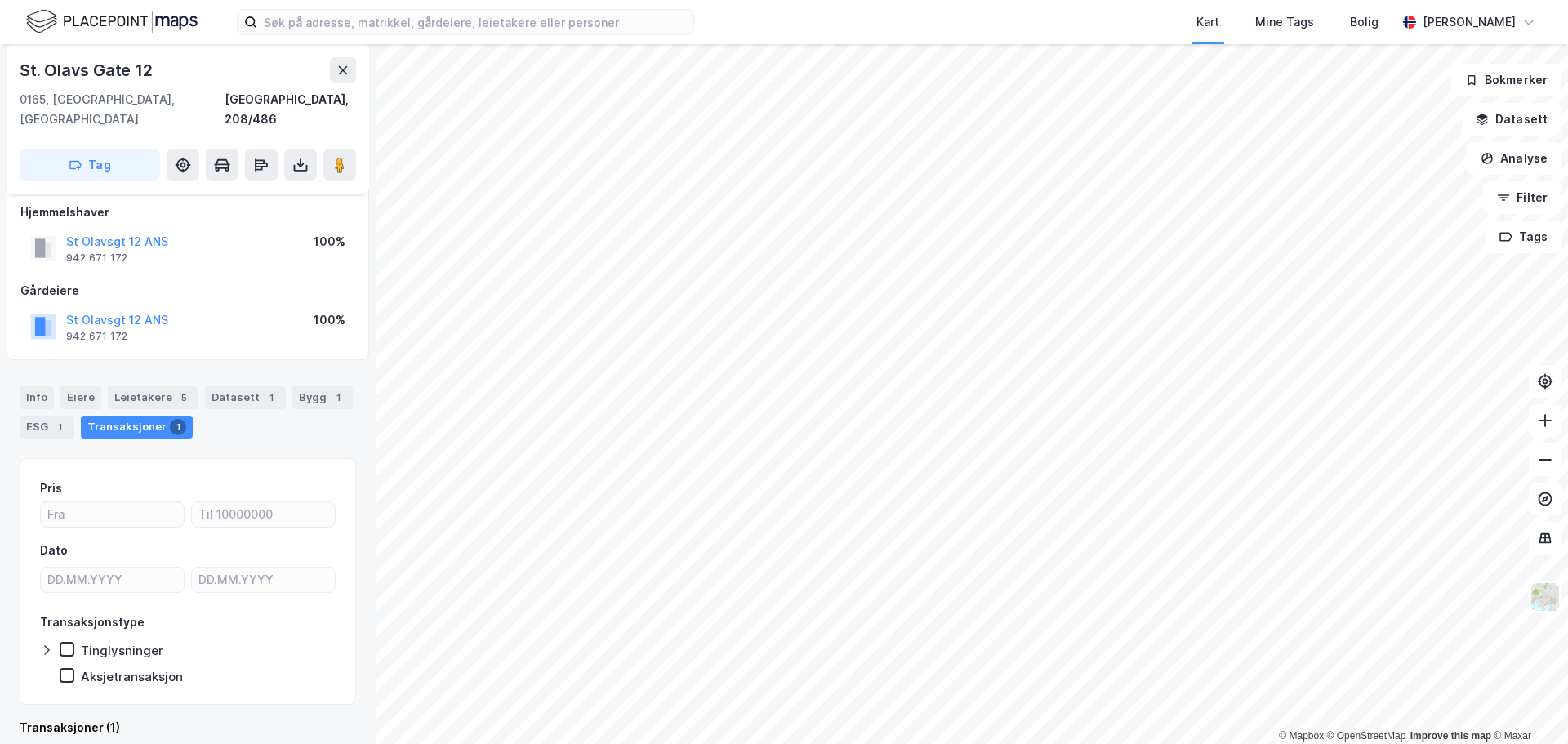
scroll to position [12, 0]
click at [0, 0] on button "St Olavsgt 12 ANS" at bounding box center [0, 0] width 0 height 0
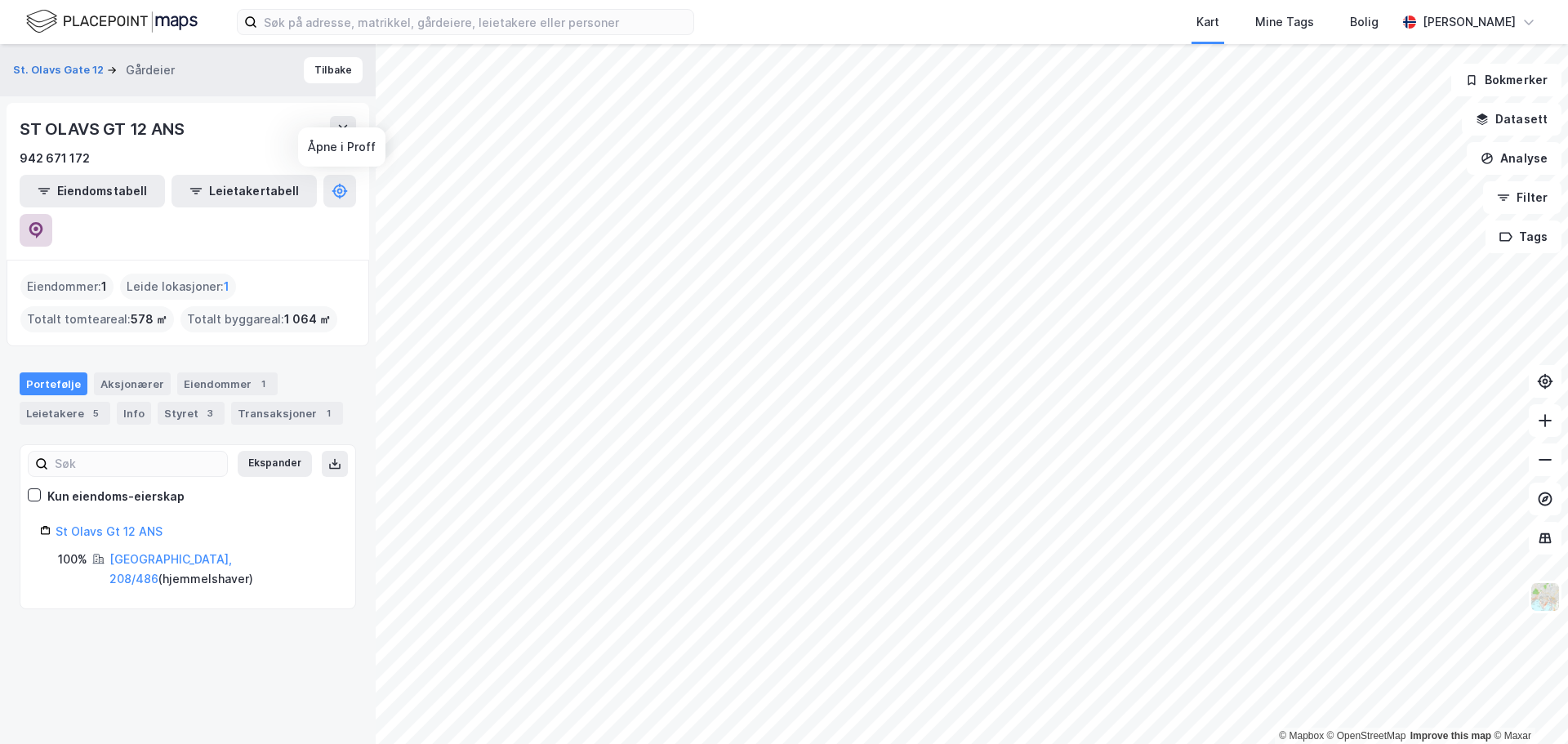
click at [52, 214] on button at bounding box center [36, 229] width 32 height 32
click at [348, 128] on icon at bounding box center [343, 129] width 13 height 13
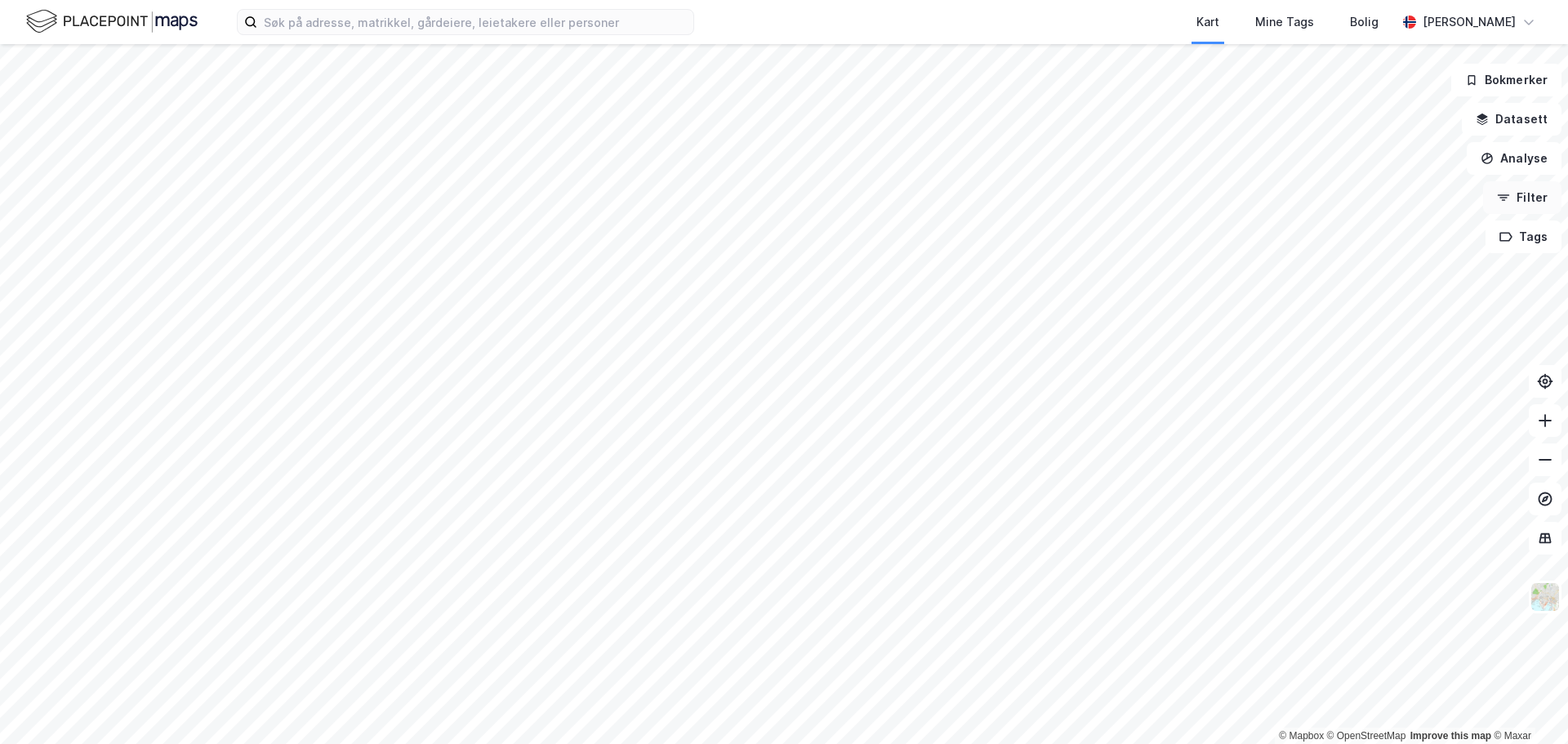
click at [1517, 204] on button "Filter" at bounding box center [1522, 197] width 79 height 32
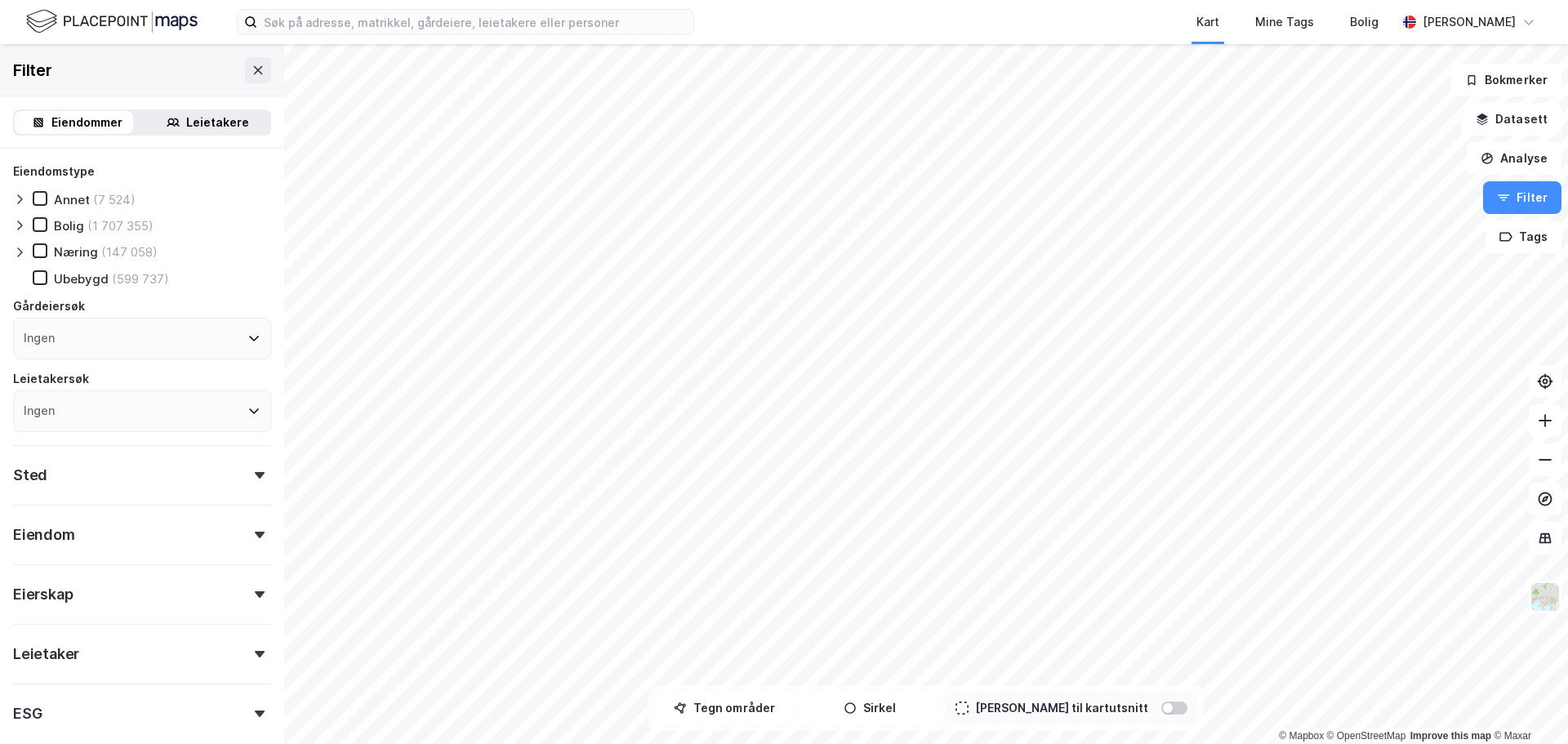
click at [26, 251] on icon at bounding box center [20, 252] width 13 height 13
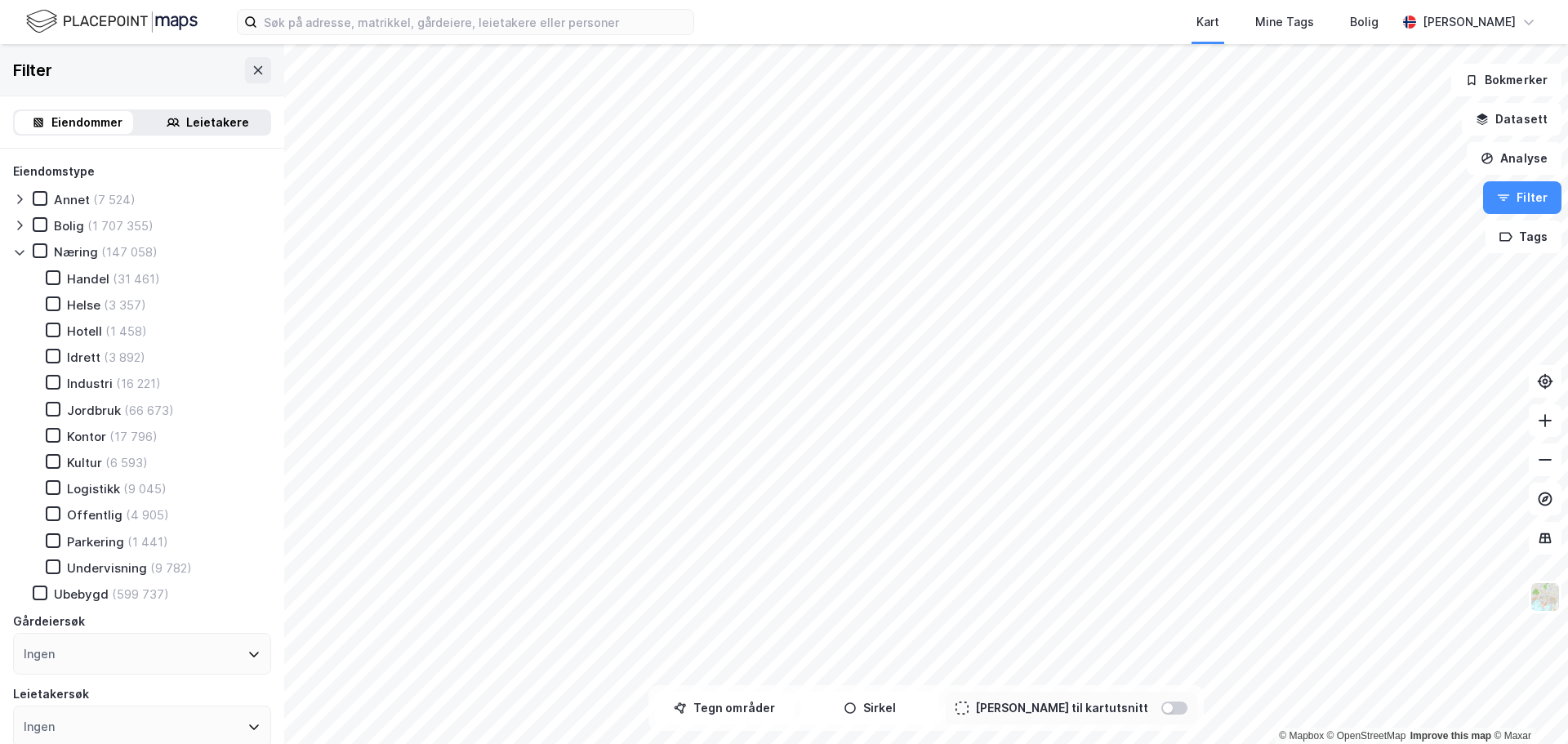
click at [94, 463] on div "Kultur" at bounding box center [84, 462] width 35 height 16
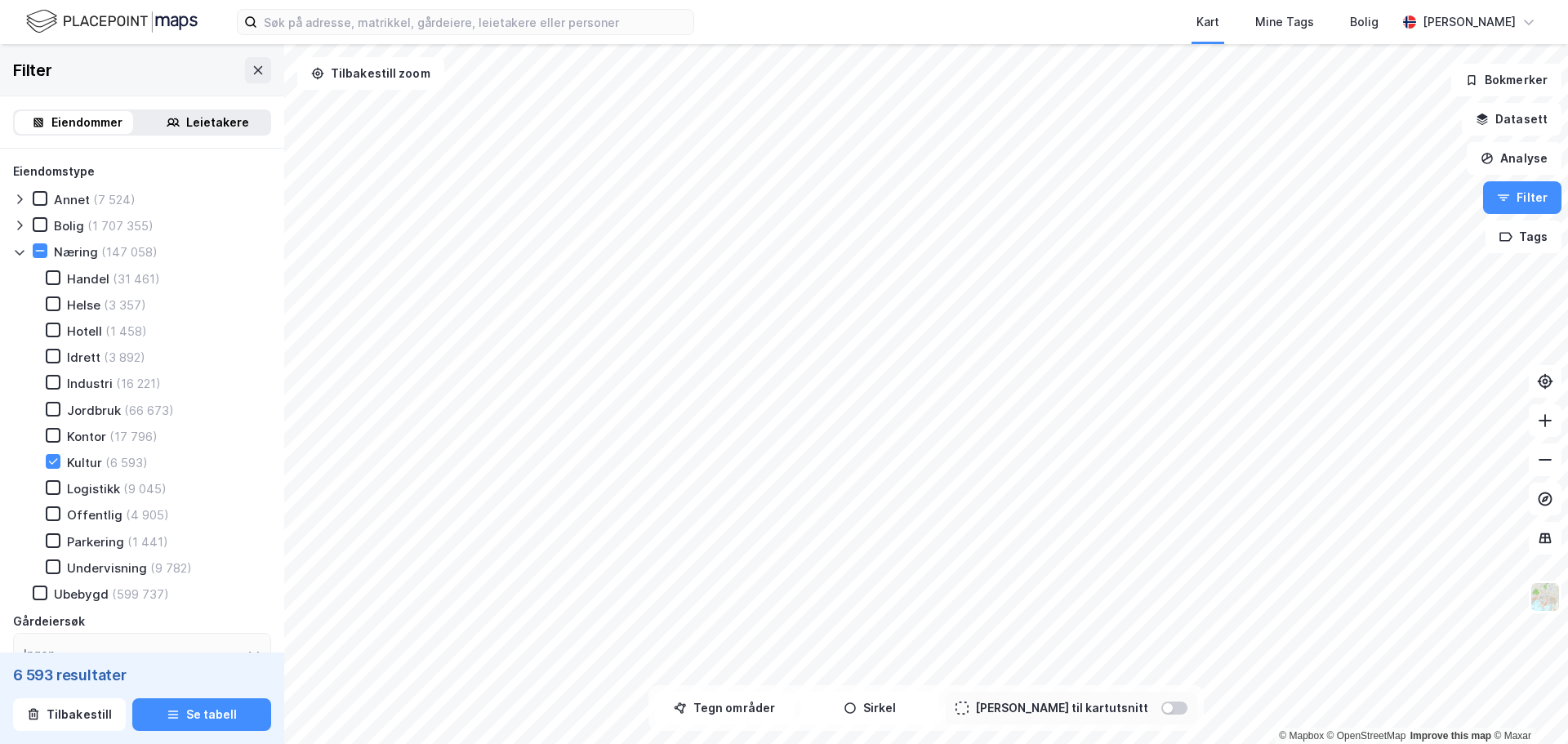
click at [84, 462] on div "Kultur" at bounding box center [84, 462] width 35 height 16
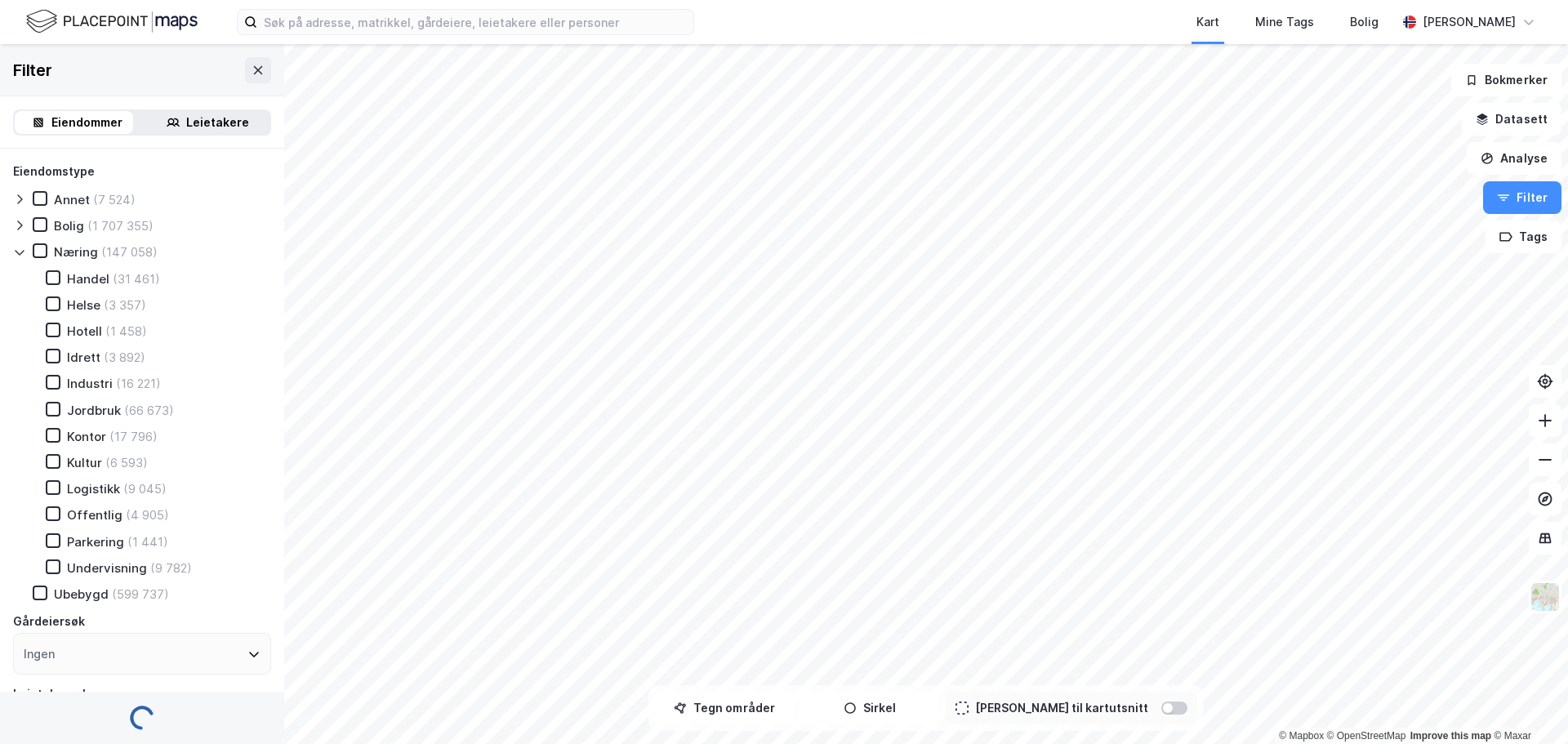
click at [86, 439] on div "Kontor" at bounding box center [86, 436] width 39 height 16
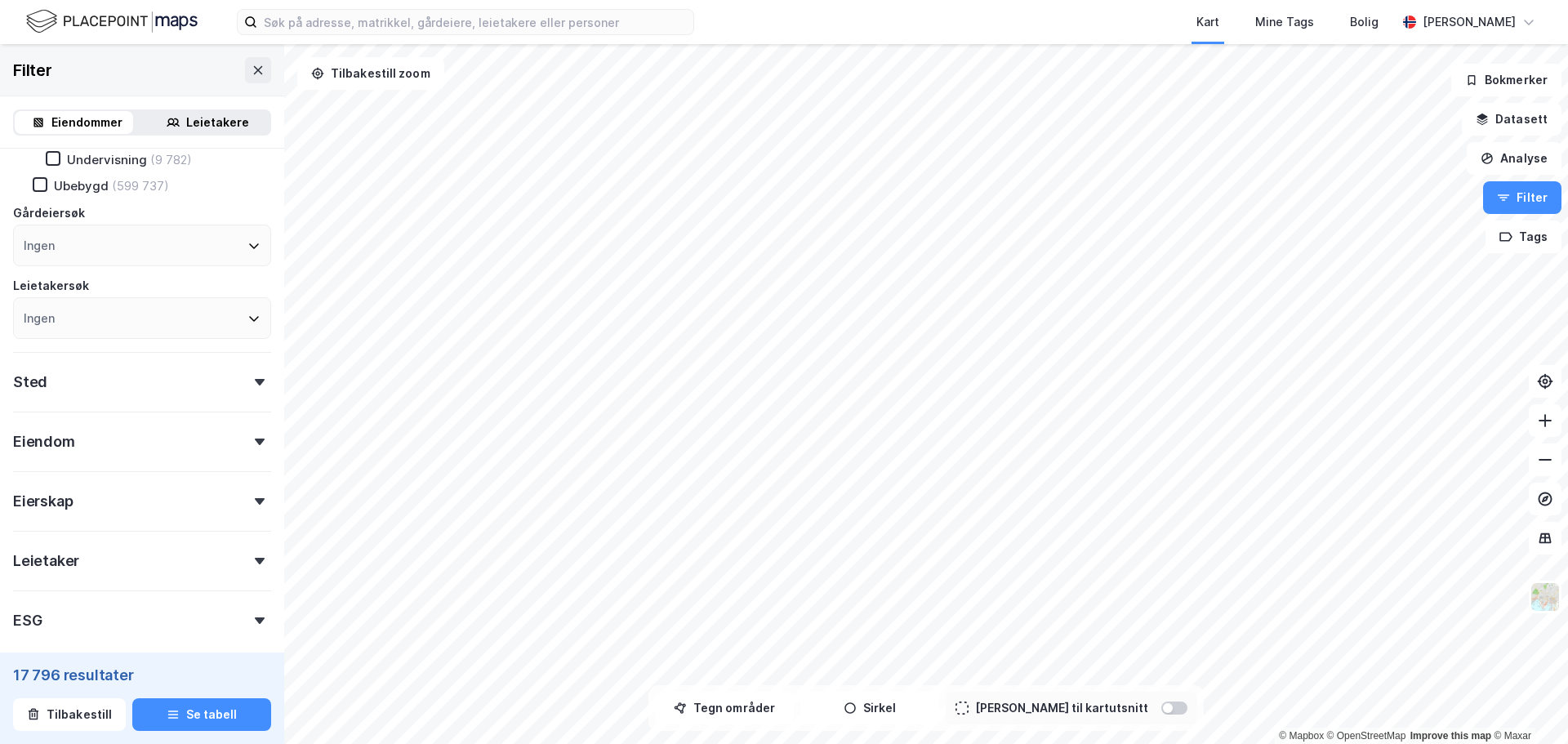
scroll to position [487, 0]
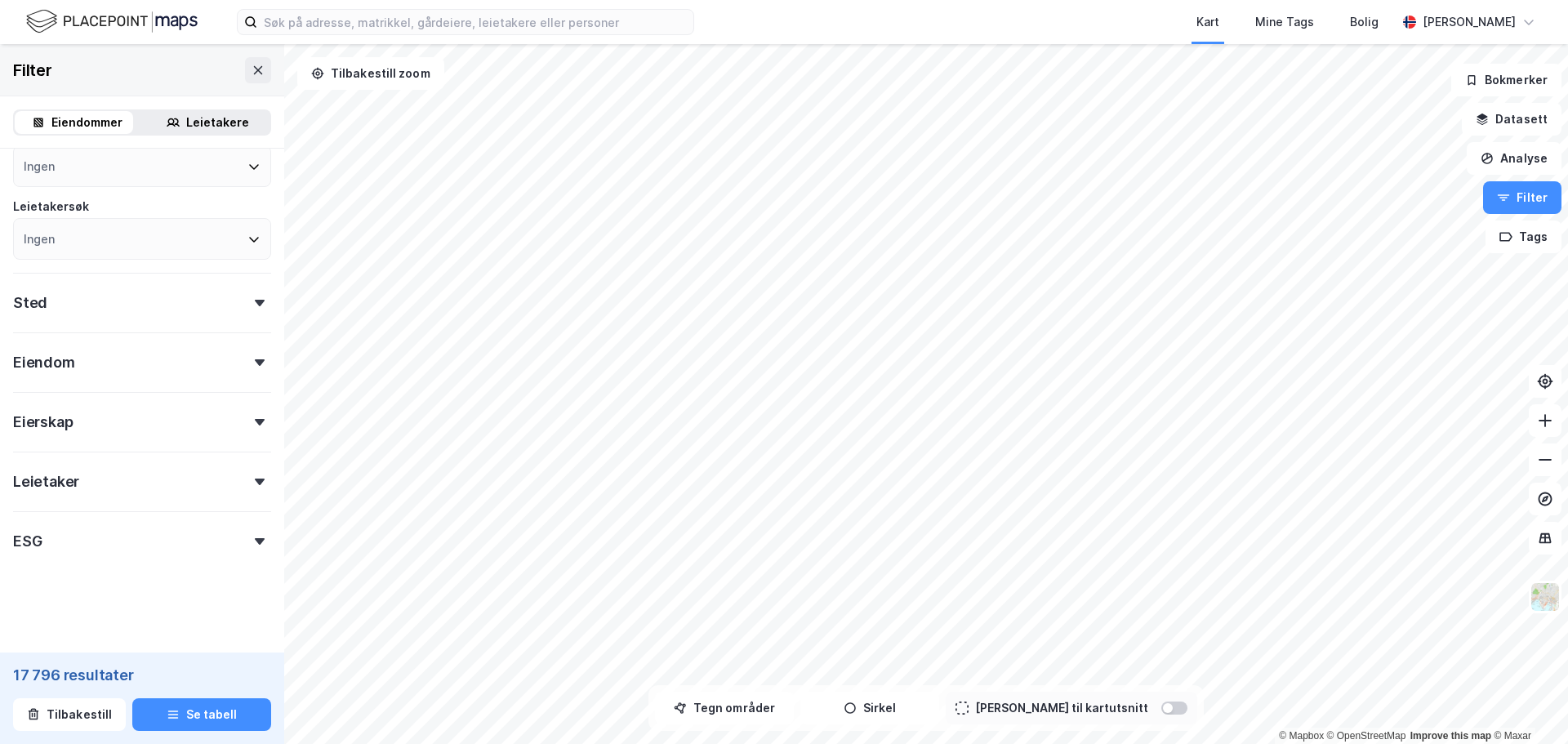
click at [249, 416] on div "Eierskap" at bounding box center [142, 415] width 258 height 46
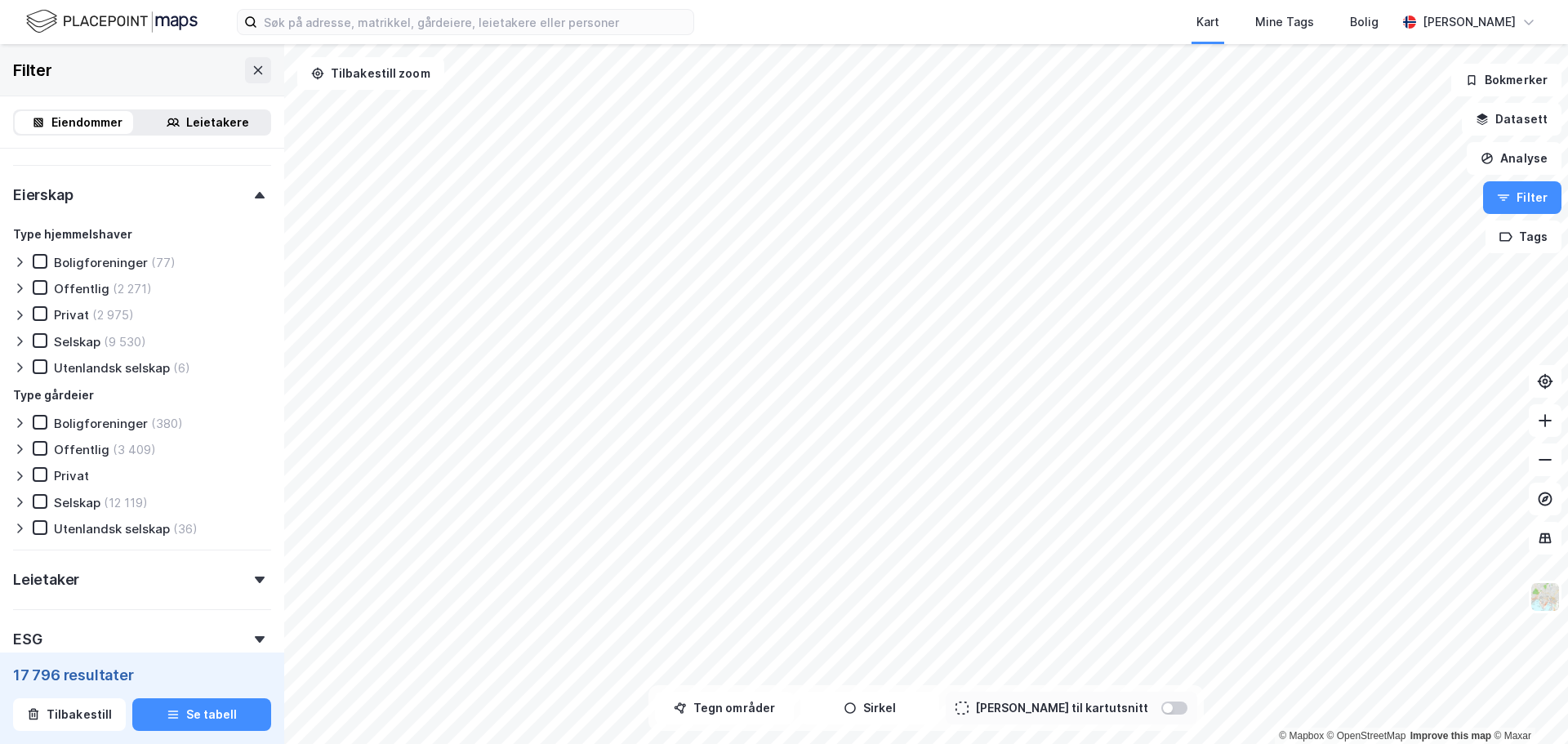
scroll to position [732, 0]
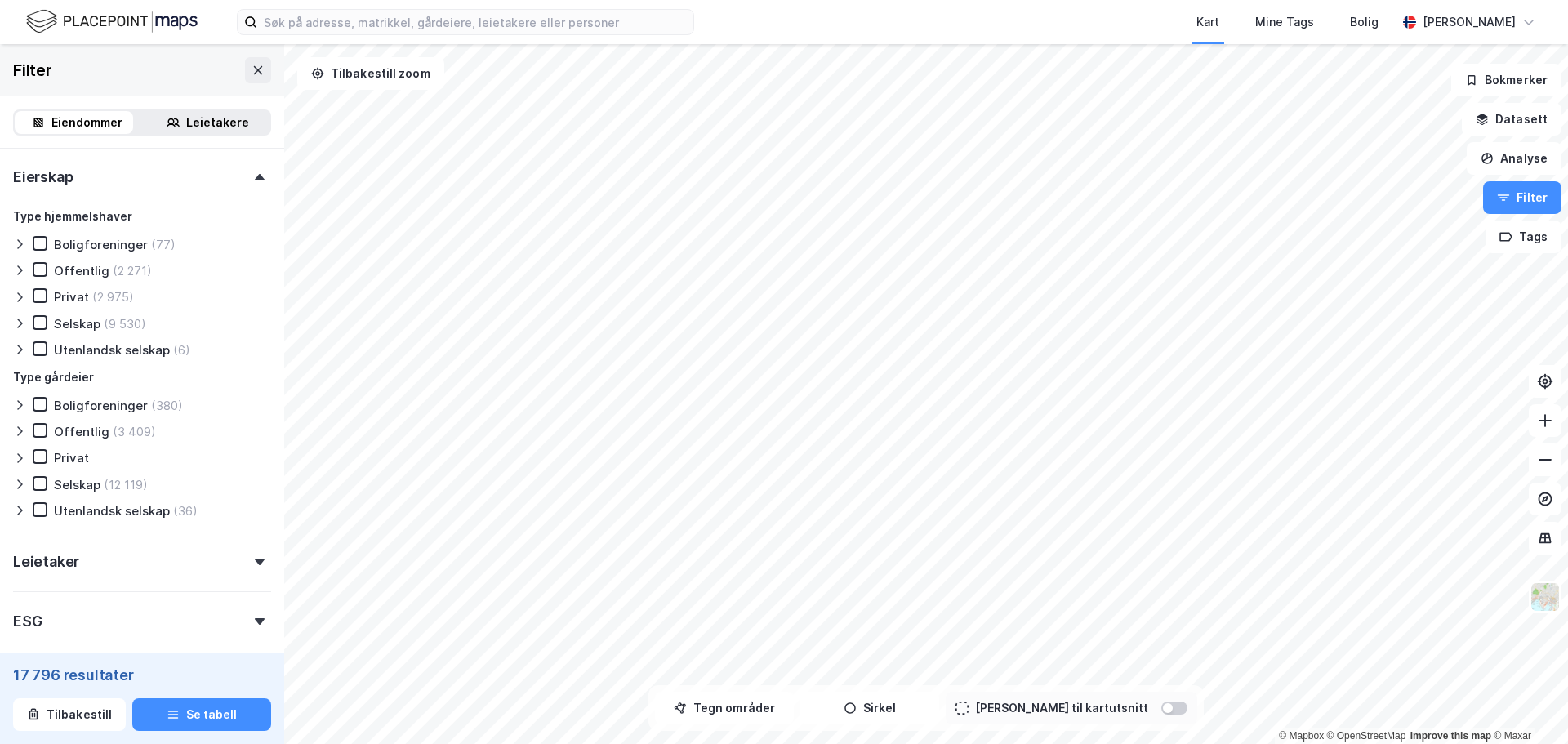
click at [16, 293] on icon at bounding box center [20, 297] width 13 height 13
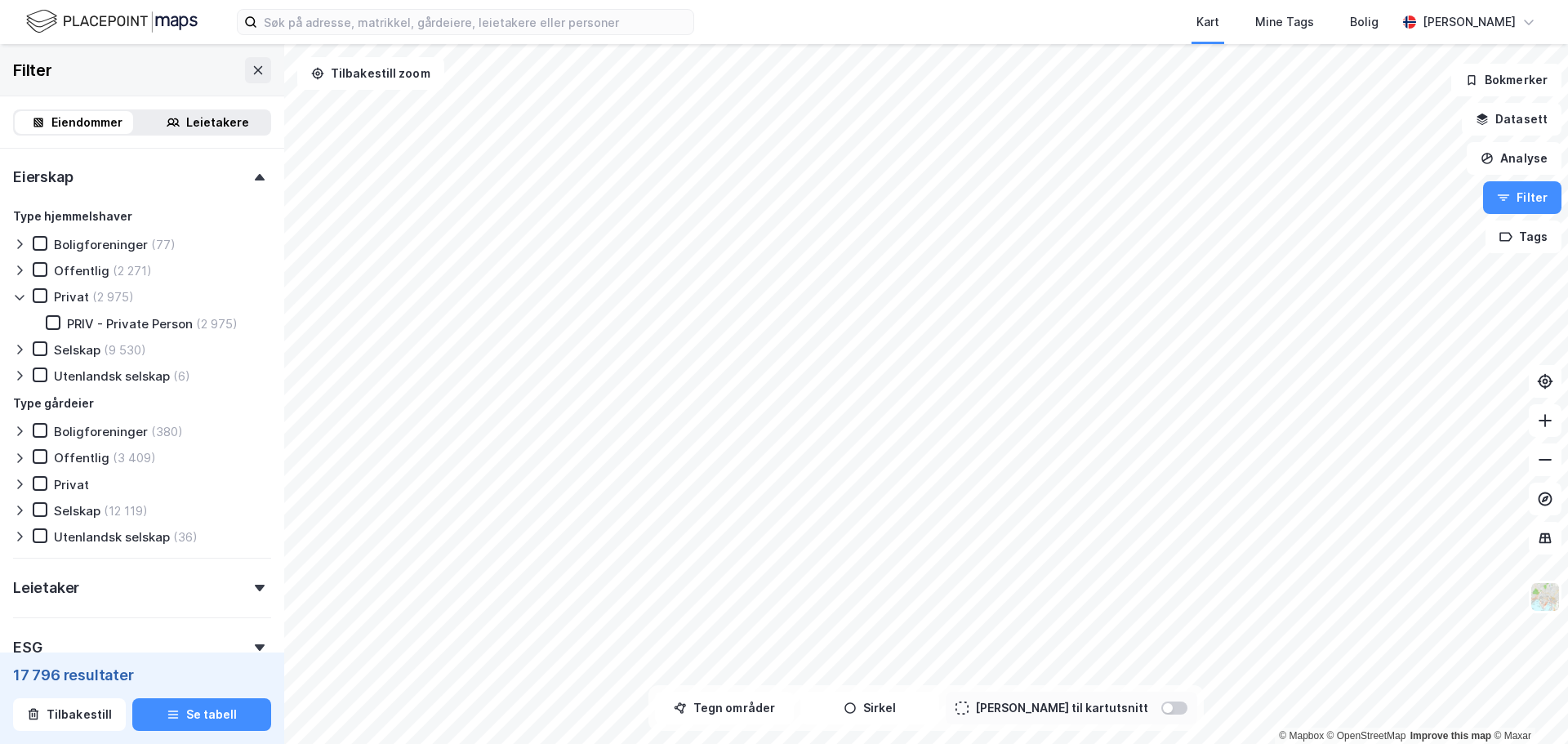
click at [17, 348] on icon at bounding box center [20, 349] width 13 height 13
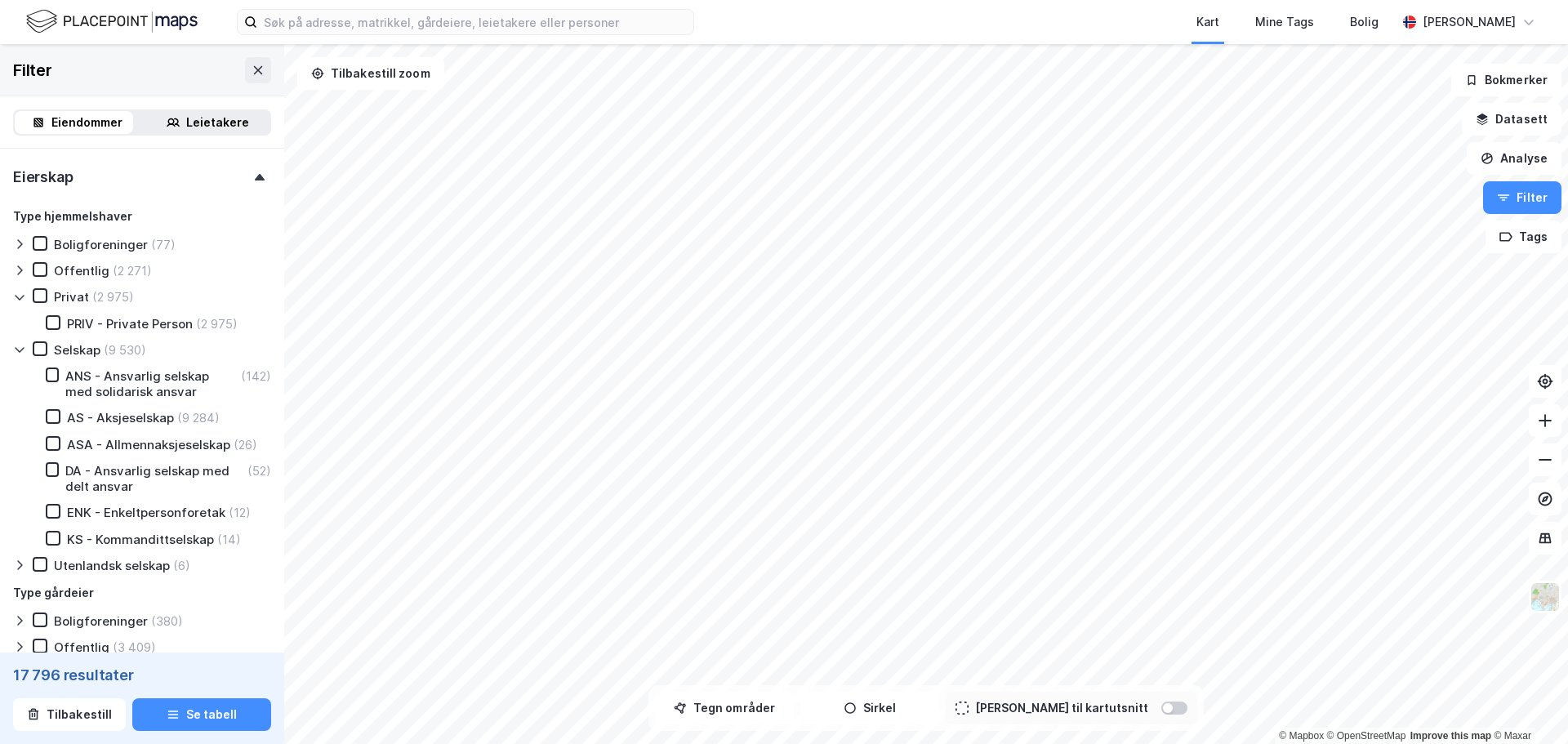
click at [103, 374] on div "ANS - Ansvarlig selskap med solidarisk ansvar" at bounding box center [152, 383] width 172 height 31
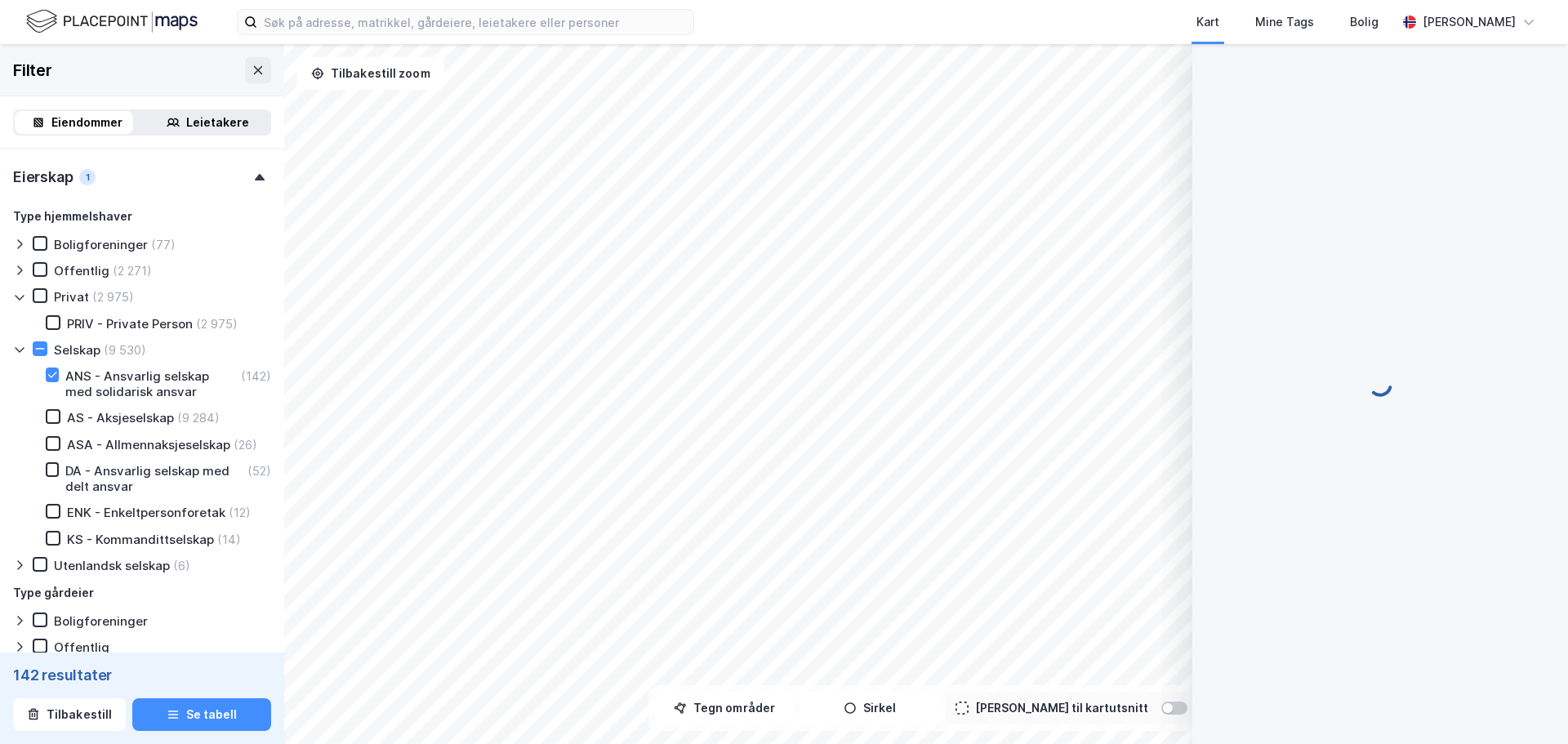
scroll to position [12, 0]
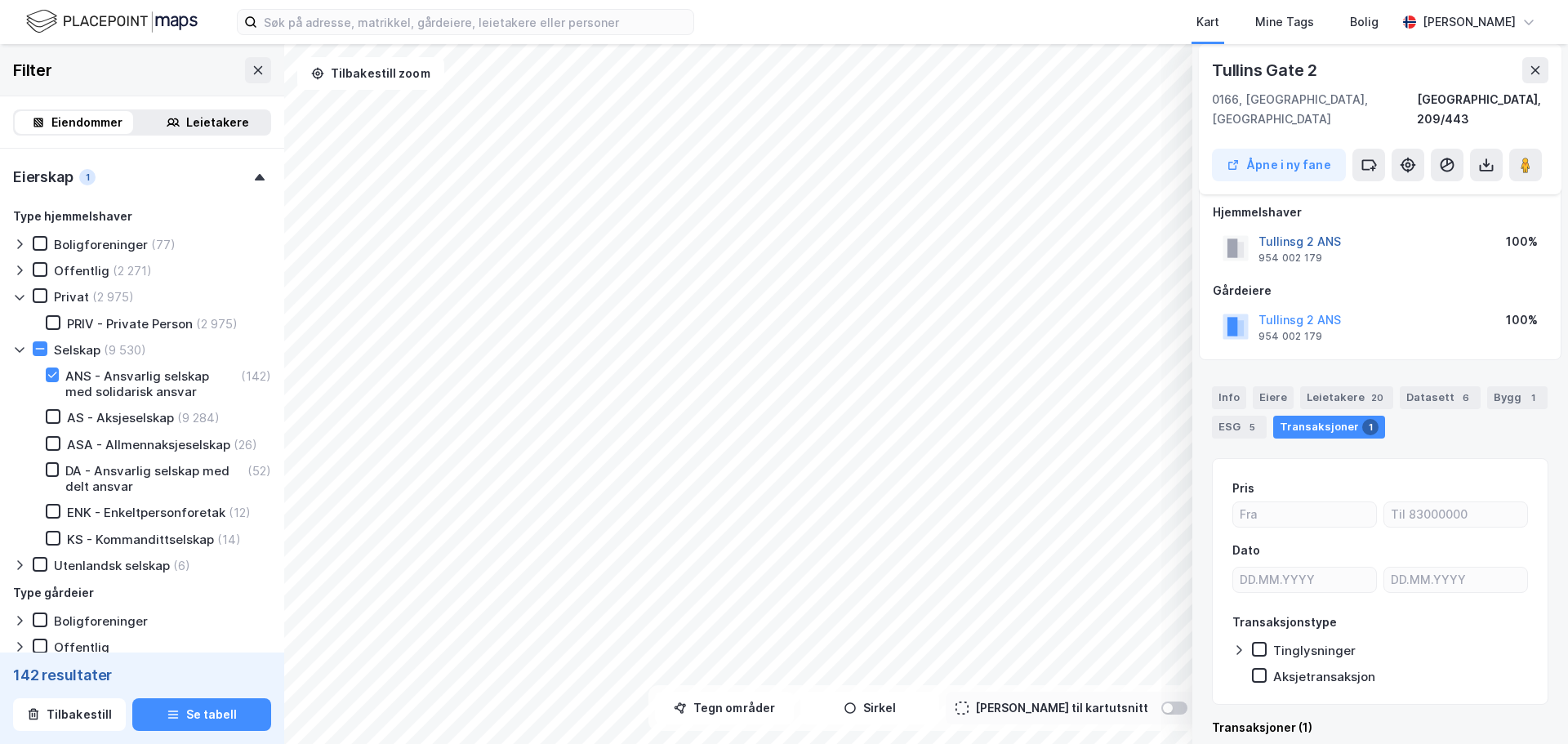
drag, startPoint x: 1274, startPoint y: 297, endPoint x: 1284, endPoint y: 228, distance: 69.7
click at [1283, 252] on div "954 002 179" at bounding box center [1290, 258] width 64 height 13
click at [0, 0] on button "Tullinsg 2 ANS" at bounding box center [0, 0] width 0 height 0
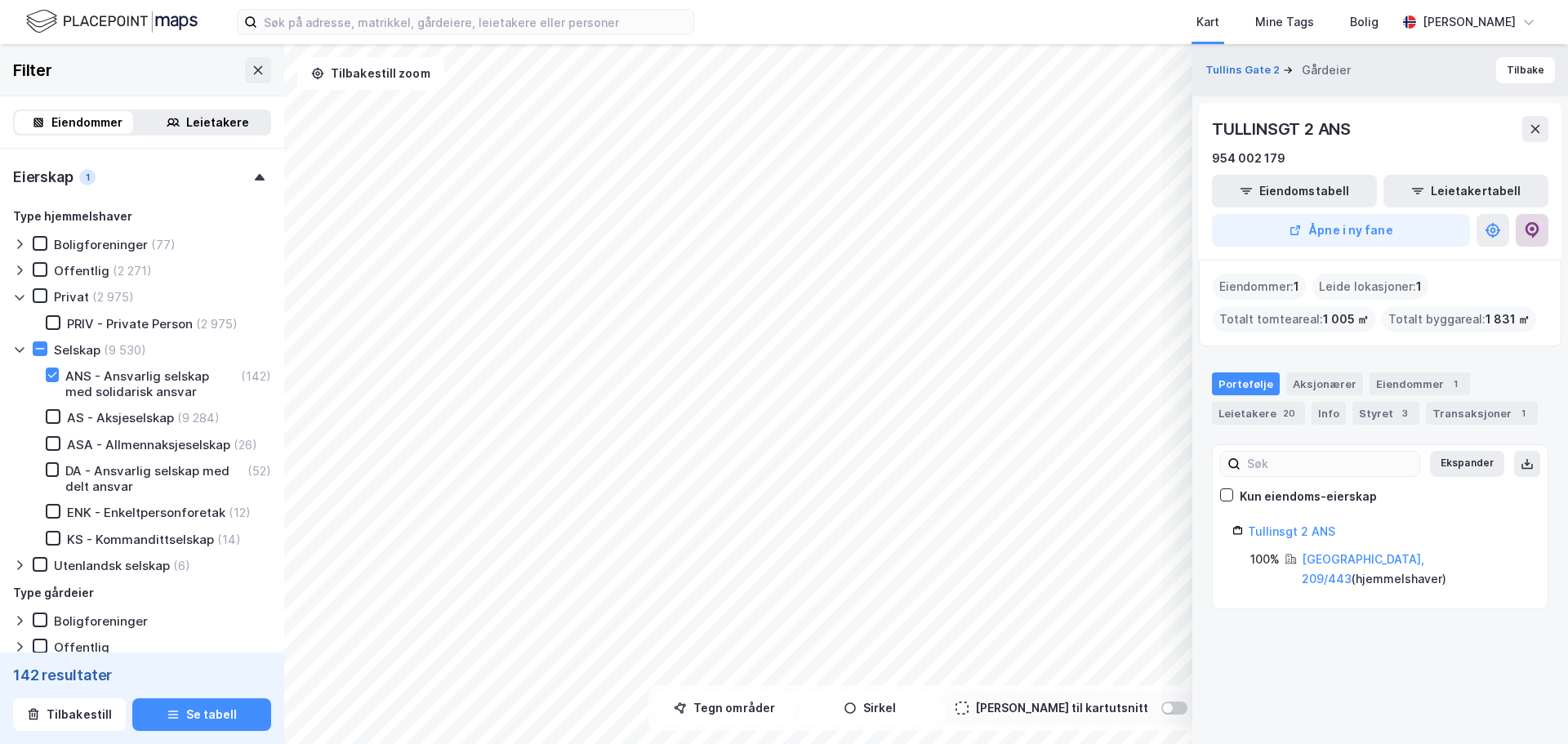
drag, startPoint x: 1527, startPoint y: 226, endPoint x: 1539, endPoint y: 223, distance: 12.4
click at [1539, 223] on icon at bounding box center [1532, 230] width 17 height 17
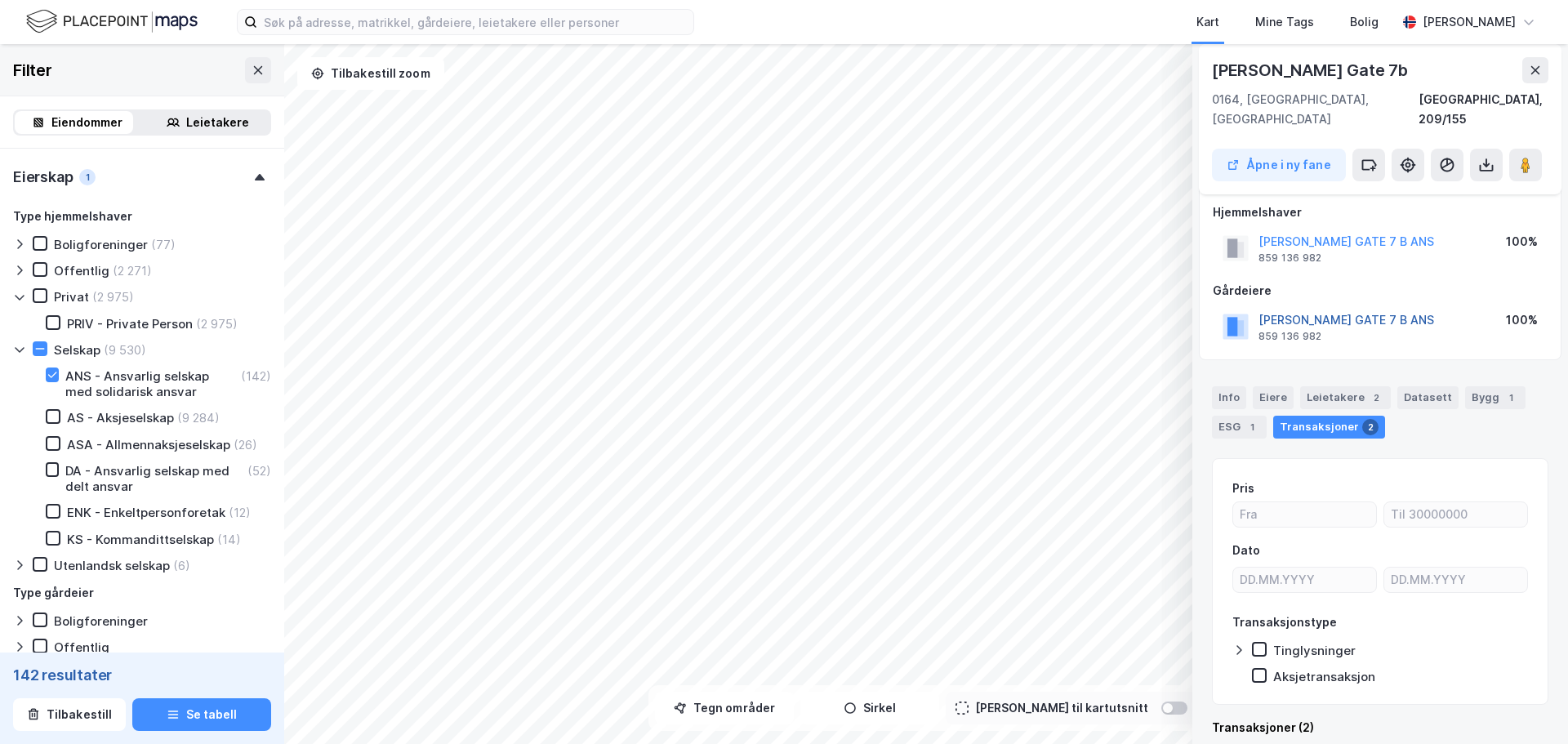
click at [0, 0] on button "[PERSON_NAME] GATE 7 B ANS" at bounding box center [0, 0] width 0 height 0
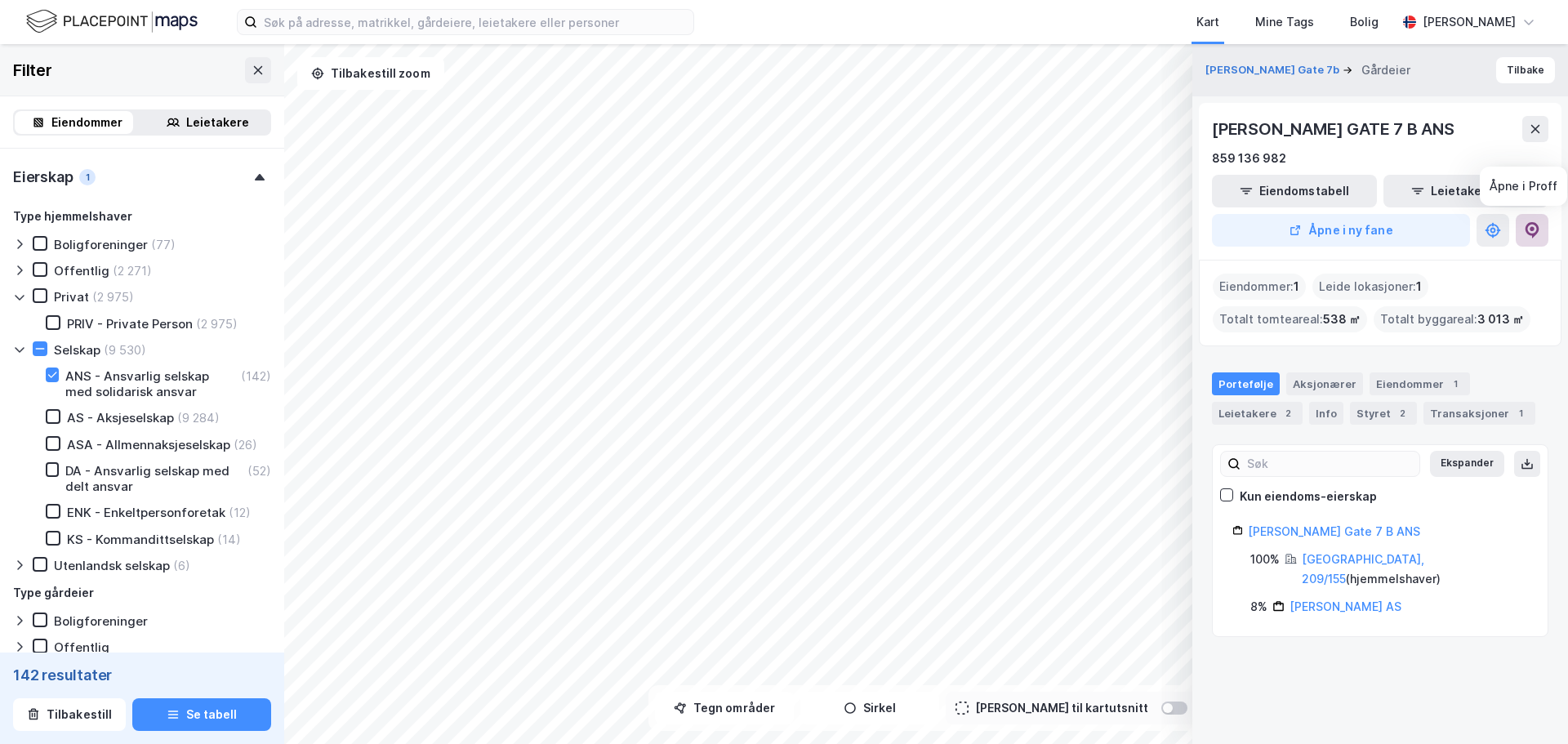
click at [1545, 228] on button at bounding box center [1532, 229] width 32 height 32
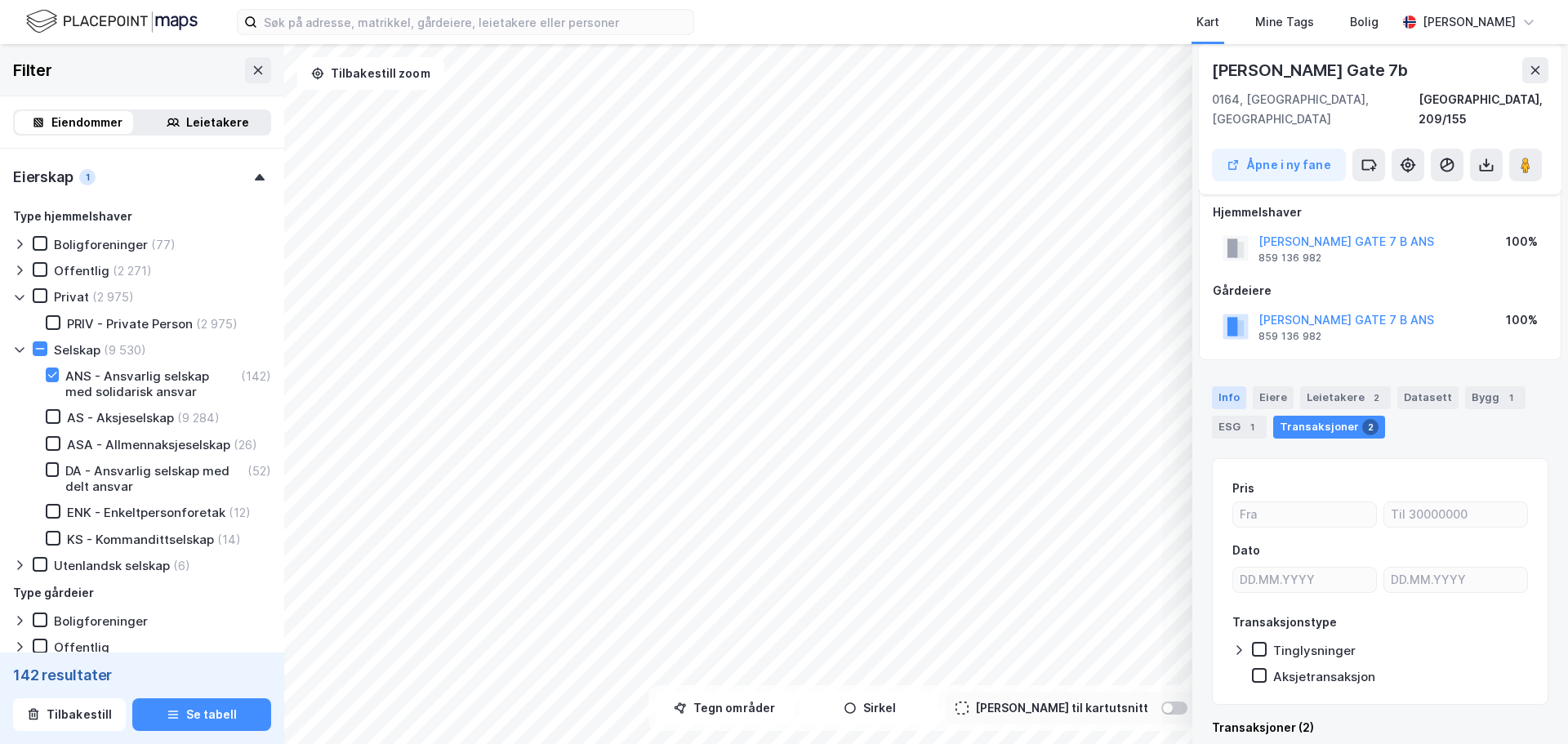
click at [1229, 386] on div "Info" at bounding box center [1229, 398] width 34 height 23
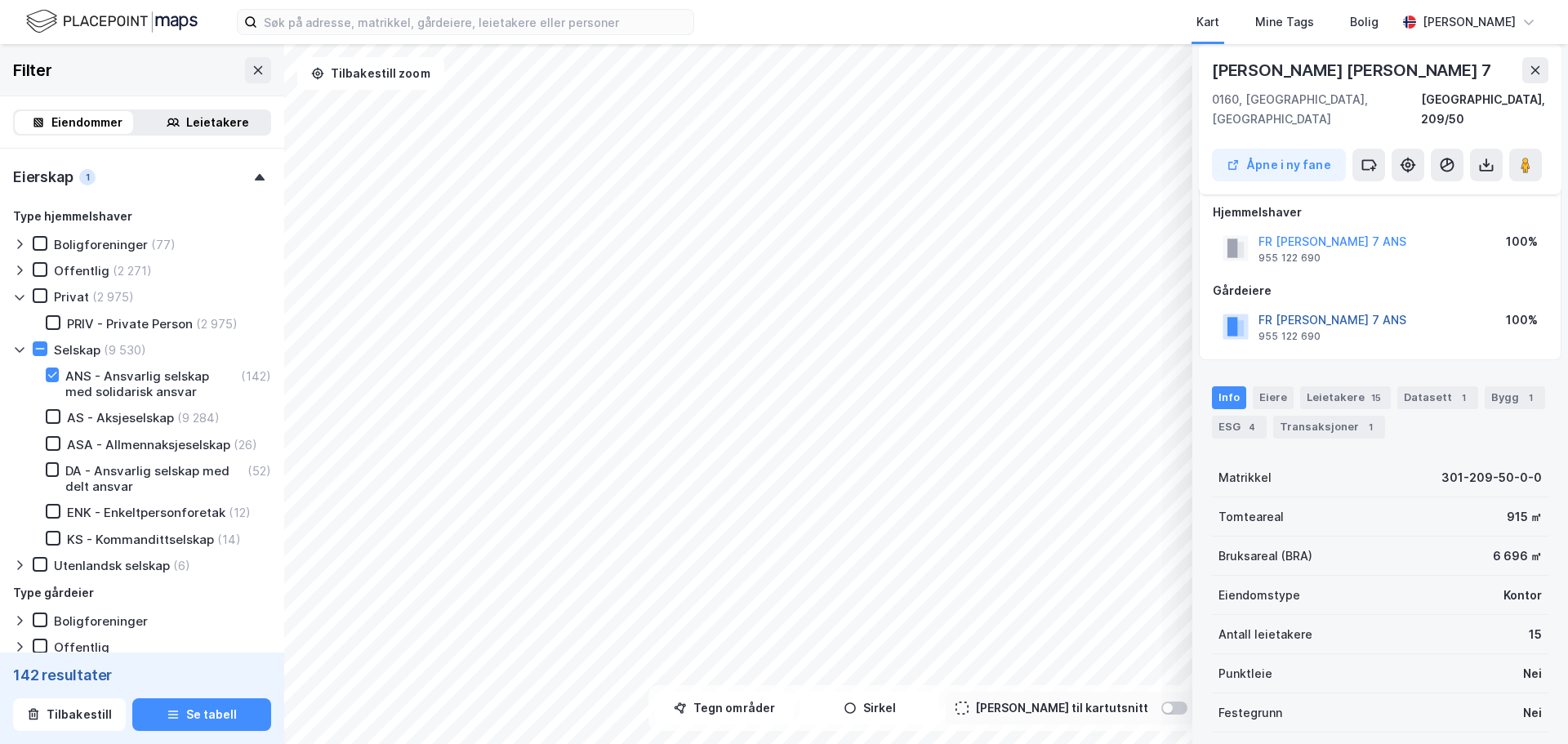
click at [0, 0] on button "FR [PERSON_NAME] 7 ANS" at bounding box center [0, 0] width 0 height 0
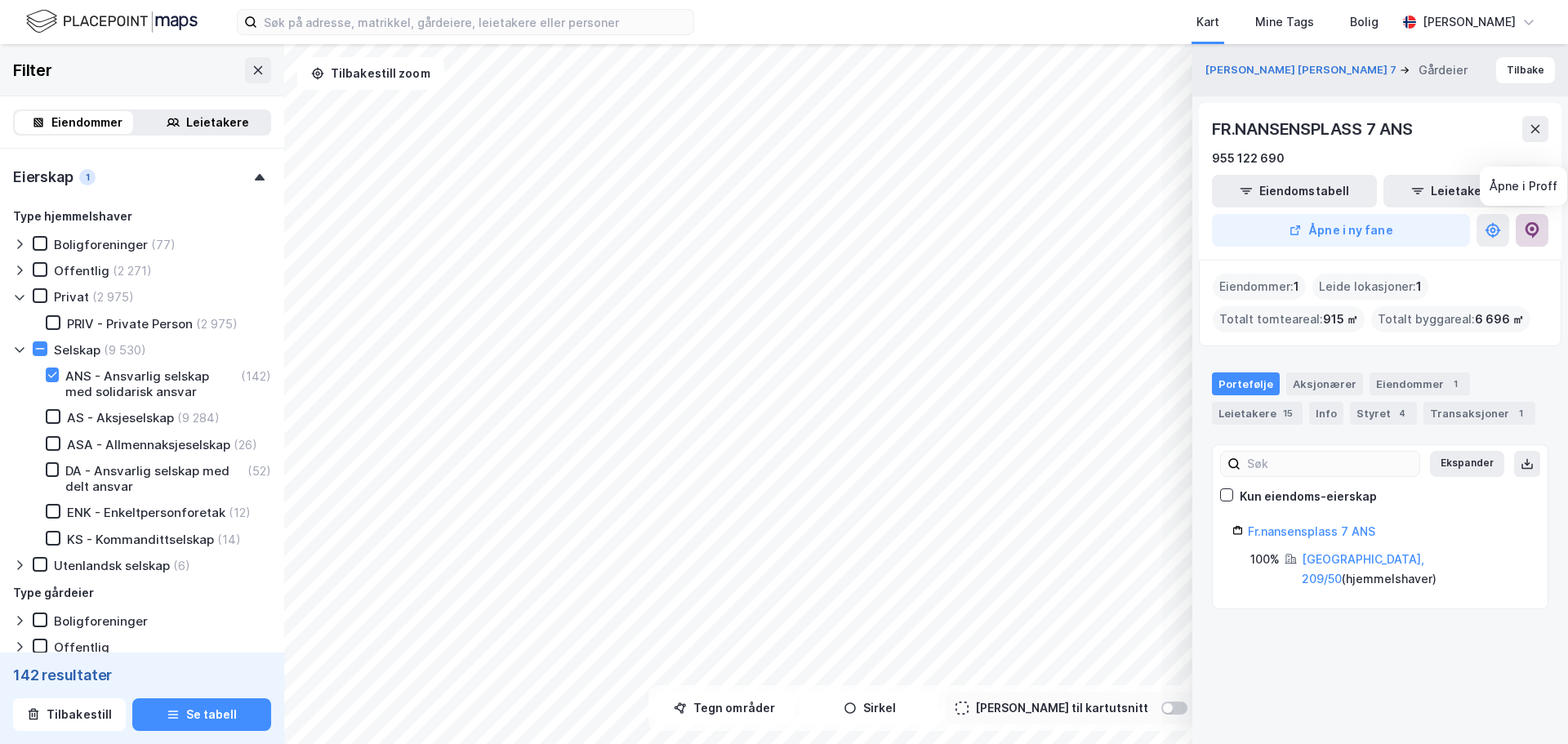
click at [1523, 232] on button at bounding box center [1532, 229] width 32 height 32
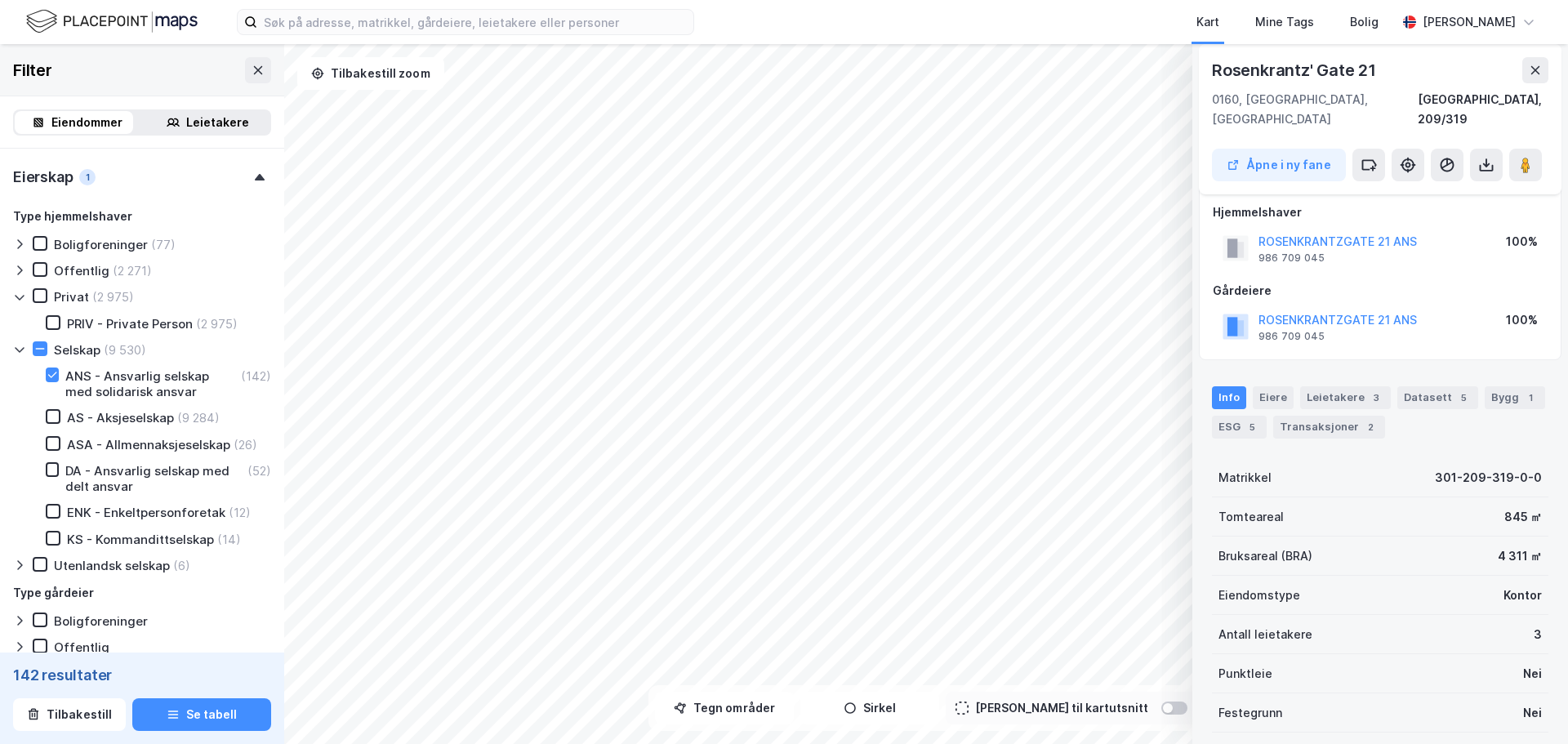
click at [1327, 310] on div "ROSENKRANTZGATE 21 ANS" at bounding box center [1337, 320] width 158 height 20
click at [0, 0] on button "ROSENKRANTZGATE 21 ANS" at bounding box center [0, 0] width 0 height 0
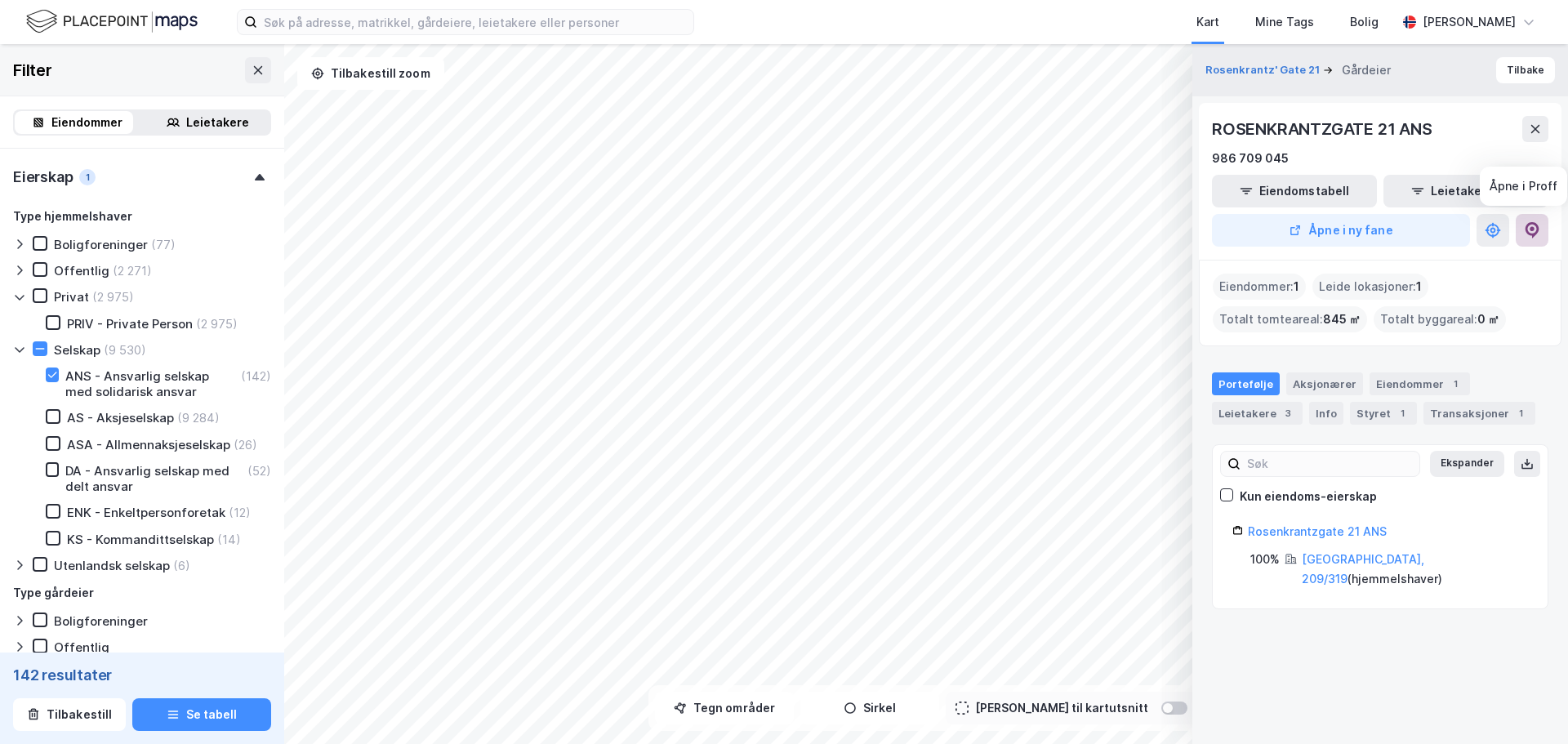
click at [1527, 225] on icon at bounding box center [1532, 230] width 14 height 17
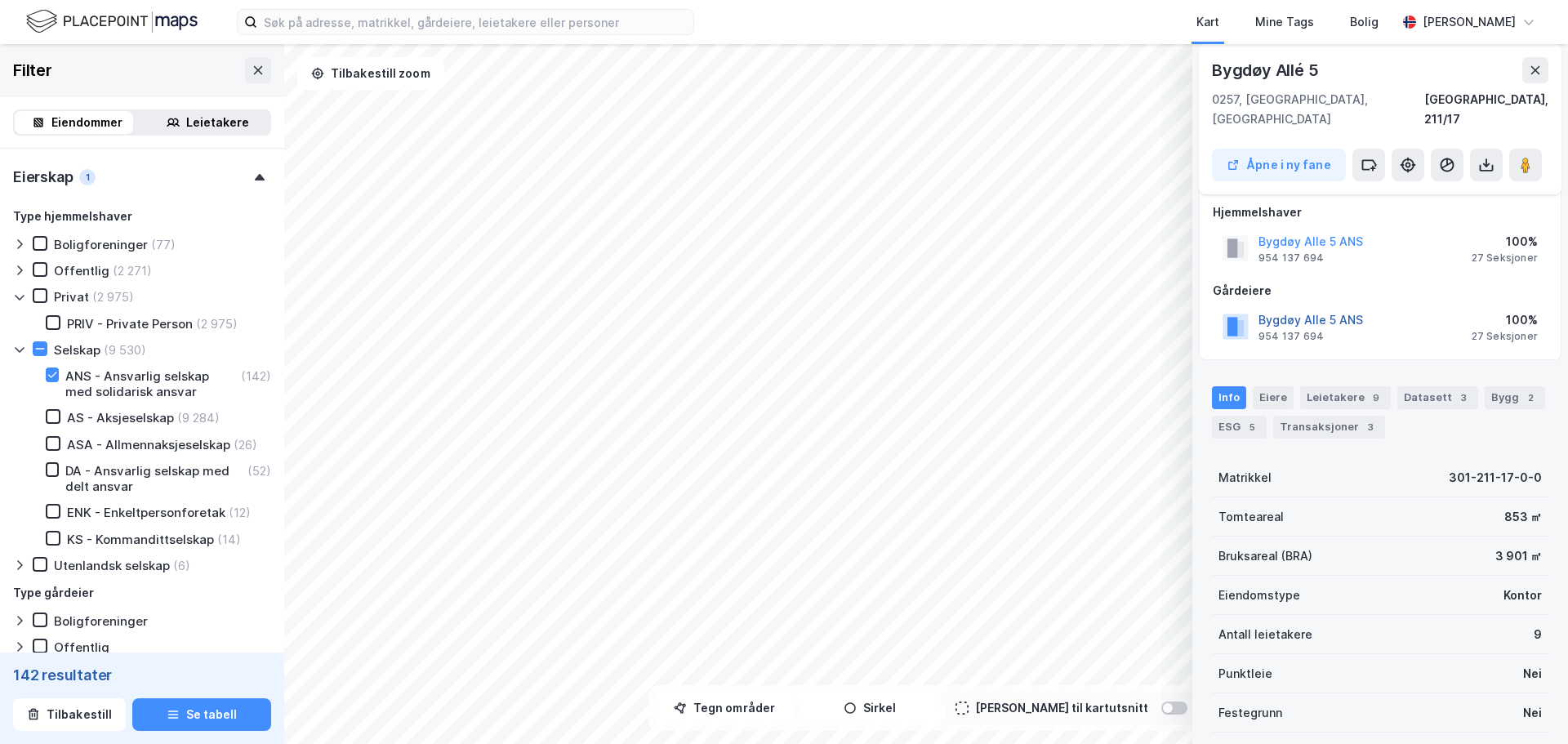
click at [0, 0] on button "Bygdøy Alle 5 ANS" at bounding box center [0, 0] width 0 height 0
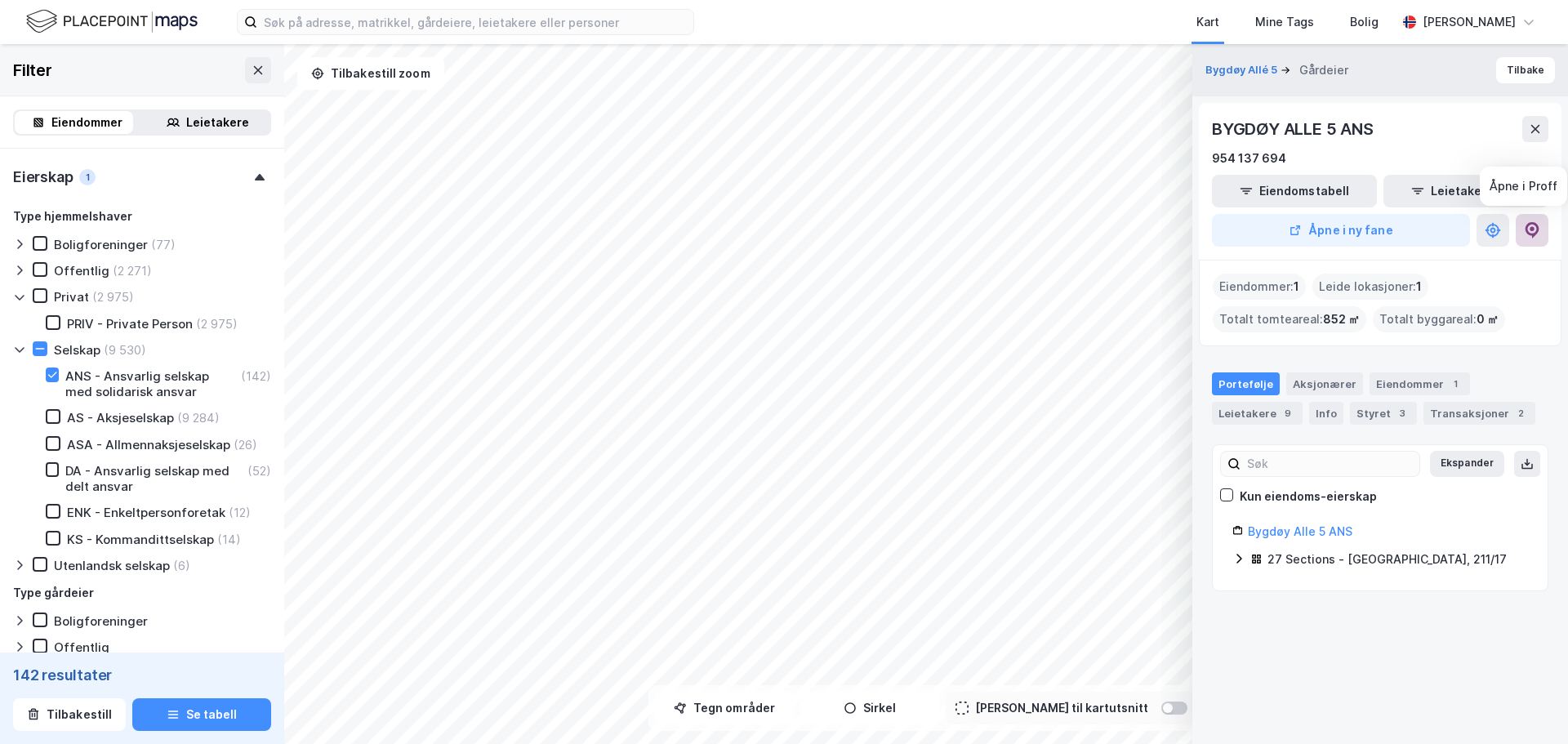
click at [1527, 235] on icon at bounding box center [1532, 230] width 17 height 17
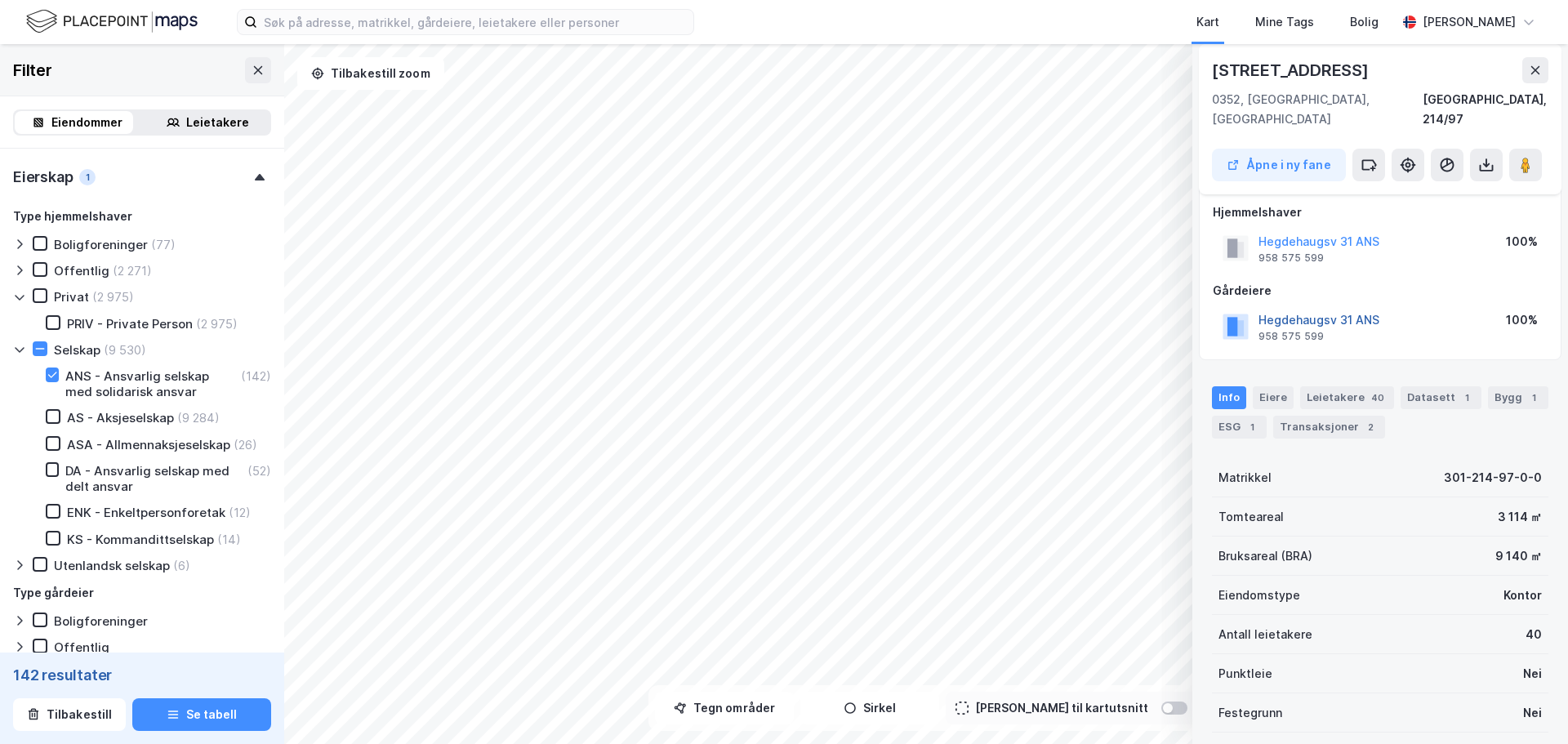
click at [0, 0] on button "Hegdehaugsv 31 ANS" at bounding box center [0, 0] width 0 height 0
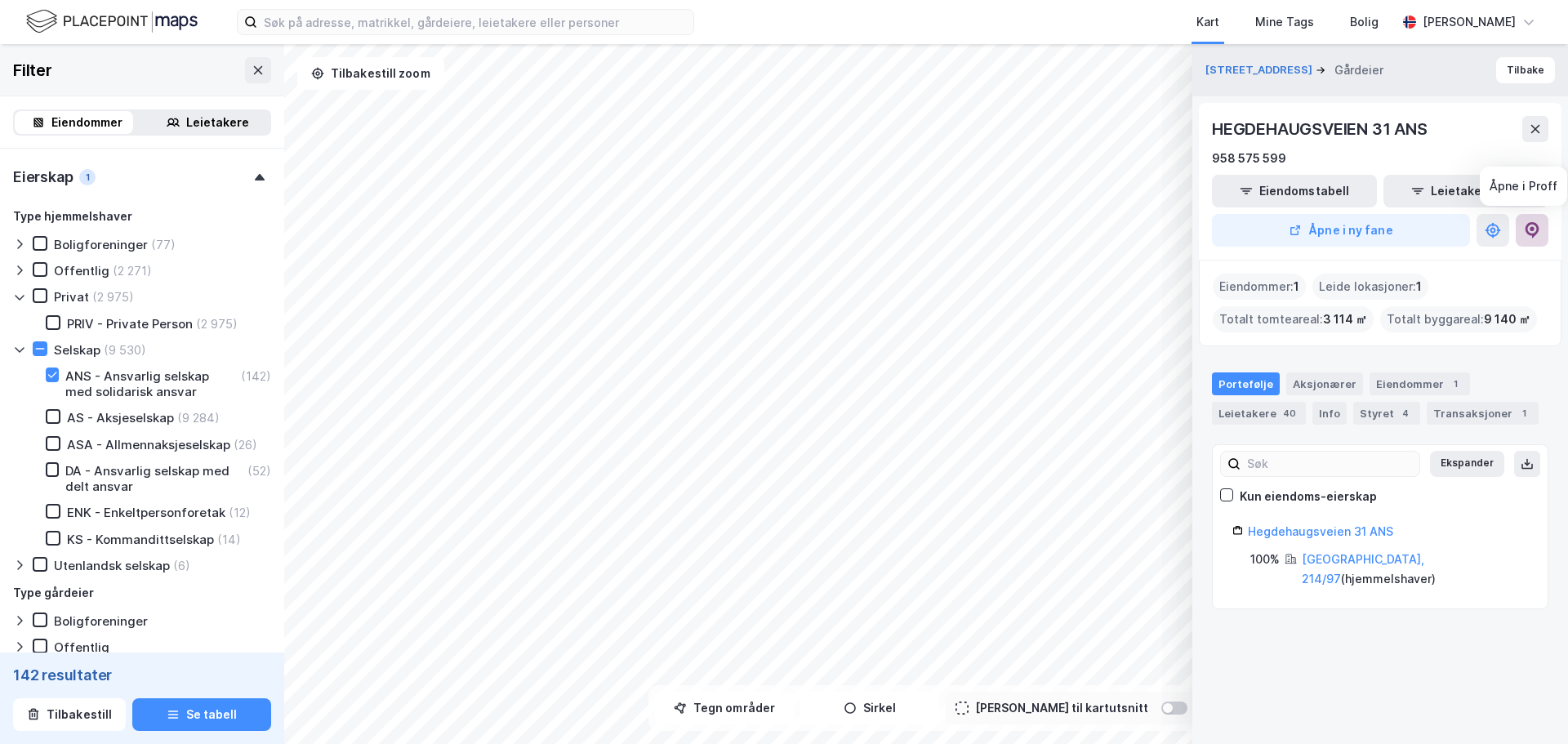
click at [1538, 228] on icon at bounding box center [1532, 230] width 14 height 17
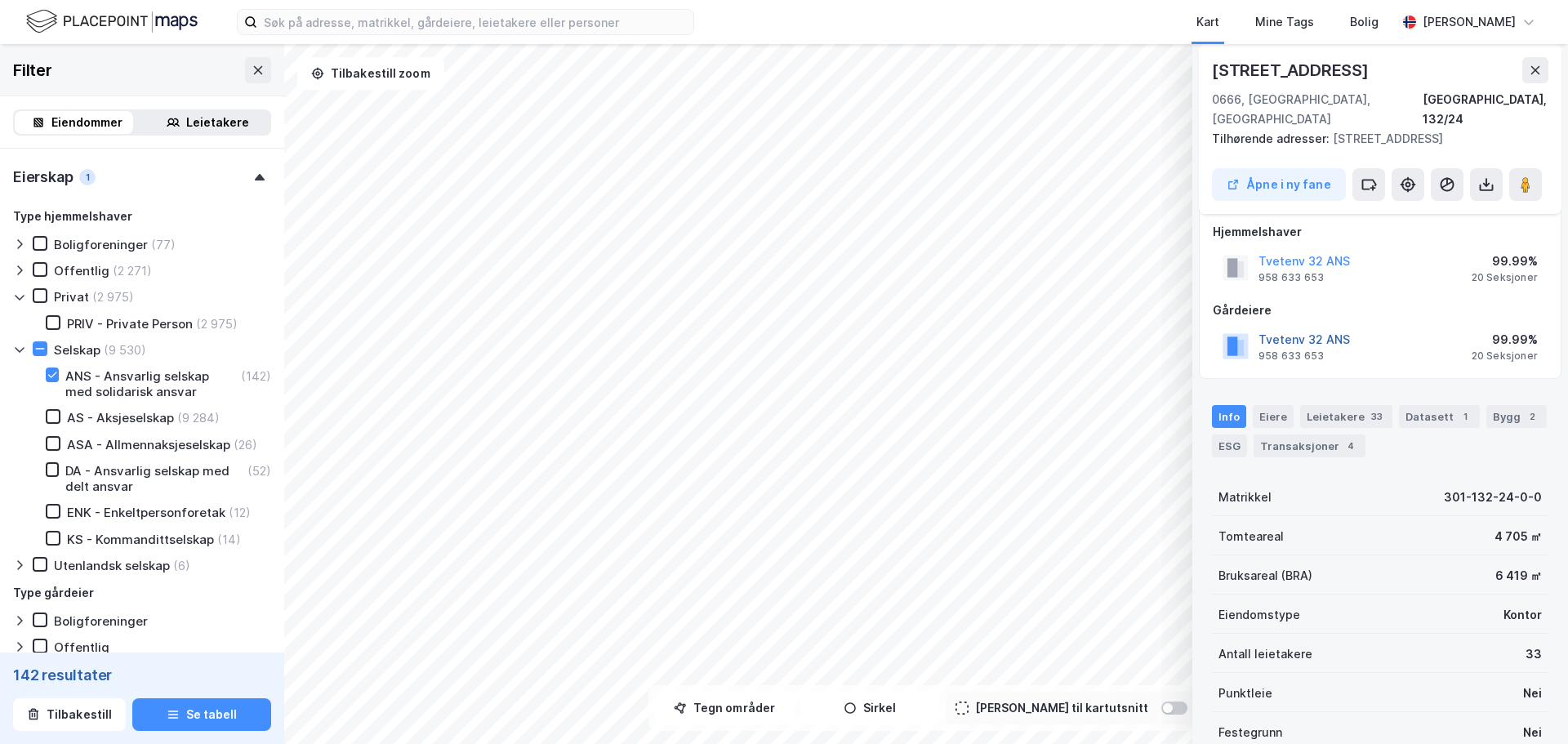
click at [0, 0] on button "Tvetenv 32 ANS" at bounding box center [0, 0] width 0 height 0
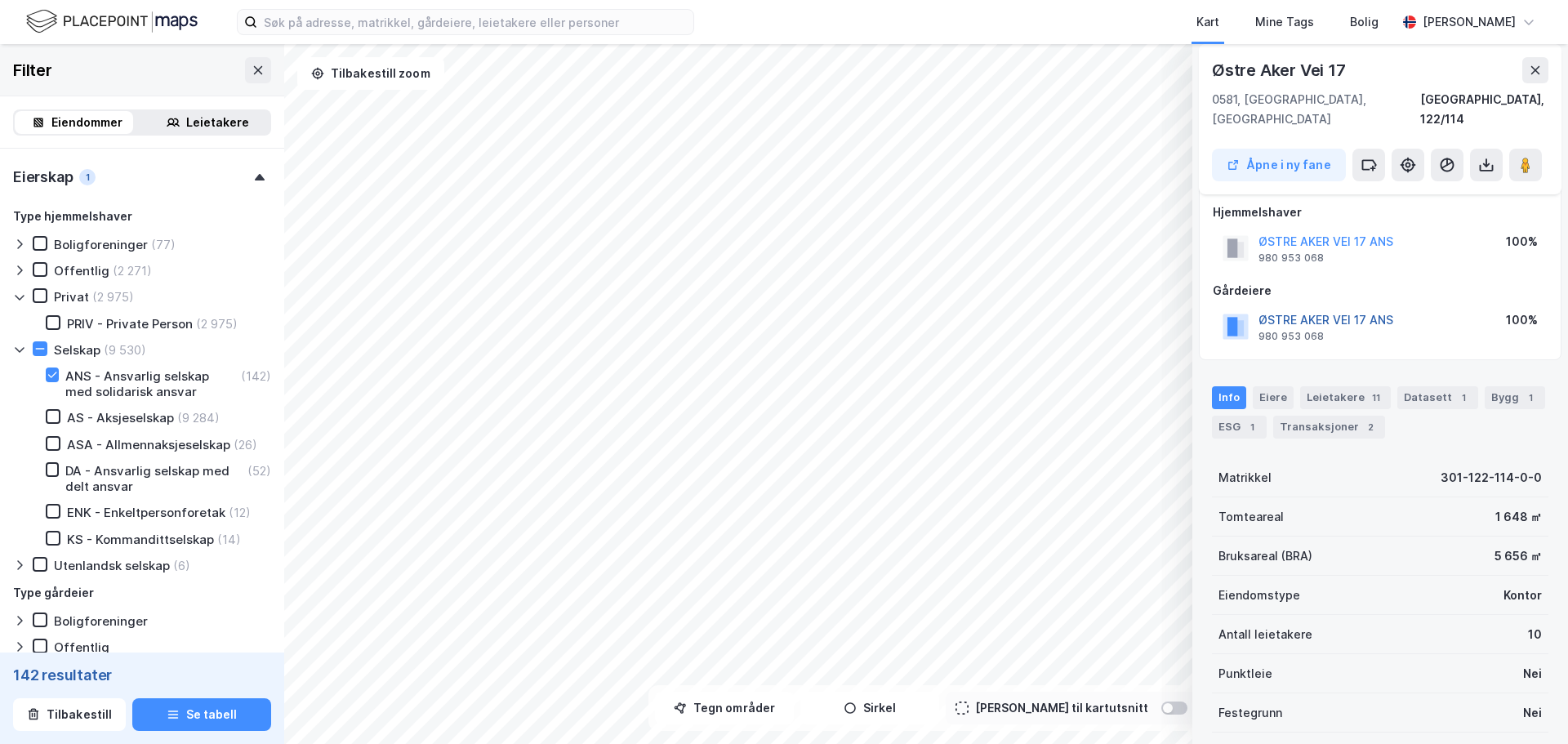
click at [0, 0] on button "ØSTRE AKER VEI 17 ANS" at bounding box center [0, 0] width 0 height 0
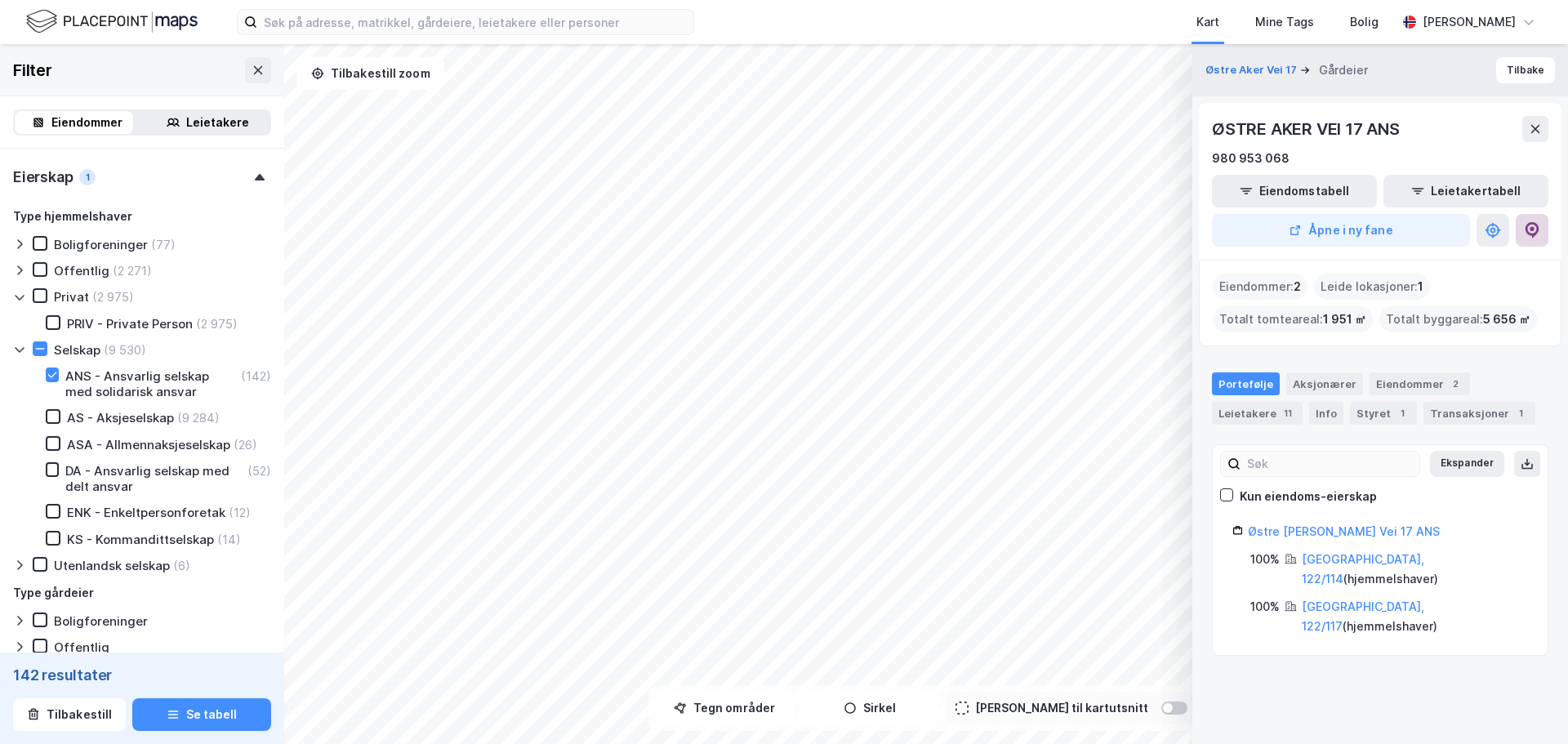
click at [1522, 234] on button at bounding box center [1532, 229] width 32 height 32
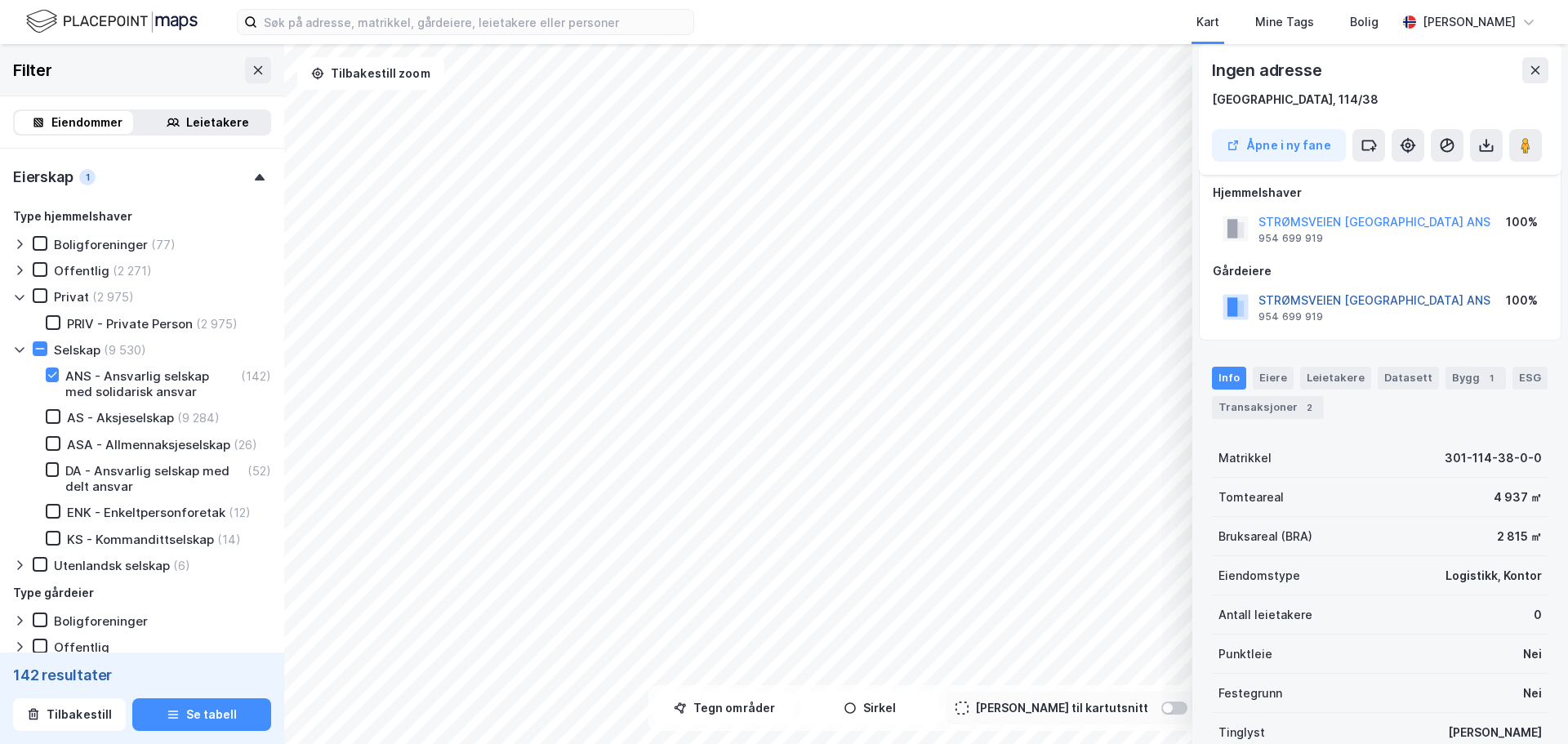
click at [0, 0] on button "STRØMSVEIEN [GEOGRAPHIC_DATA] ANS" at bounding box center [0, 0] width 0 height 0
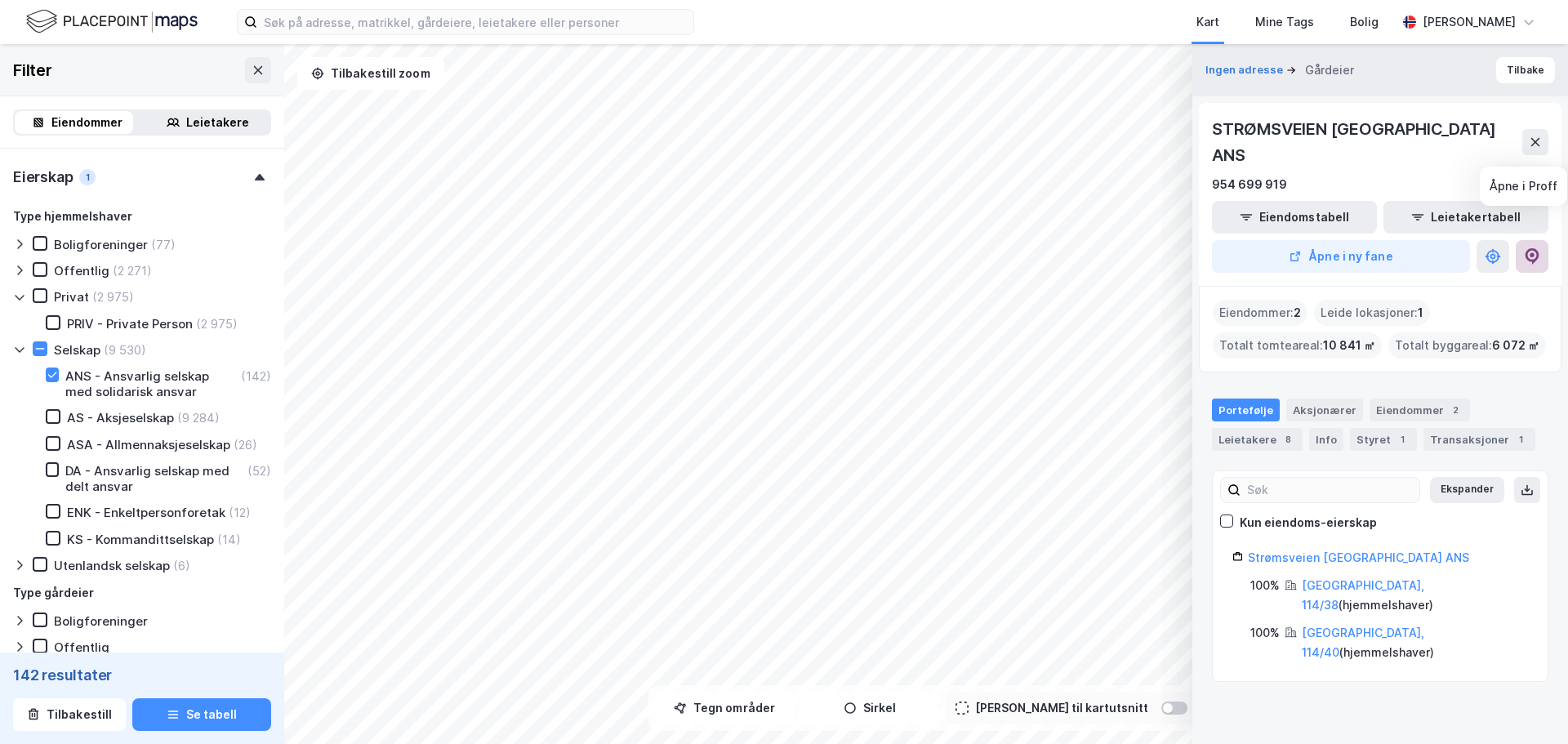
click at [1546, 240] on button at bounding box center [1532, 256] width 32 height 32
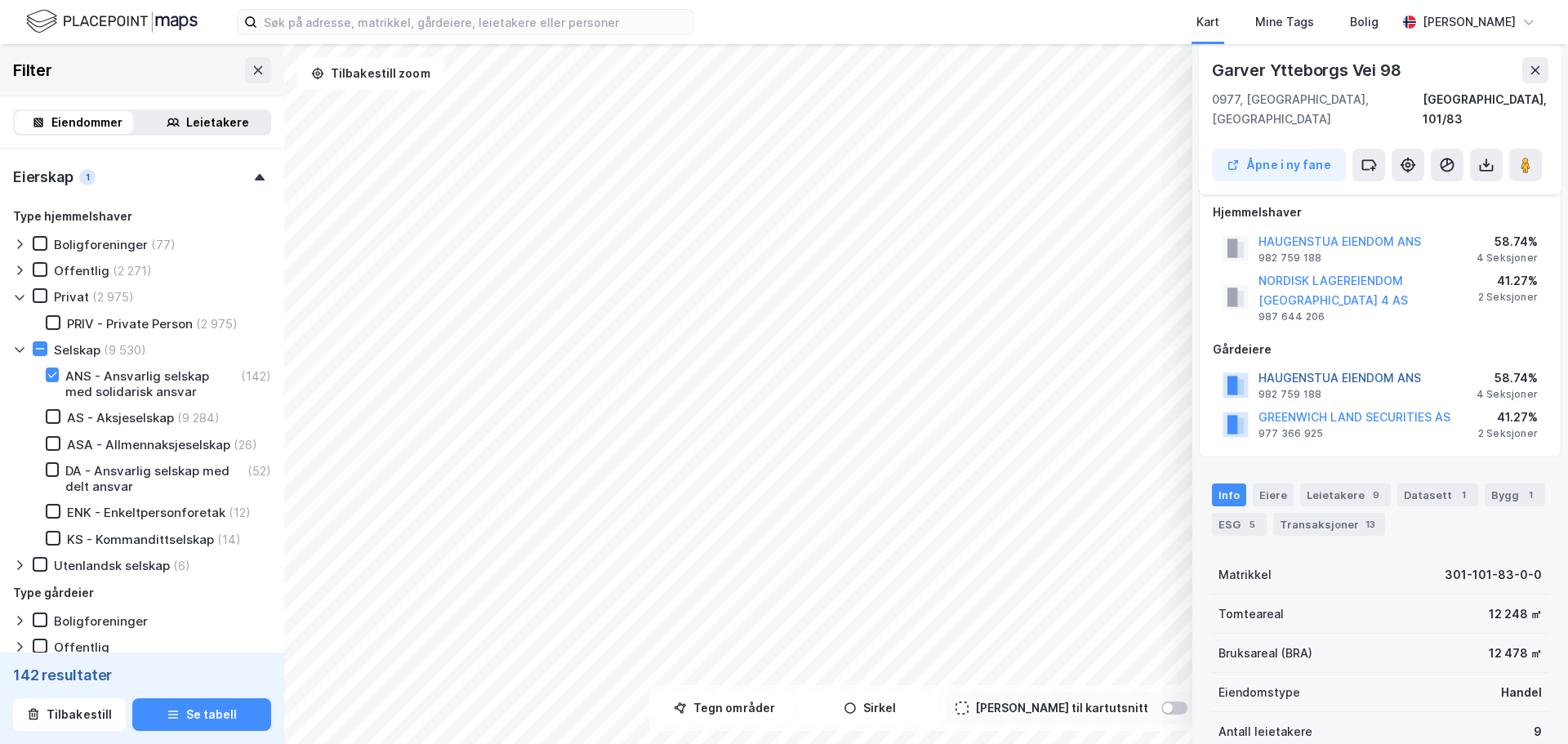
click at [0, 0] on button "HAUGENSTUA EIENDOM ANS" at bounding box center [0, 0] width 0 height 0
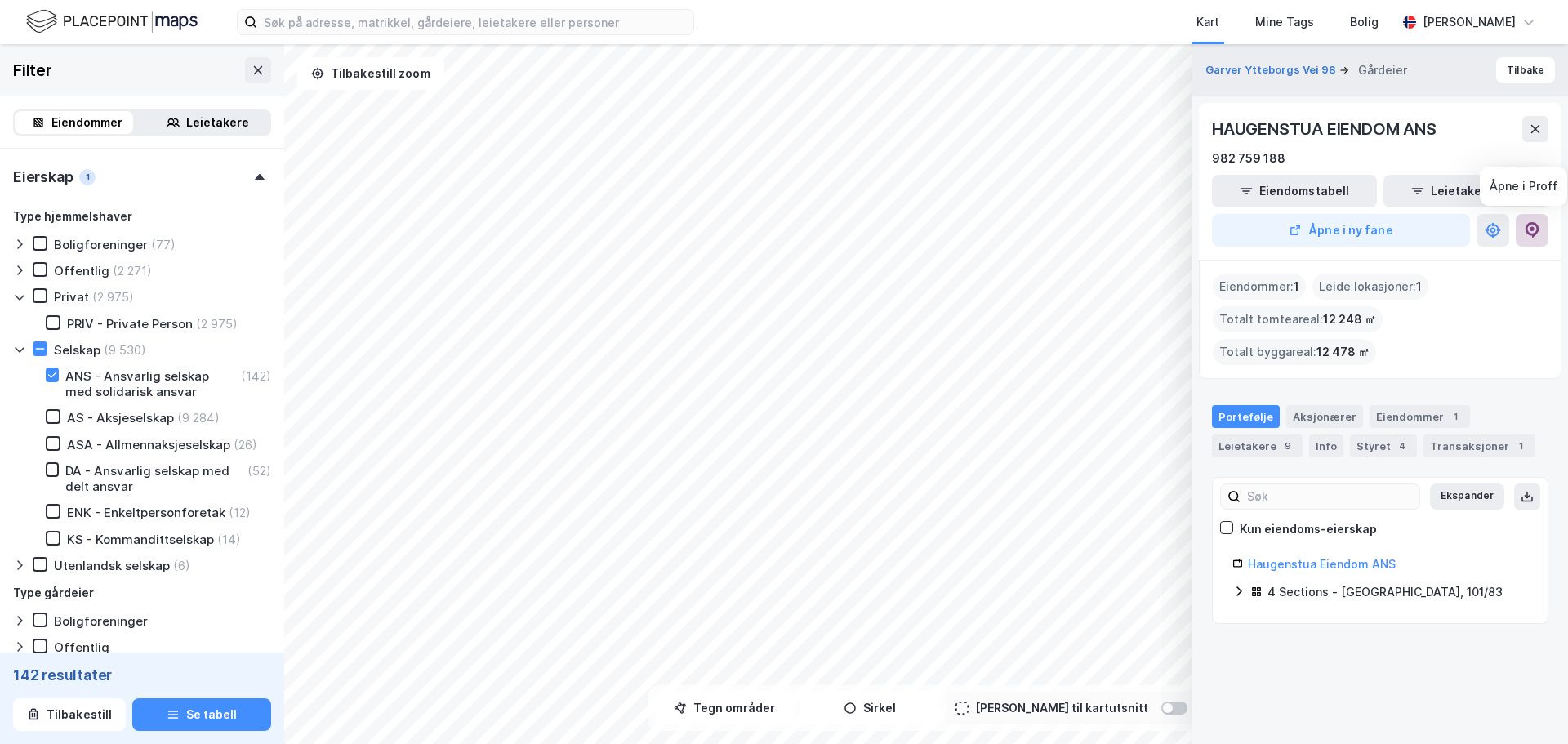
click at [1532, 224] on icon at bounding box center [1532, 230] width 17 height 17
